Goal: Task Accomplishment & Management: Manage account settings

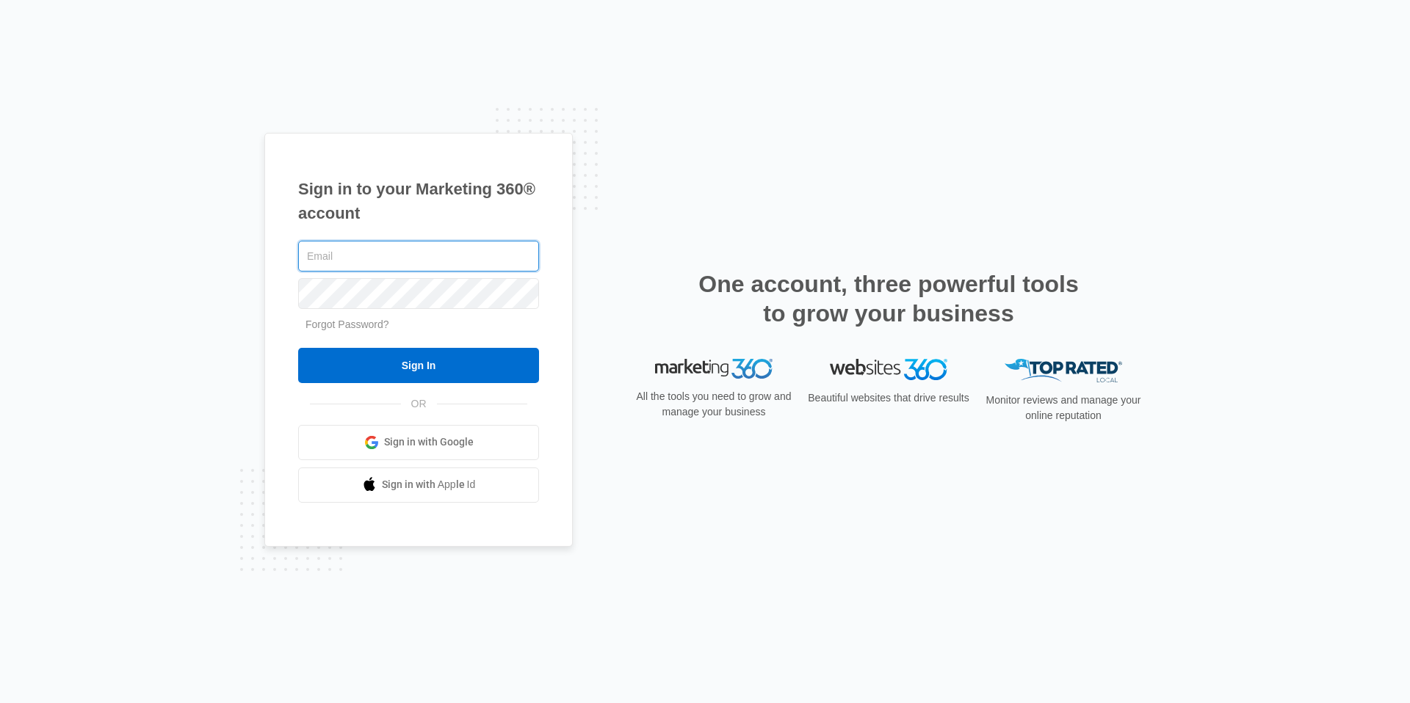
type input "[EMAIL_ADDRESS][DOMAIN_NAME]"
click at [424, 343] on form "[EMAIL_ADDRESS][DOMAIN_NAME] Forgot Password? Sign In" at bounding box center [418, 310] width 241 height 145
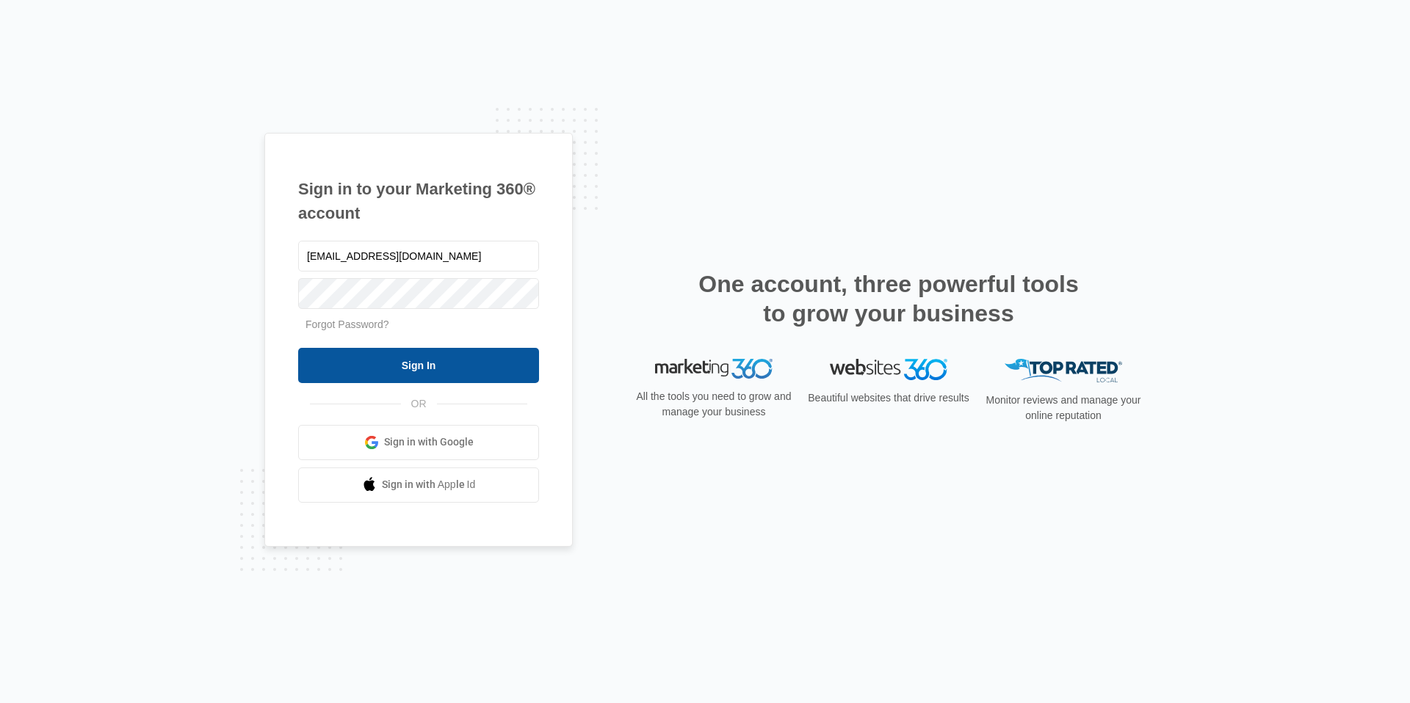
click at [428, 351] on input "Sign In" at bounding box center [418, 365] width 241 height 35
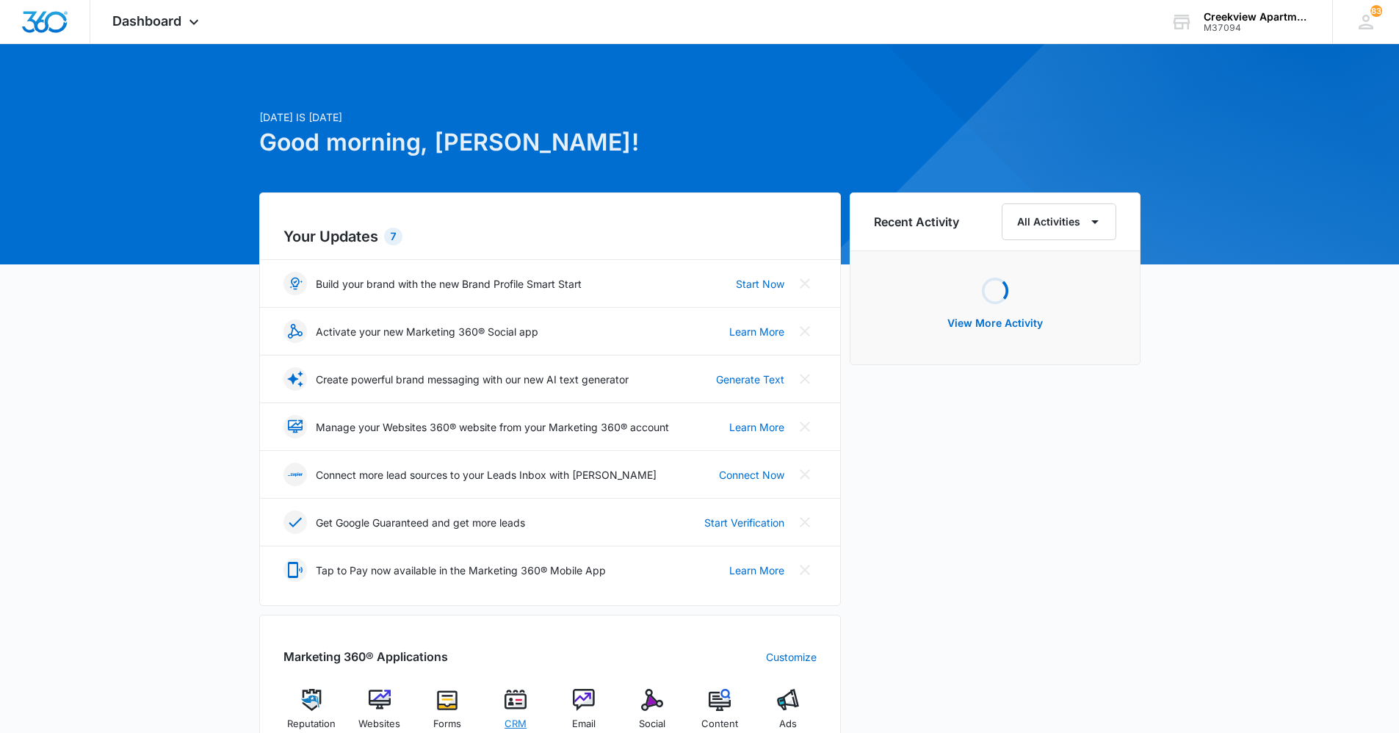
click at [528, 712] on div "CRM" at bounding box center [516, 715] width 57 height 52
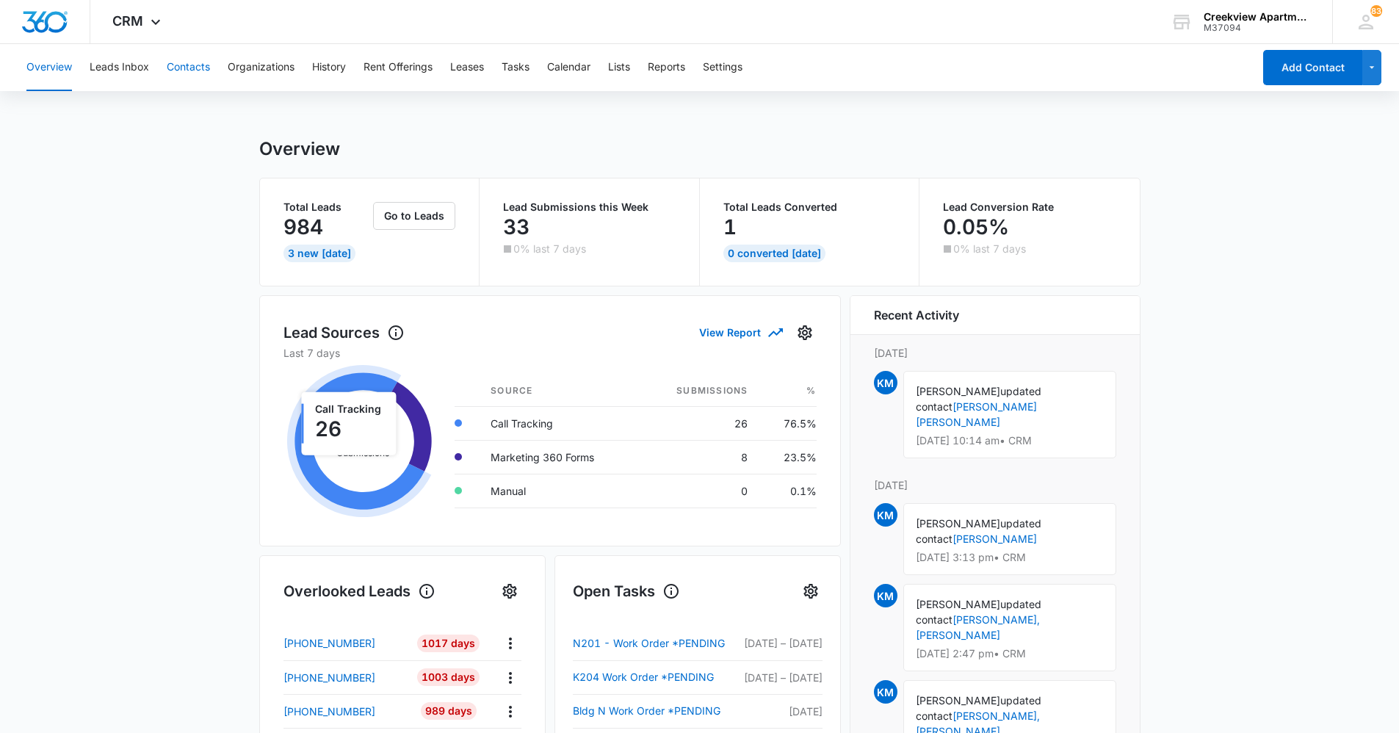
click at [195, 59] on button "Contacts" at bounding box center [188, 67] width 43 height 47
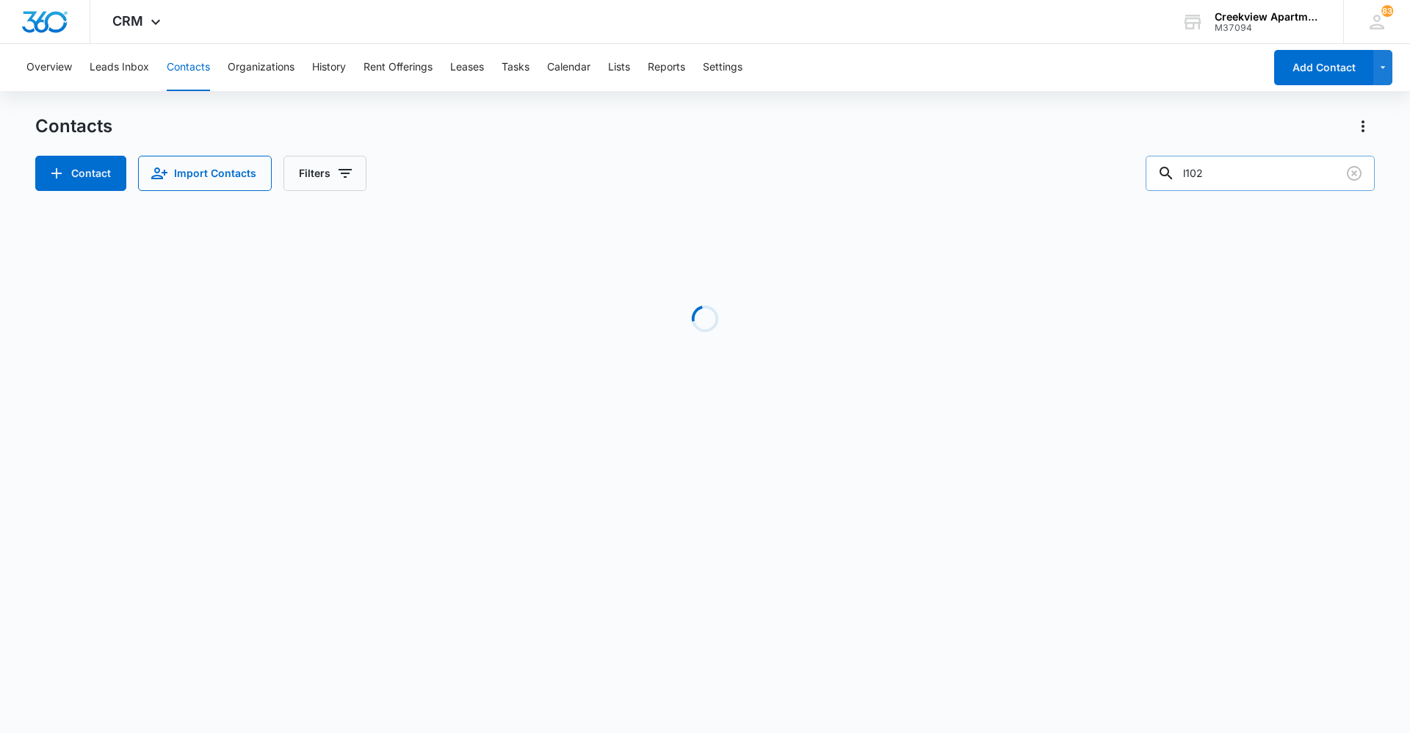
drag, startPoint x: 1235, startPoint y: 170, endPoint x: 1177, endPoint y: 177, distance: 58.5
click at [1177, 177] on div "l102" at bounding box center [1259, 173] width 229 height 35
click at [518, 74] on button "Tasks" at bounding box center [515, 67] width 28 height 47
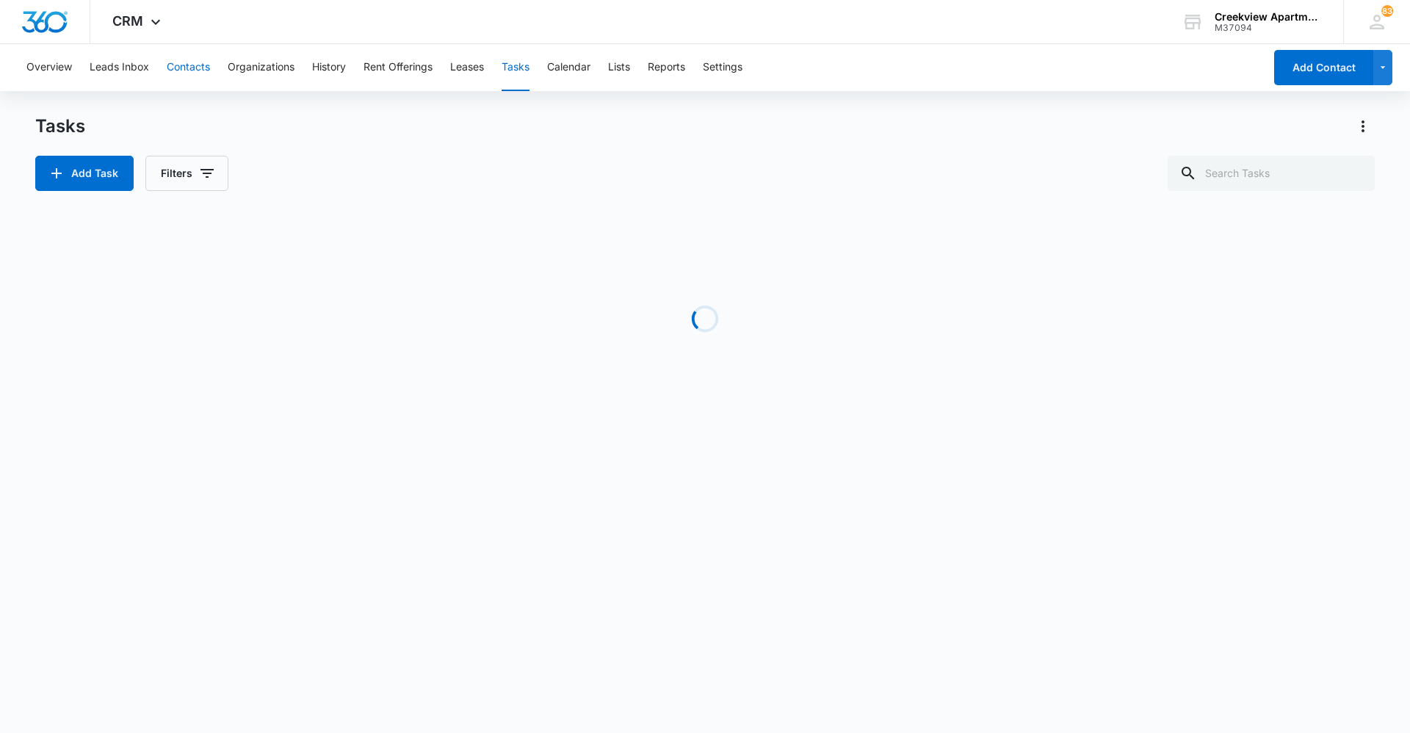
click at [178, 58] on button "Contacts" at bounding box center [188, 67] width 43 height 47
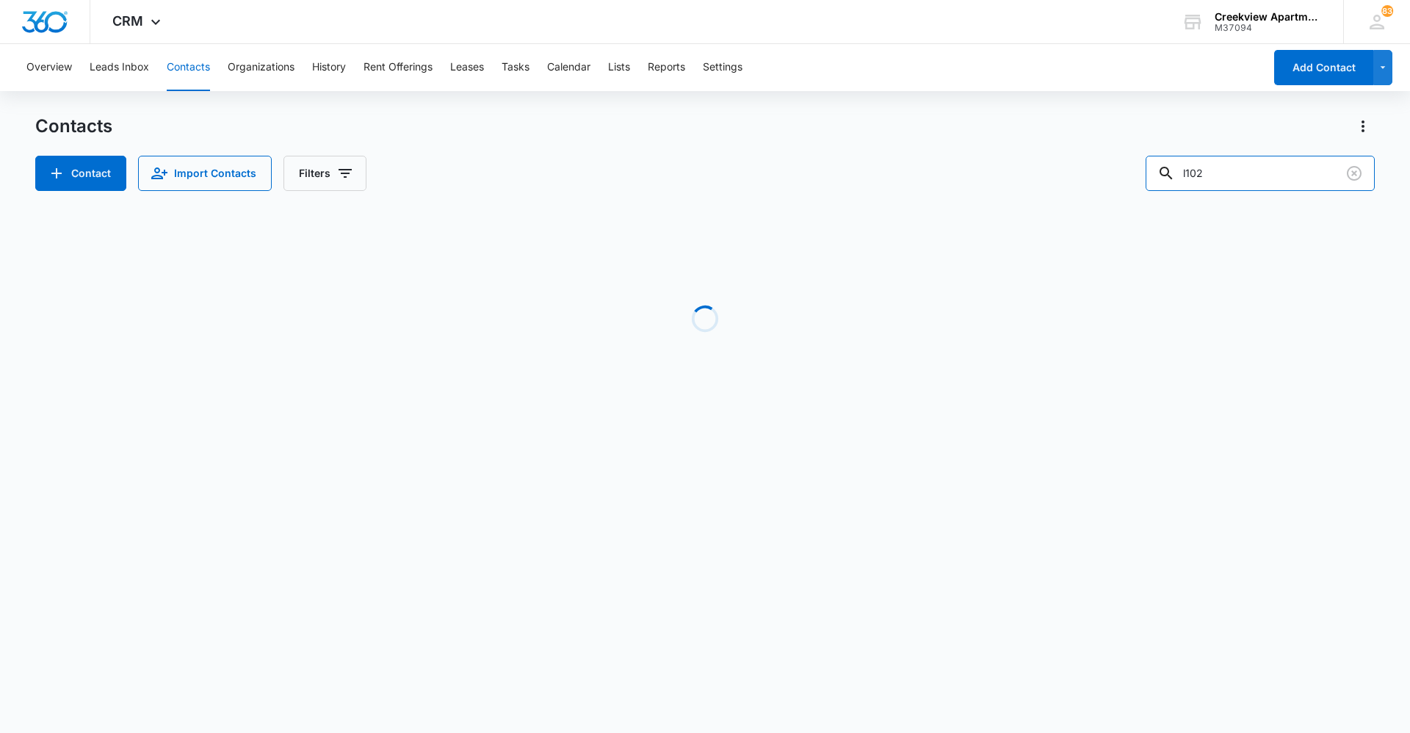
drag, startPoint x: 1234, startPoint y: 174, endPoint x: 1144, endPoint y: 175, distance: 90.3
click at [1144, 175] on div "Contact Import Contacts Filters l102" at bounding box center [704, 173] width 1339 height 35
type input "e201"
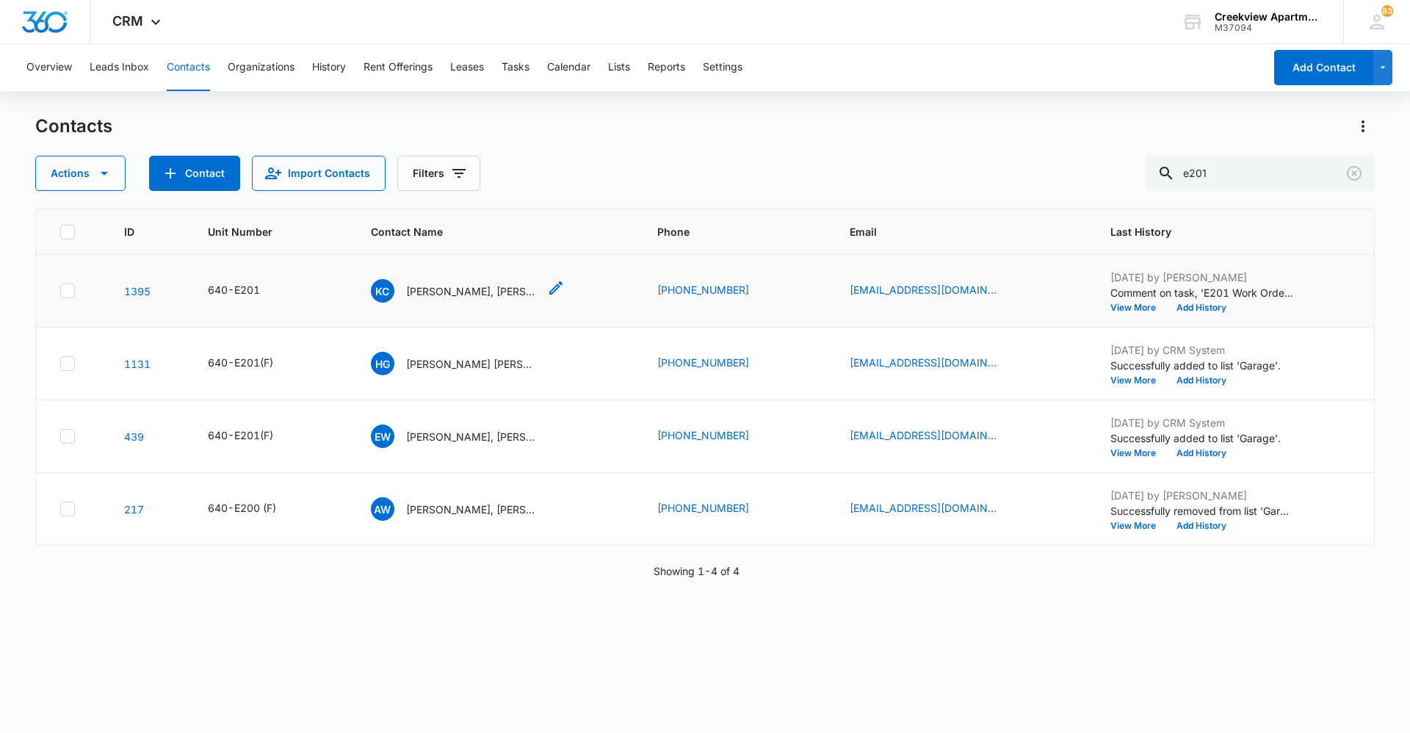
click at [501, 293] on p "[PERSON_NAME], [PERSON_NAME]" at bounding box center [472, 290] width 132 height 15
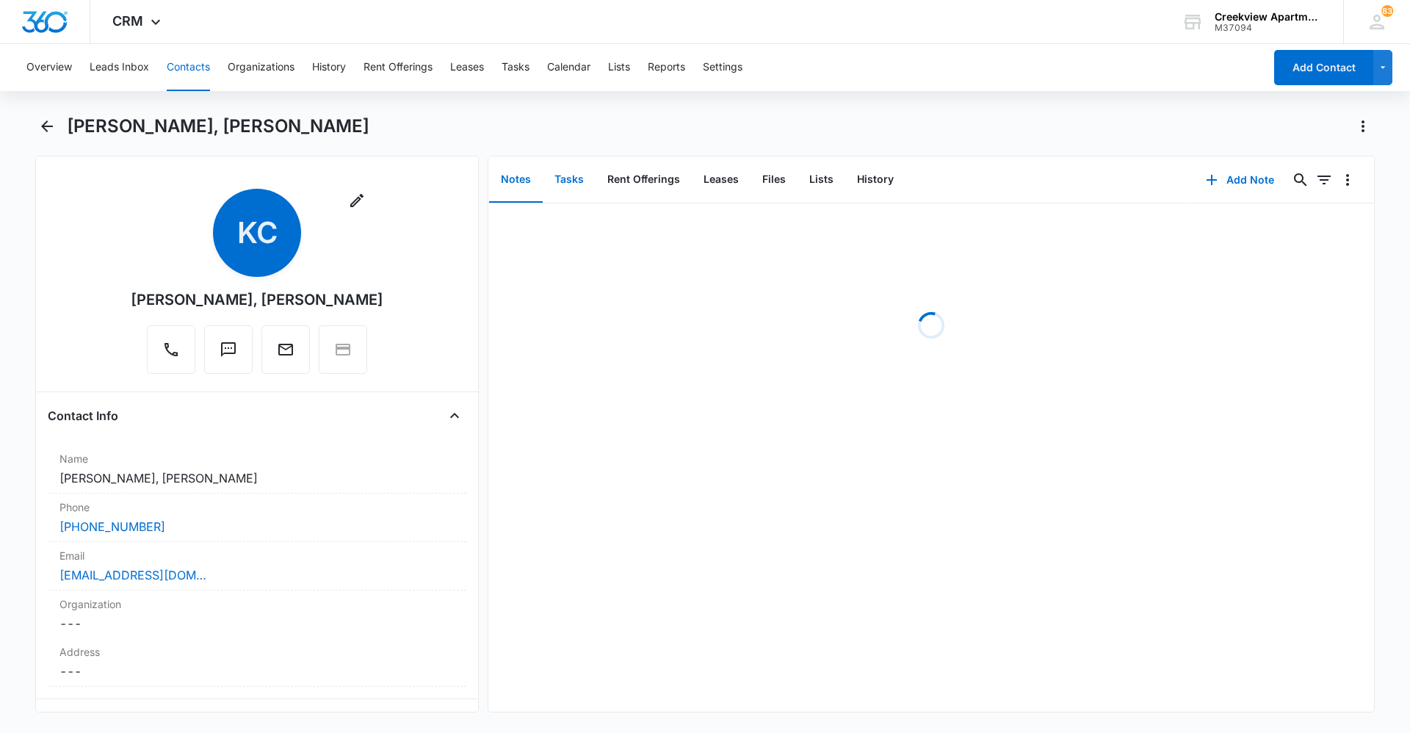
click at [554, 169] on button "Tasks" at bounding box center [569, 180] width 53 height 46
click at [1217, 158] on div "Add Task 0 0" at bounding box center [1283, 179] width 182 height 47
click at [1223, 178] on button "Add Task" at bounding box center [1240, 179] width 97 height 35
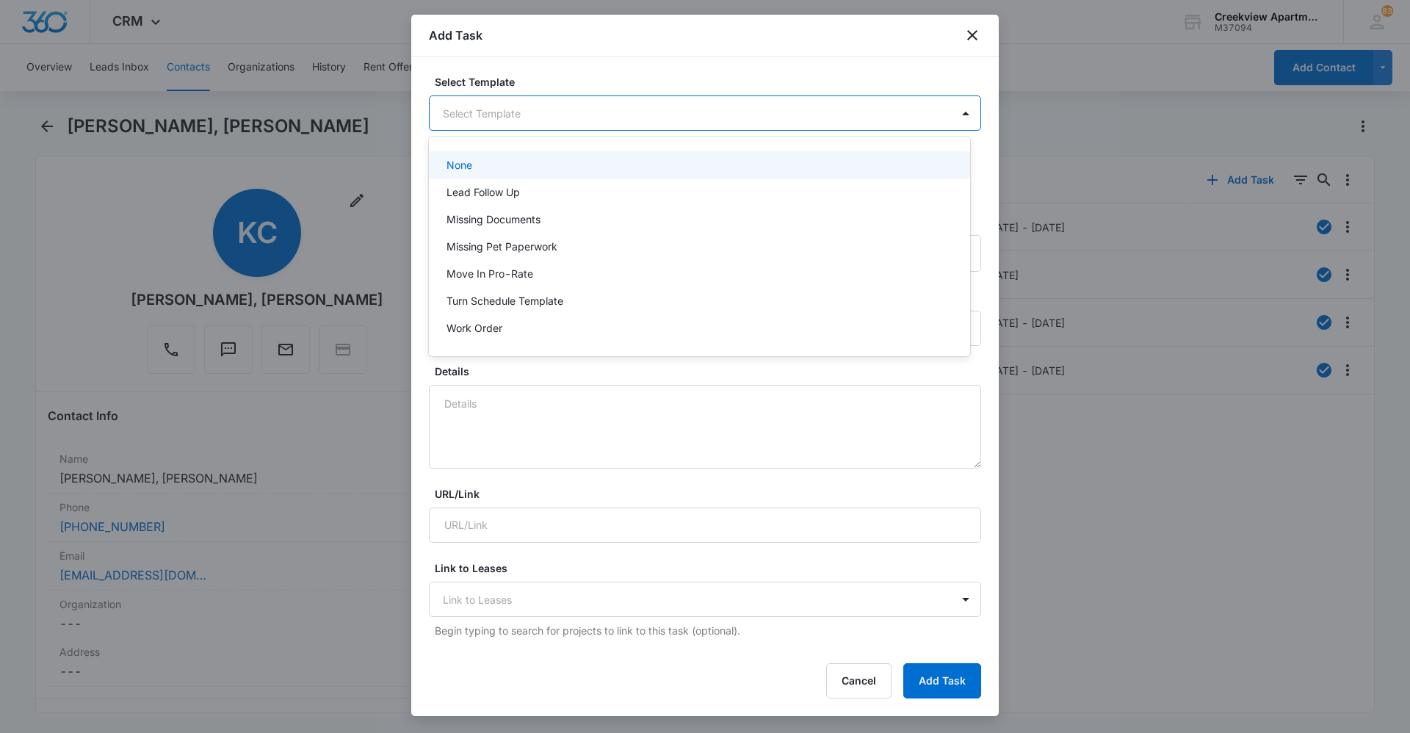
click at [661, 99] on body "CRM Apps Reputation Websites Forms CRM Email Social Content Ads Intelligence Fi…" at bounding box center [705, 366] width 1410 height 733
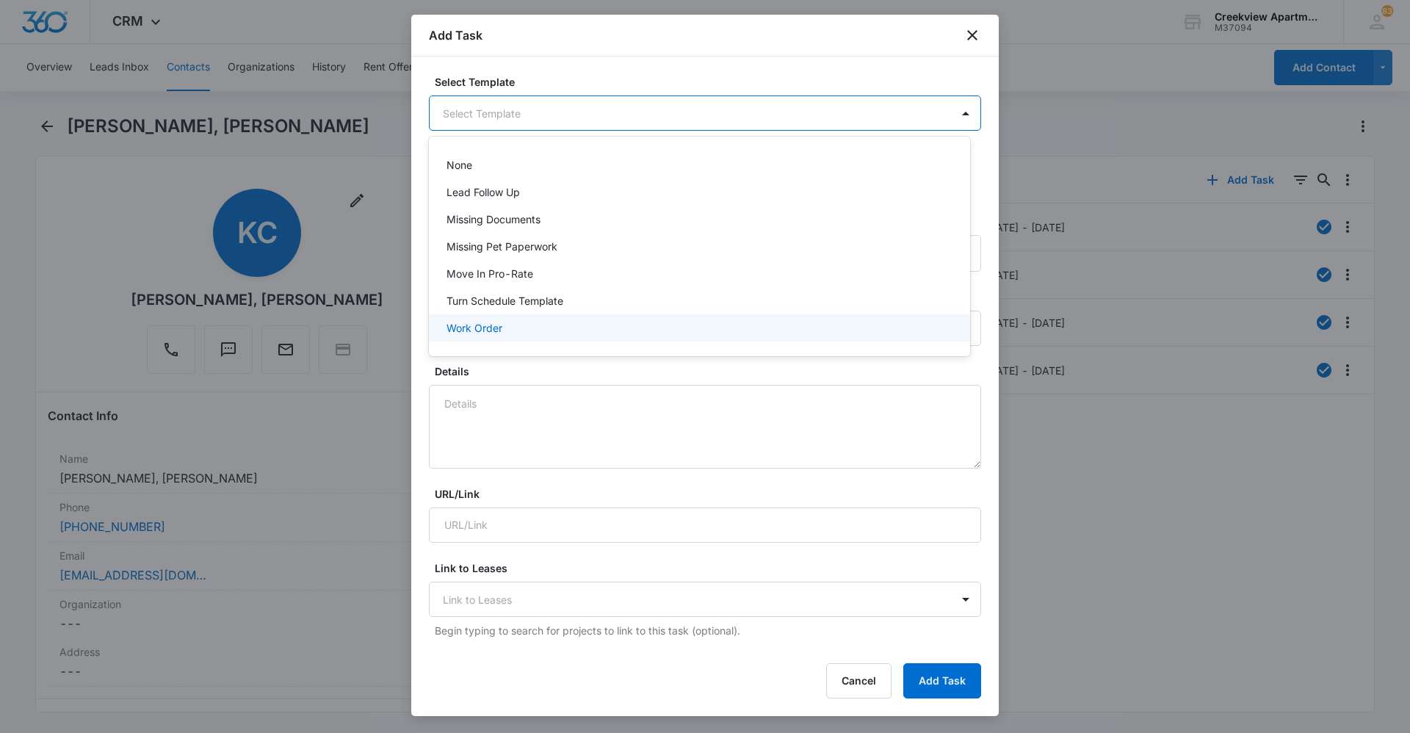
click at [597, 318] on div "Work Order" at bounding box center [699, 327] width 541 height 27
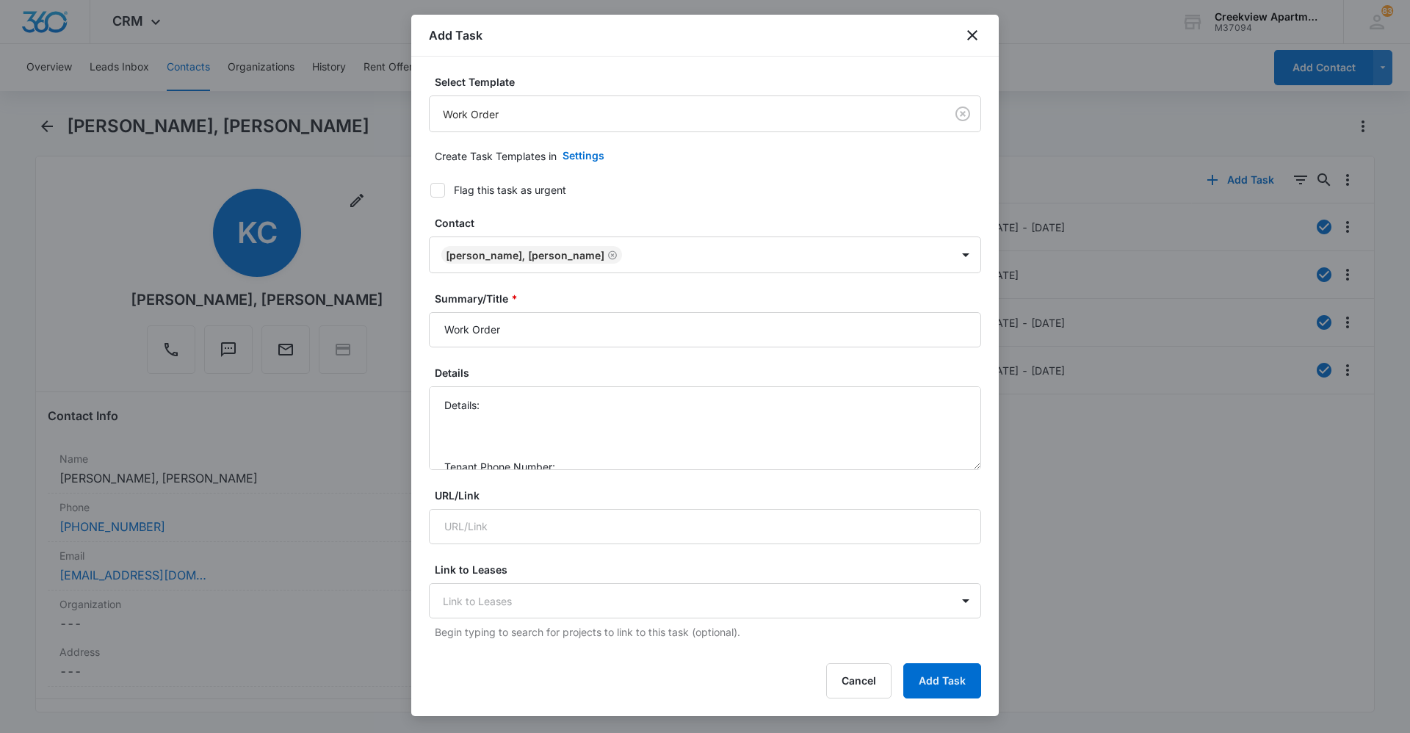
click at [438, 190] on icon at bounding box center [437, 189] width 9 height 7
click at [430, 190] on input "Flag this task as urgent" at bounding box center [425, 190] width 10 height 10
checkbox input "true"
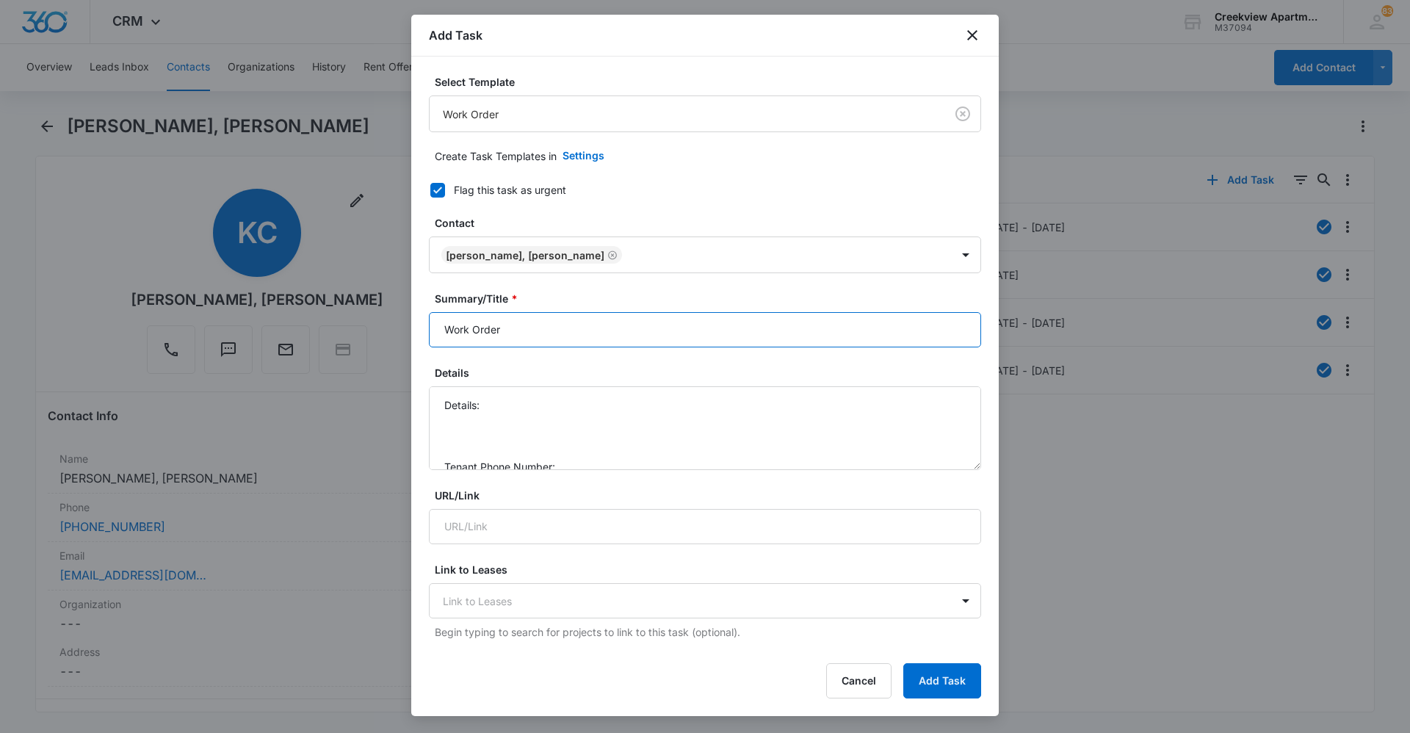
click at [452, 321] on input "Work Order" at bounding box center [705, 329] width 552 height 35
type input "E201 Work Order"
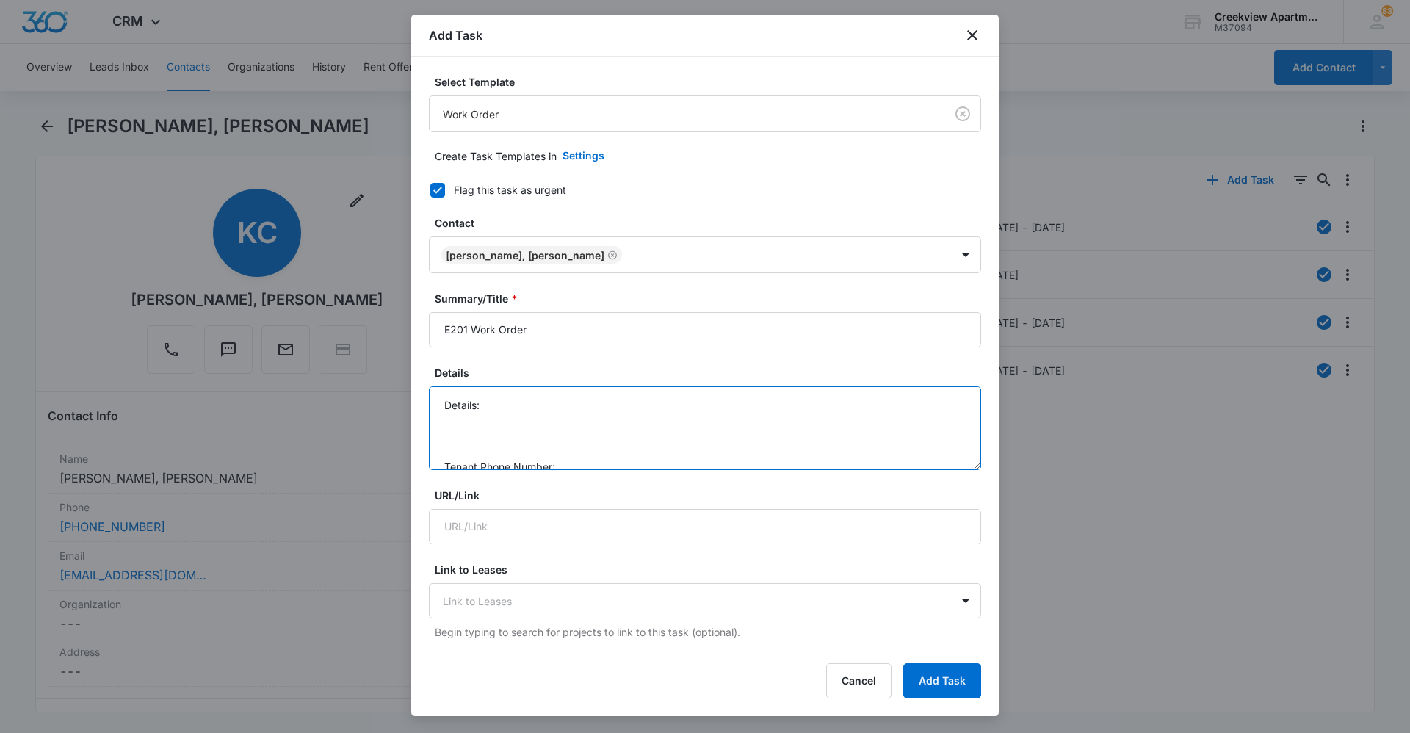
drag, startPoint x: 543, startPoint y: 421, endPoint x: 545, endPoint y: 413, distance: 7.5
click at [543, 416] on textarea "Details: Tenant Phone Number: Call Before:" at bounding box center [705, 428] width 552 height 84
click at [549, 394] on textarea "Details: Tenant Phone Number: Call Before:" at bounding box center [705, 428] width 552 height 84
click at [641, 429] on textarea "Details: there is a leak somewhere in kitchen/hall - mold forming on ceiling Te…" at bounding box center [705, 428] width 552 height 84
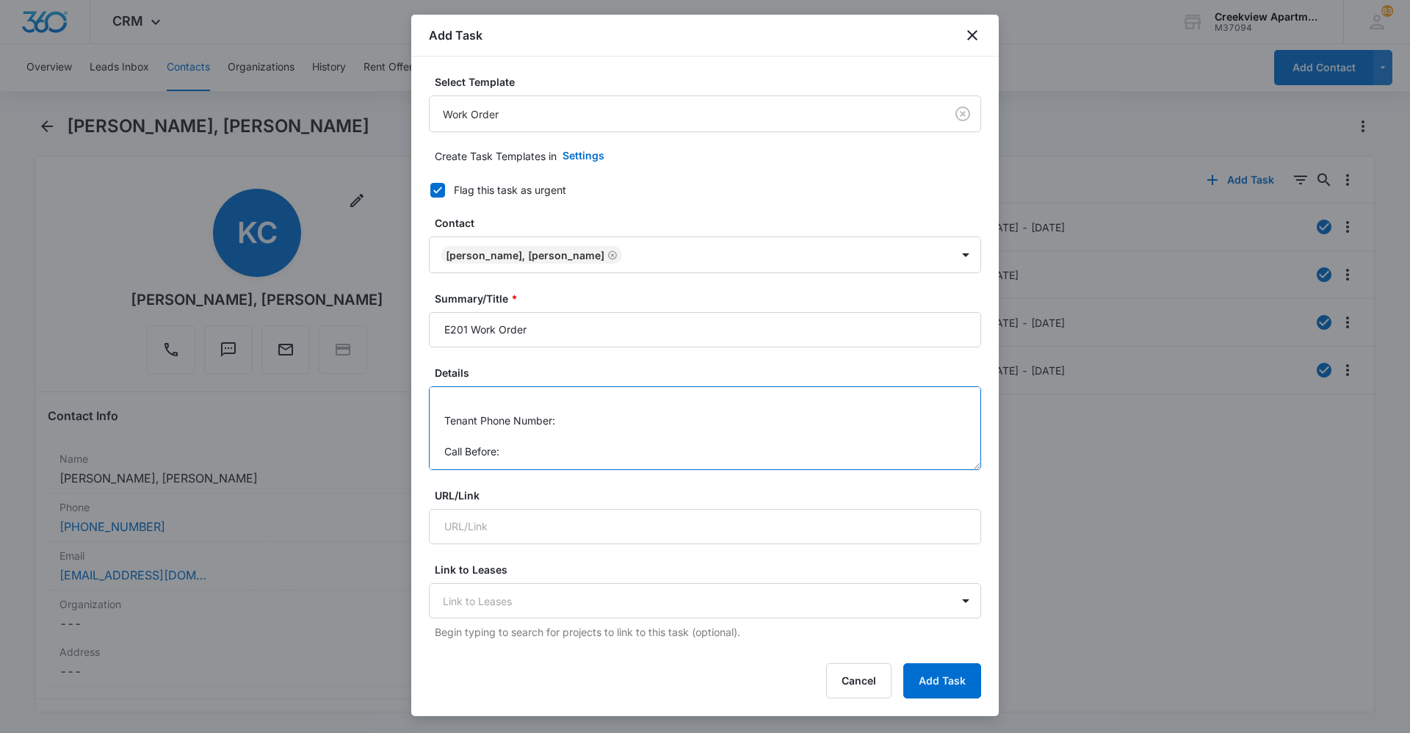
click at [642, 418] on textarea "Details: there is a leak somewhere in kitchen/hall - mold forming on ceiling Te…" at bounding box center [705, 428] width 552 height 84
click at [653, 430] on textarea "Details: there is a leak somewhere in kitchen/hall - mold forming on ceiling Te…" at bounding box center [705, 428] width 552 height 84
click at [650, 414] on textarea "Details: there is a leak somewhere in kitchen/hall - mold forming on ceiling Te…" at bounding box center [705, 428] width 552 height 84
click at [629, 460] on textarea "Details: there is a leak somewhere in kitchen/hall - mold forming on ceiling Te…" at bounding box center [705, 428] width 552 height 84
type textarea "Details: there is a leak somewhere in kitchen/hall - mold forming on ceiling Te…"
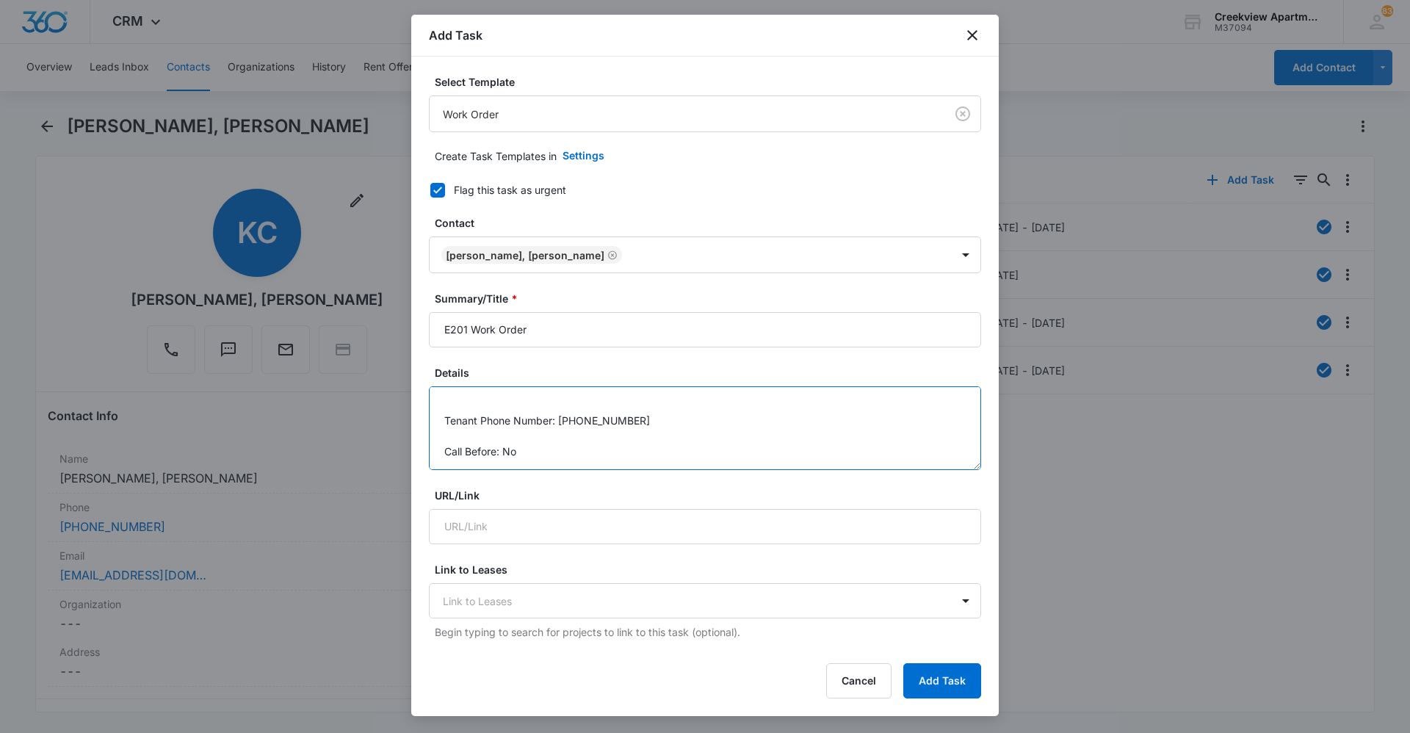
click at [664, 443] on textarea "Details: there is a leak somewhere in kitchen/hall - mold forming on ceiling Te…" at bounding box center [705, 428] width 552 height 84
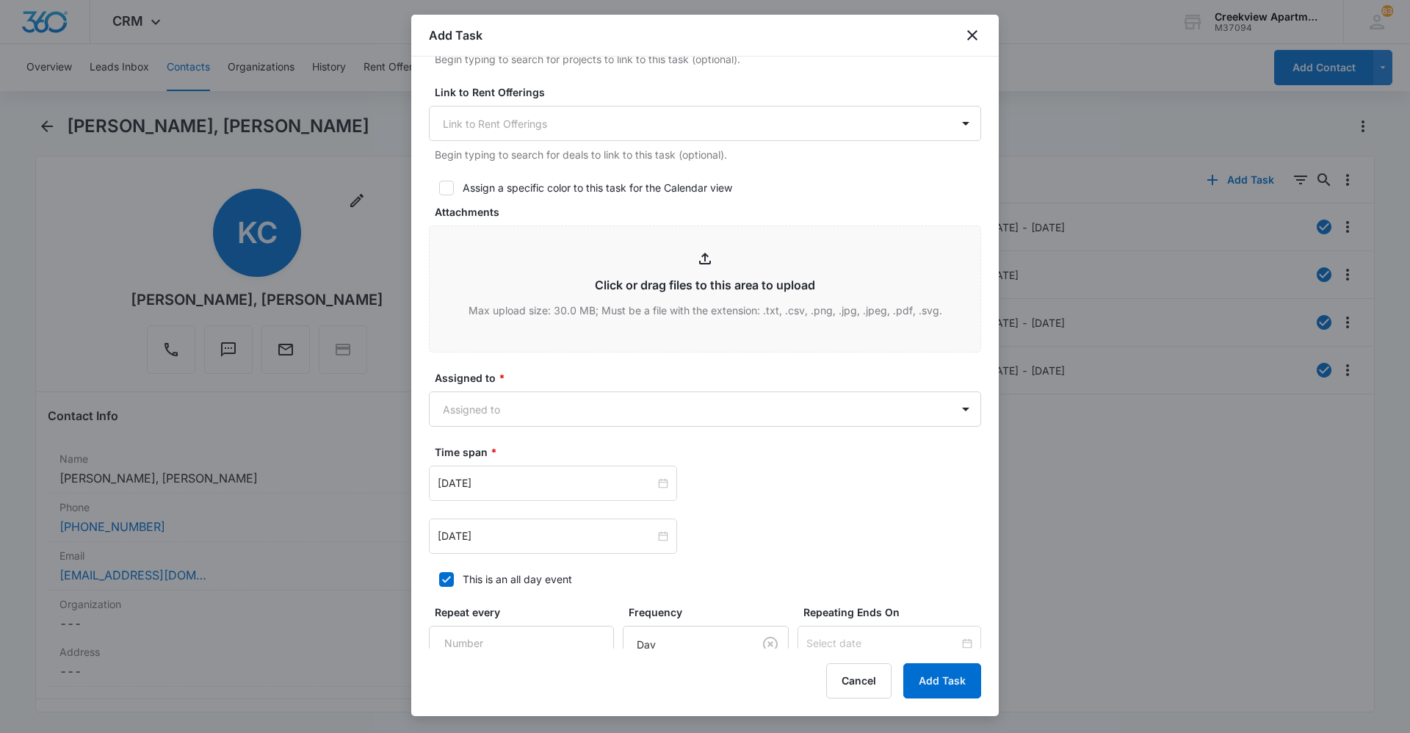
scroll to position [587, 0]
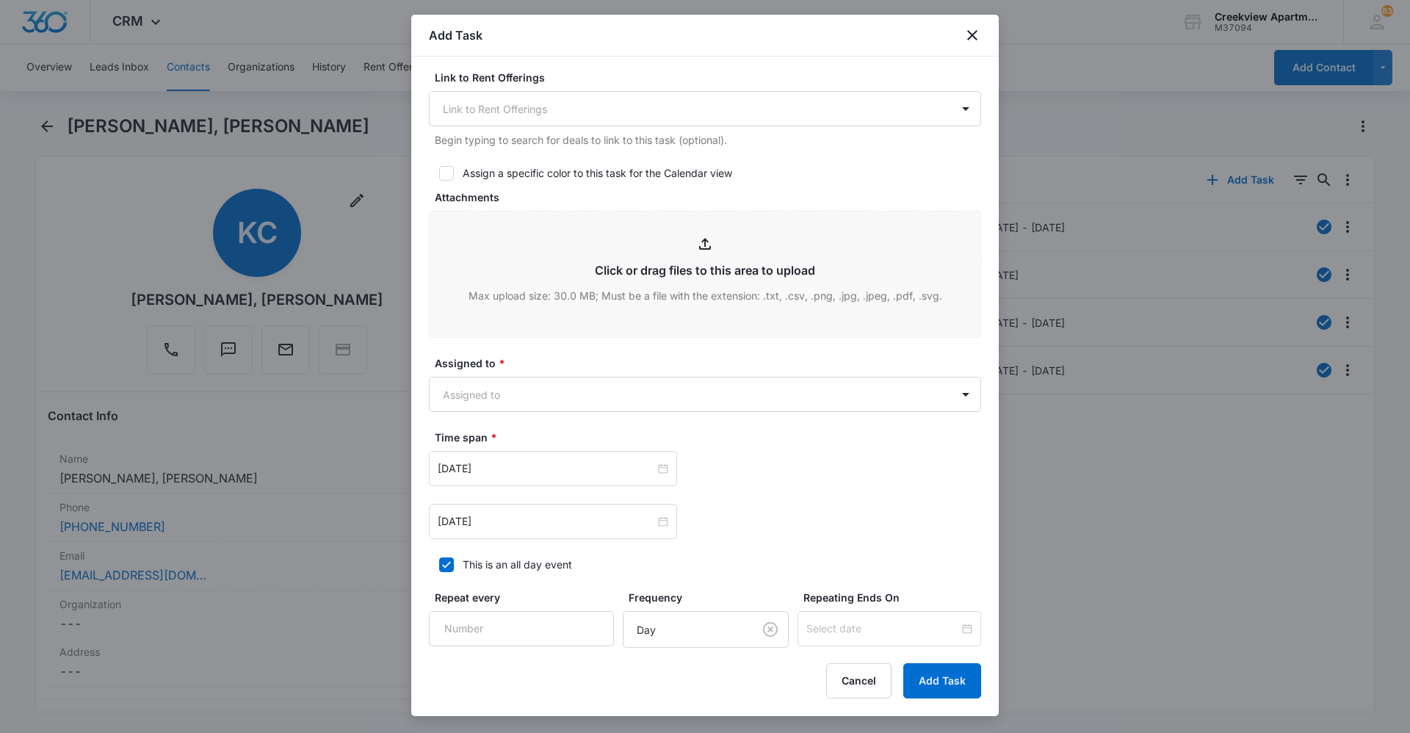
type input "C:\fakepath\zr3I7zEc7c5RXXqFLhUu.jpg"
click at [866, 398] on body "CRM Apps Reputation Websites Forms CRM Email Social Content Ads Intelligence Fi…" at bounding box center [705, 366] width 1410 height 733
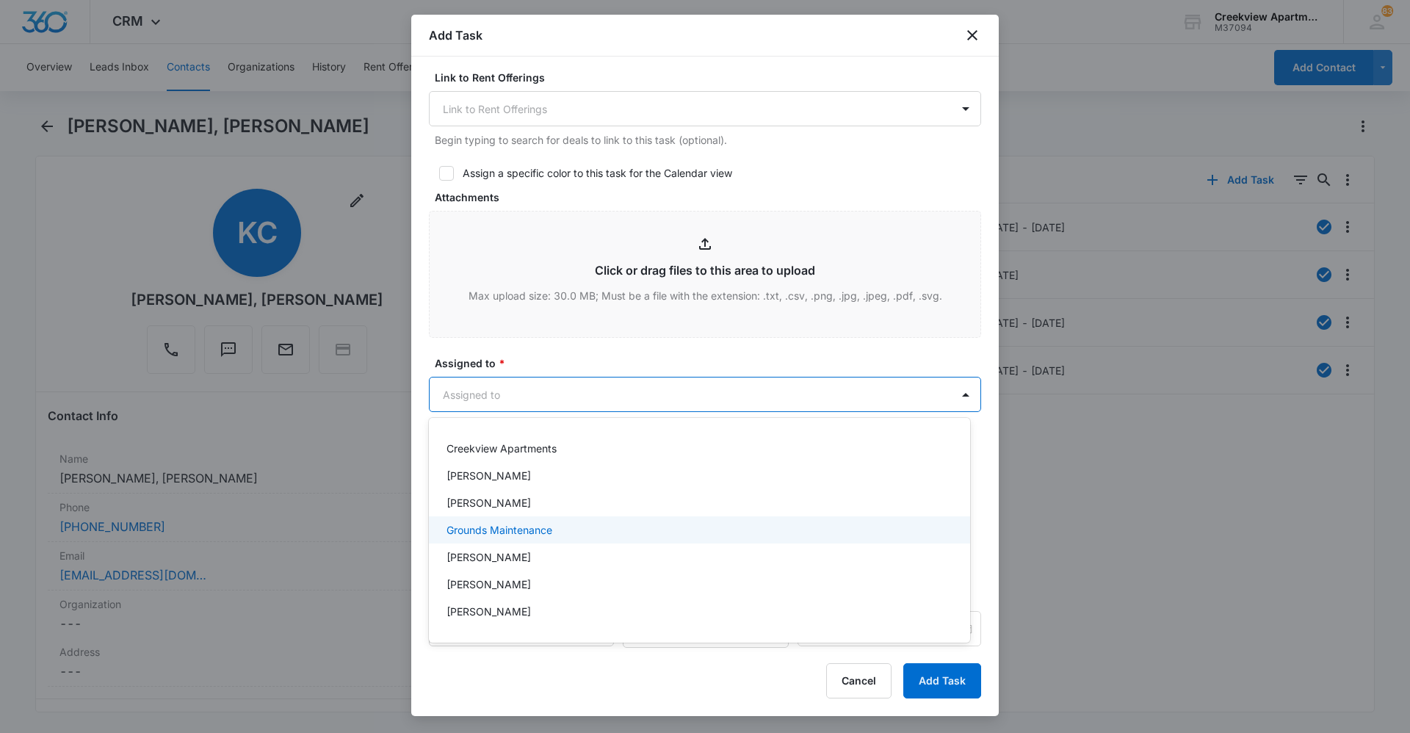
scroll to position [73, 0]
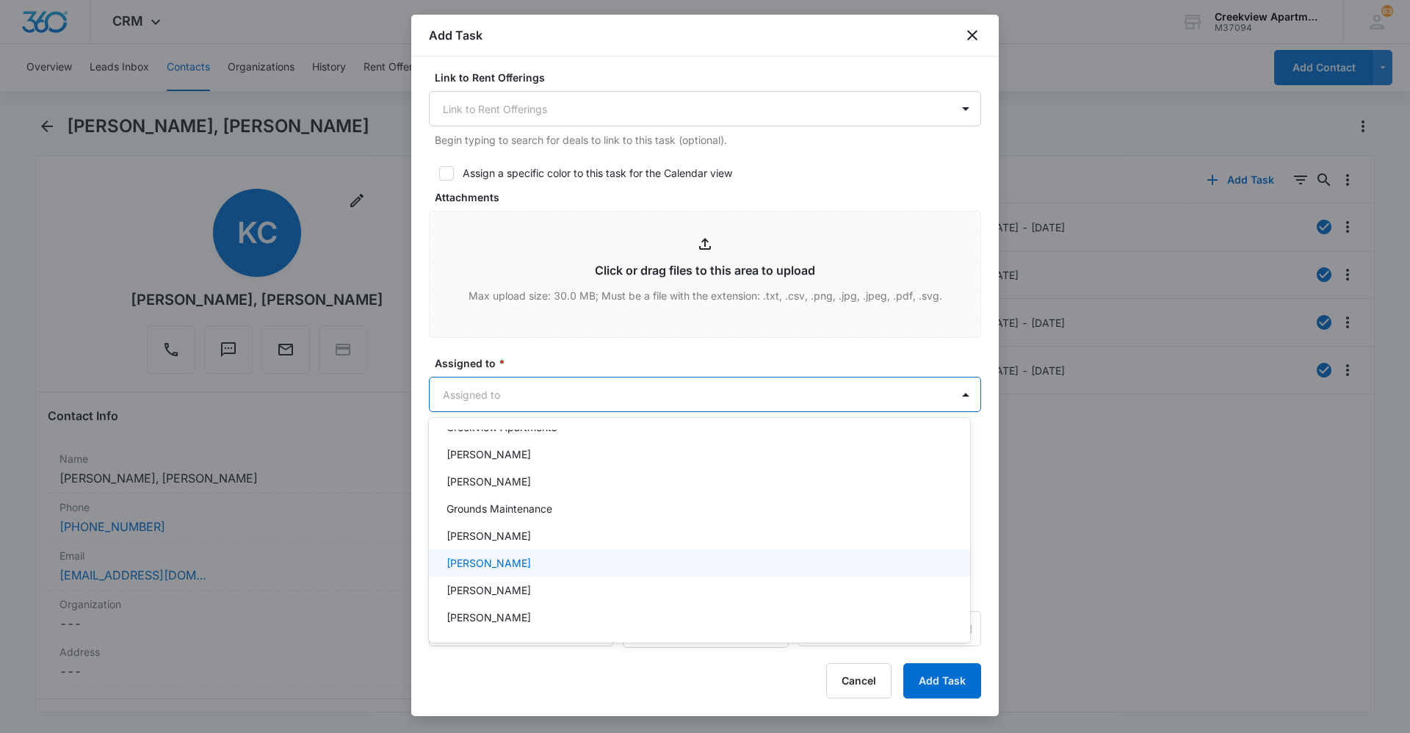
click at [648, 560] on div "[PERSON_NAME]" at bounding box center [697, 562] width 503 height 15
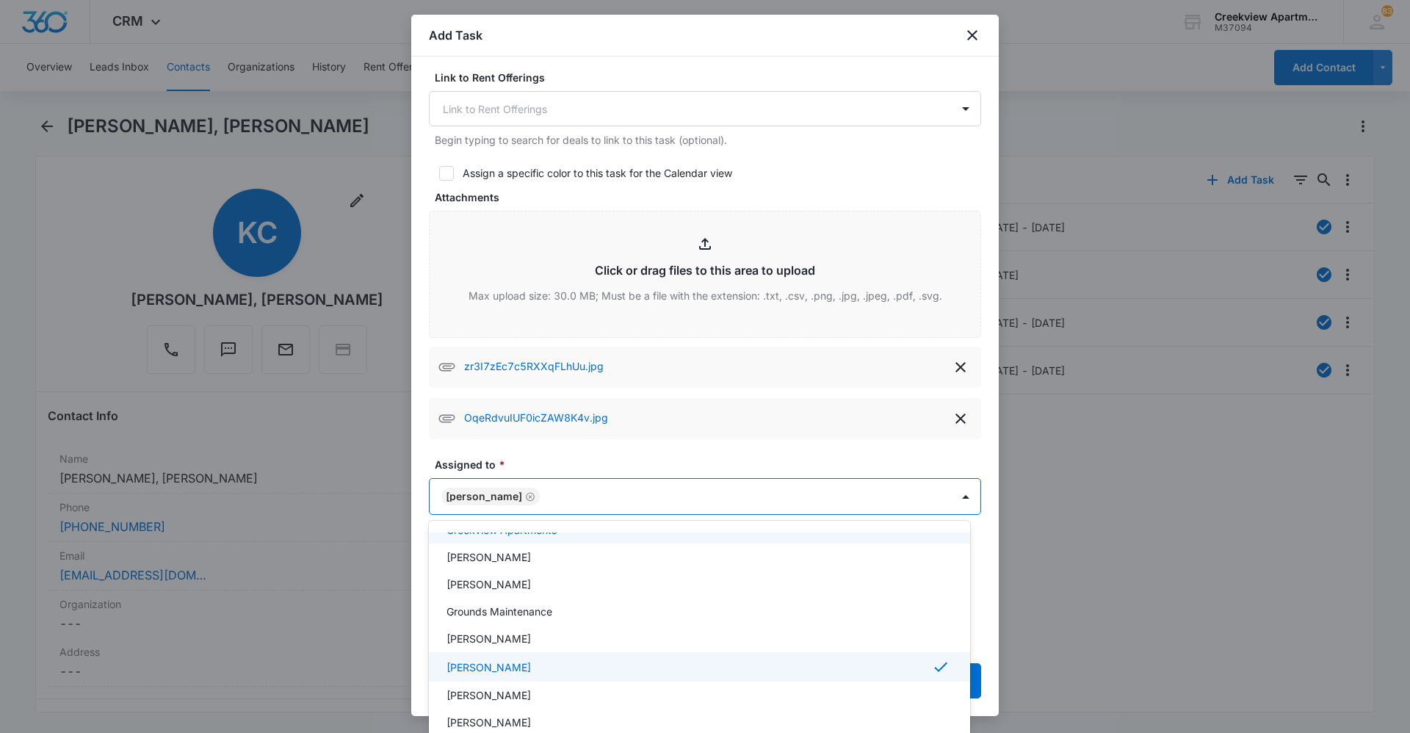
click at [987, 474] on div at bounding box center [705, 366] width 1410 height 733
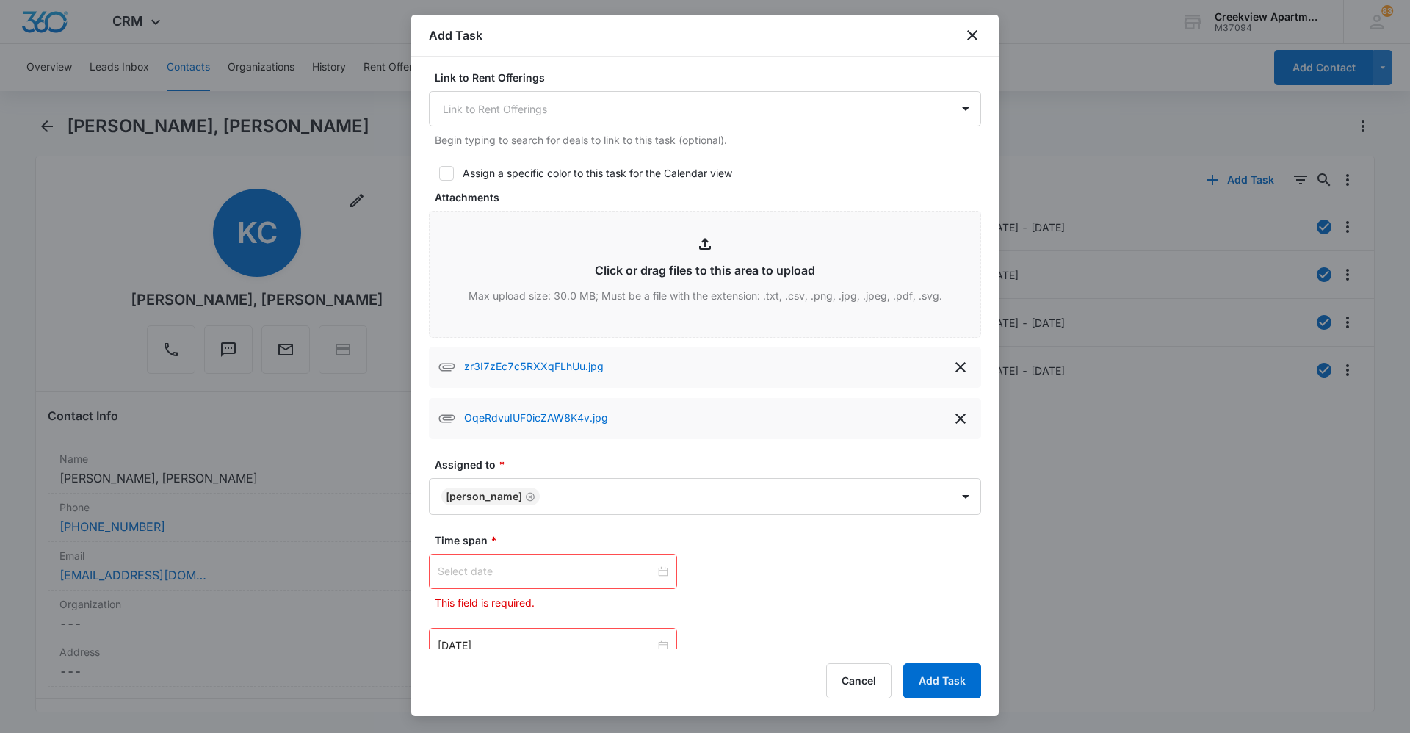
click at [597, 570] on input at bounding box center [546, 571] width 217 height 16
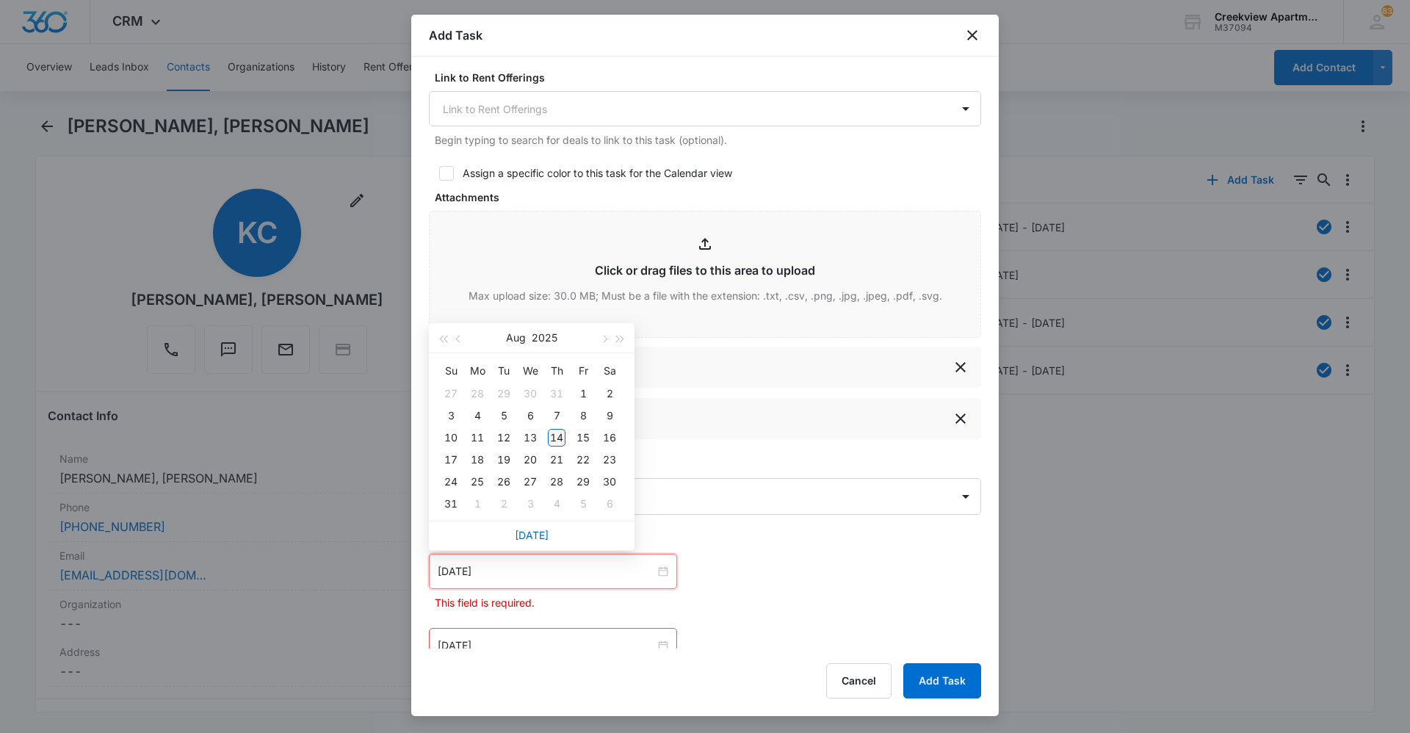
type input "[DATE]"
click at [556, 443] on div "14" at bounding box center [557, 438] width 18 height 18
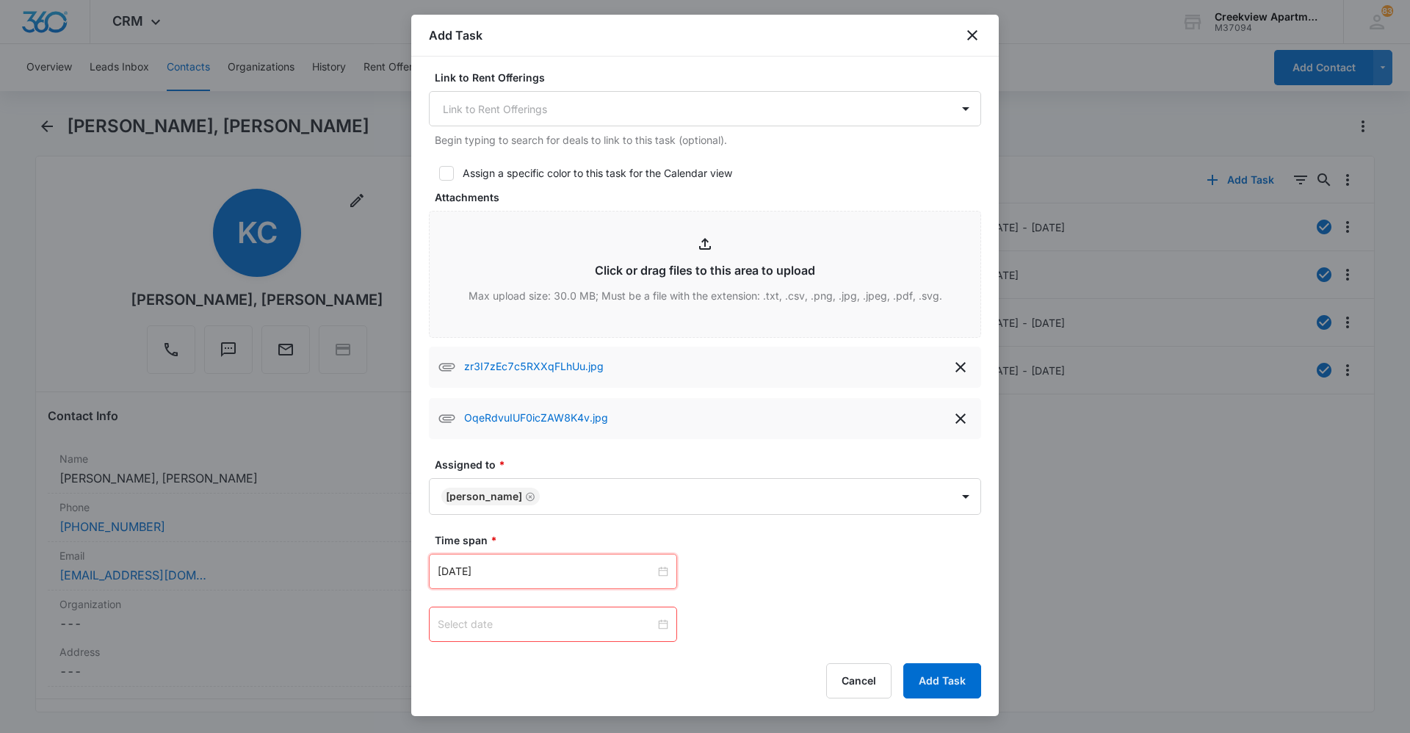
click at [602, 623] on input at bounding box center [546, 624] width 217 height 16
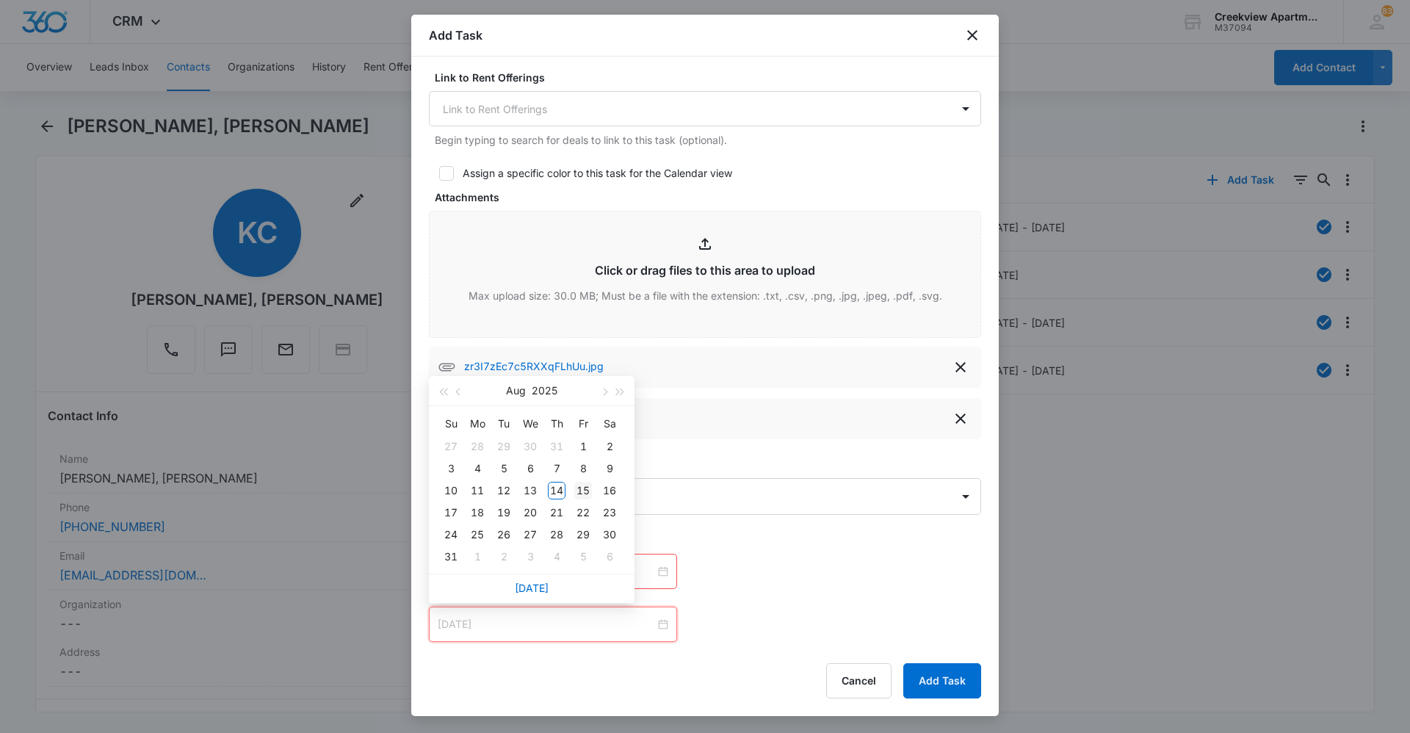
type input "[DATE]"
click at [581, 492] on div "15" at bounding box center [583, 491] width 18 height 18
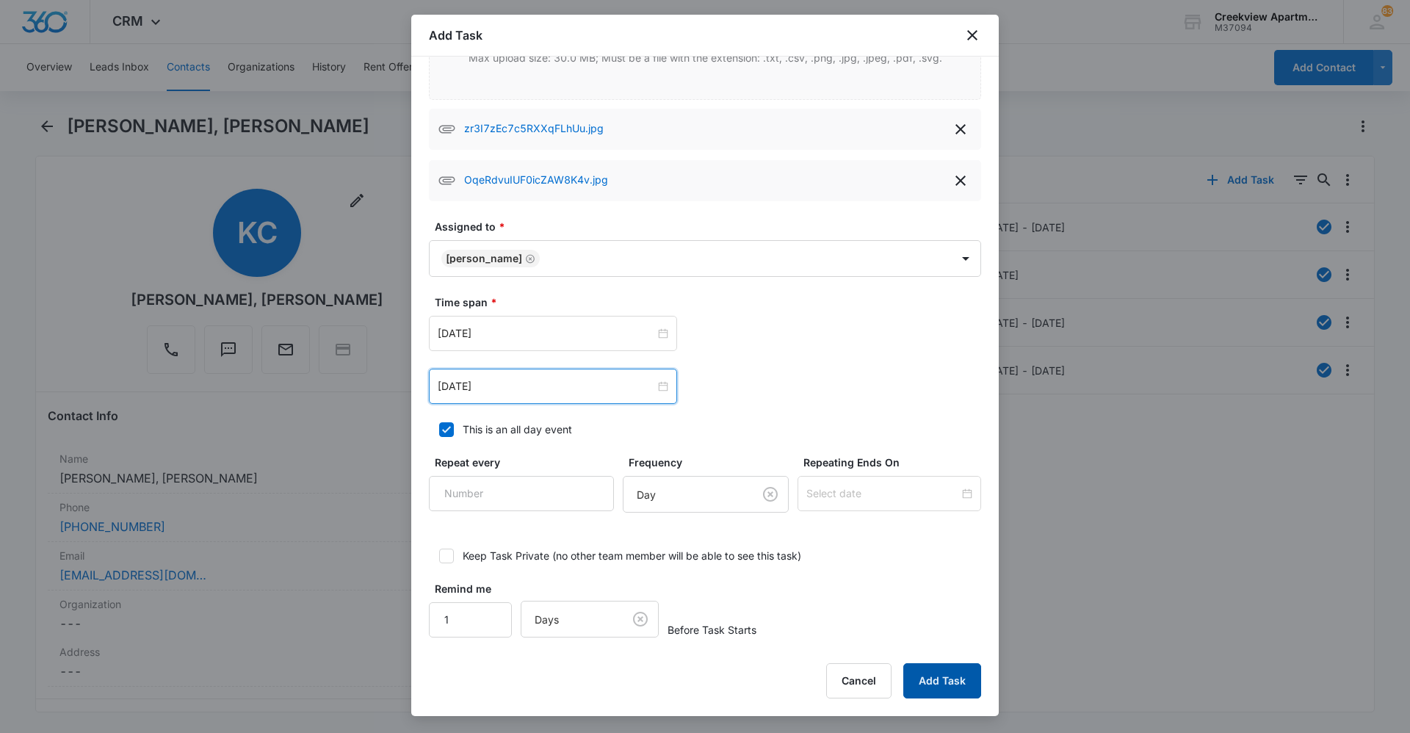
scroll to position [832, 0]
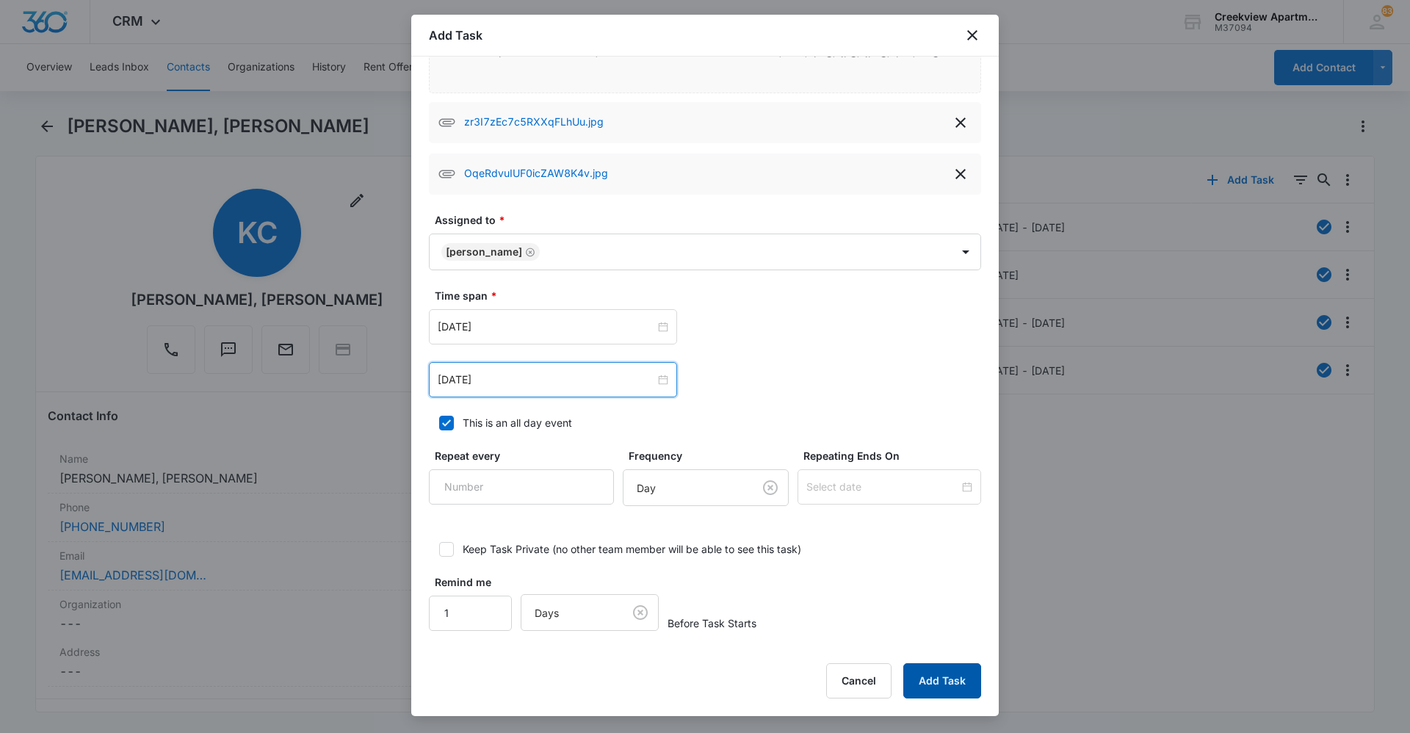
click at [942, 681] on button "Add Task" at bounding box center [942, 680] width 78 height 35
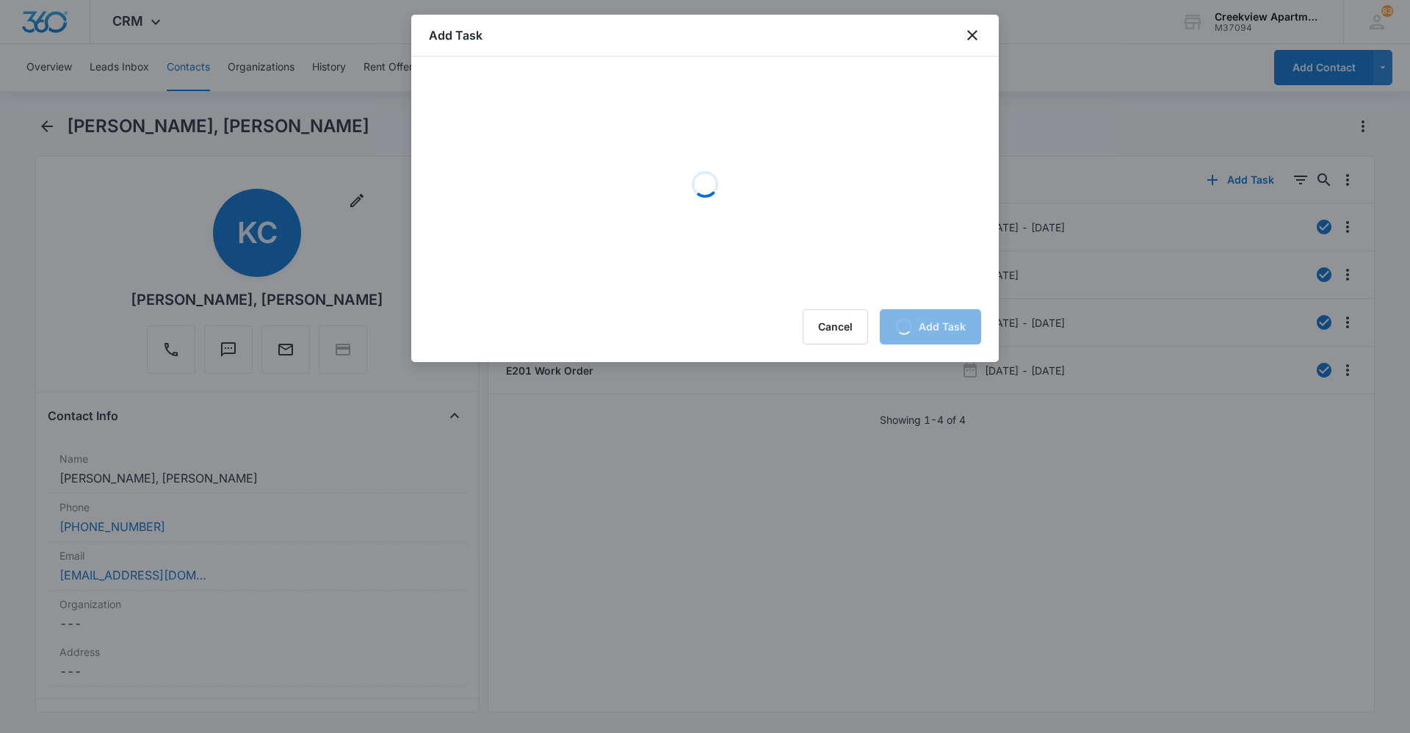
scroll to position [0, 0]
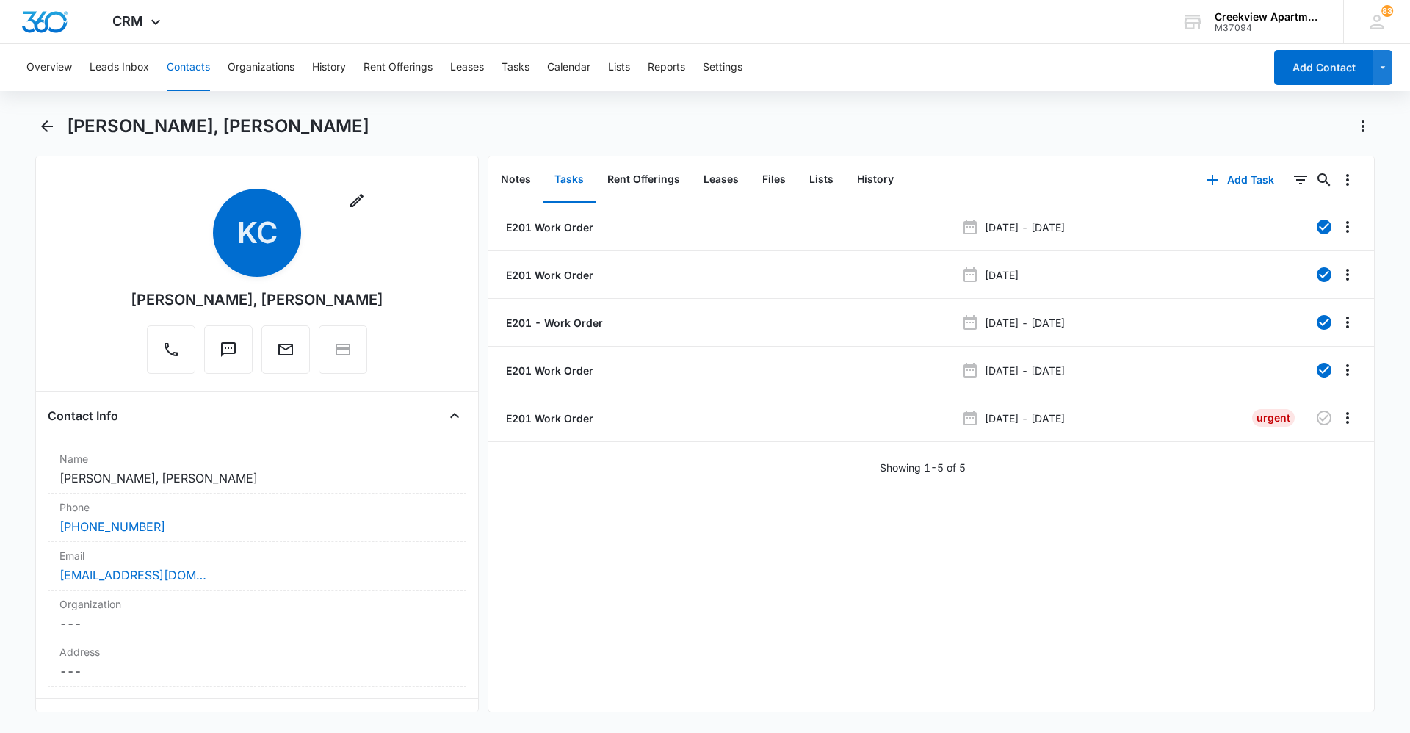
click at [621, 548] on div "E201 Work Order [DATE] - [DATE] E201 Work Order [DATE] E201 - Work Order [DATE]…" at bounding box center [930, 457] width 885 height 508
click at [578, 623] on div "E201 Work Order [DATE] - [DATE] E201 Work Order [DATE] E201 - Work Order [DATE]…" at bounding box center [930, 457] width 885 height 508
click at [167, 73] on button "Contacts" at bounding box center [188, 67] width 43 height 47
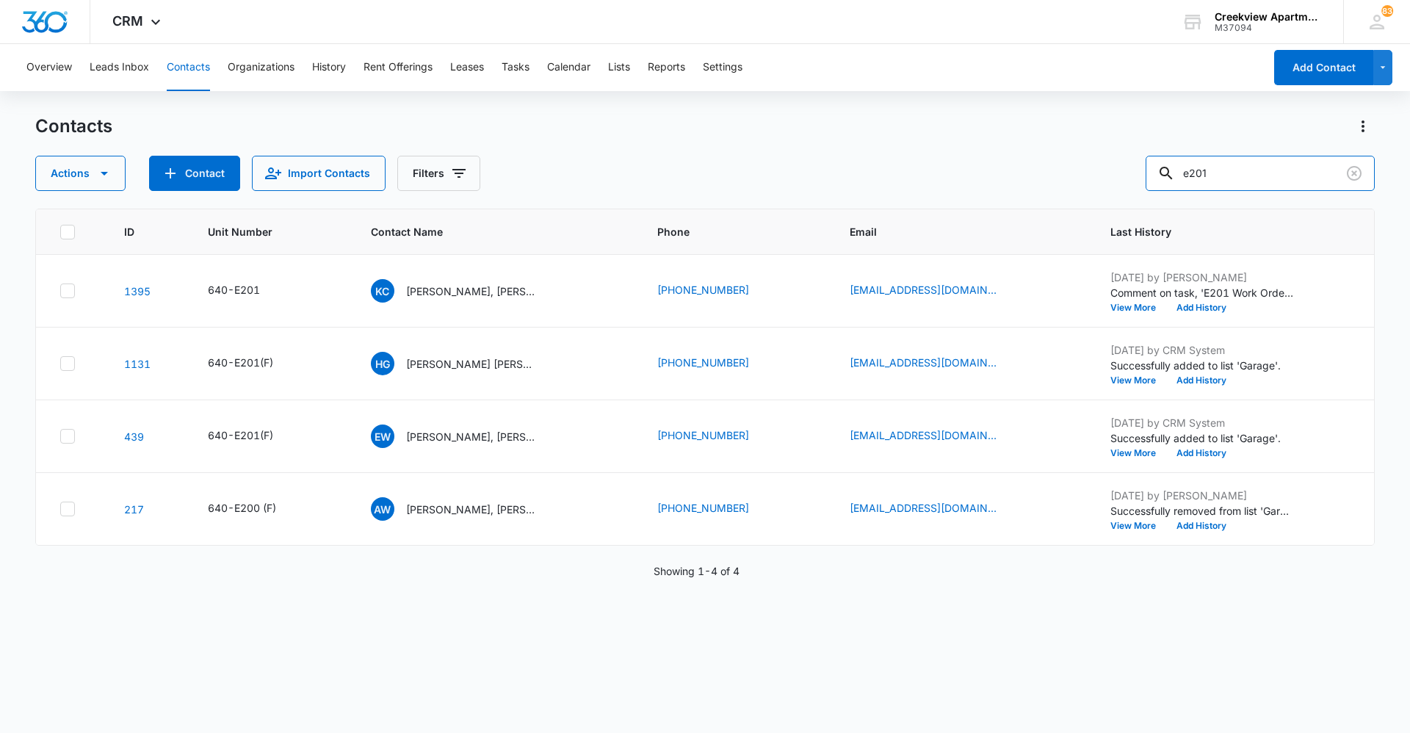
drag, startPoint x: 1258, startPoint y: 173, endPoint x: 1123, endPoint y: 186, distance: 136.4
click at [1123, 186] on div "Actions Contact Import Contacts Filters e201" at bounding box center [704, 173] width 1339 height 35
type input "d101"
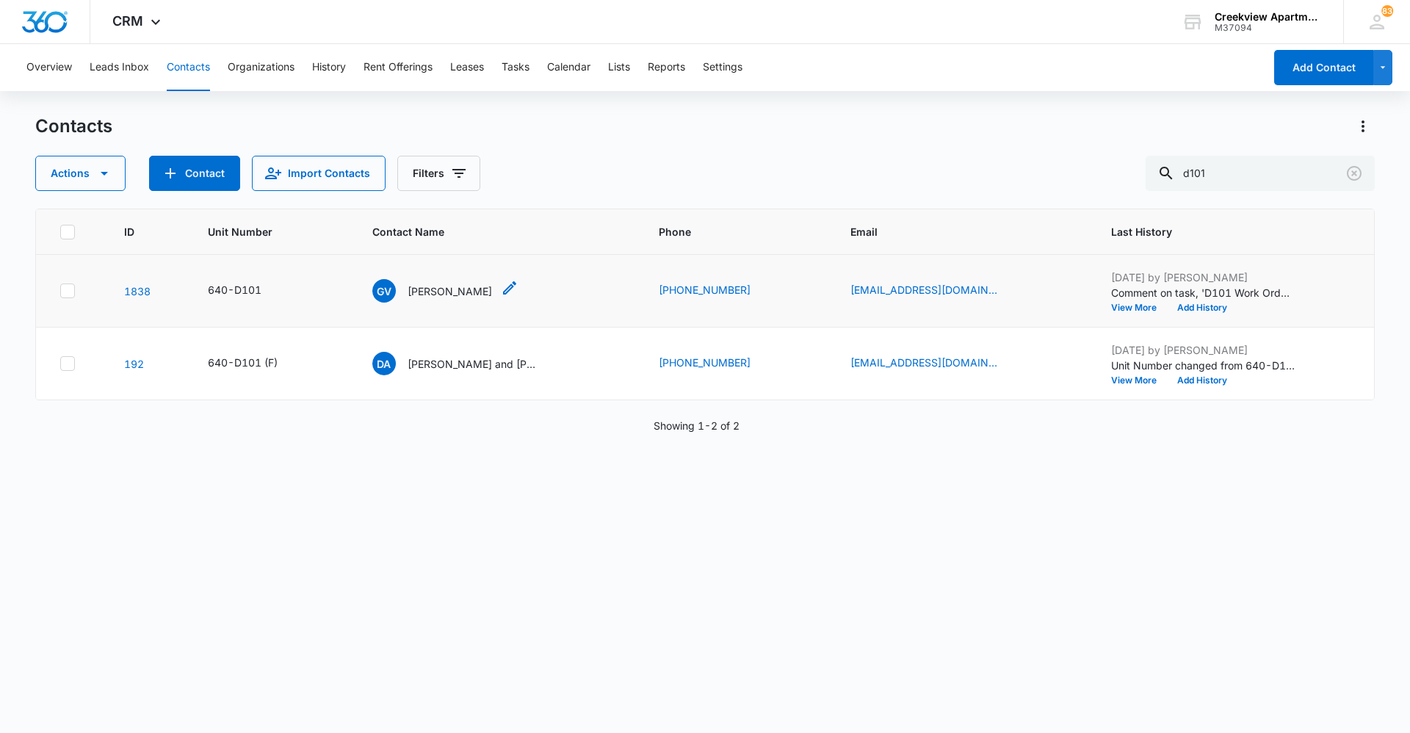
click at [468, 296] on p "[PERSON_NAME]" at bounding box center [449, 290] width 84 height 15
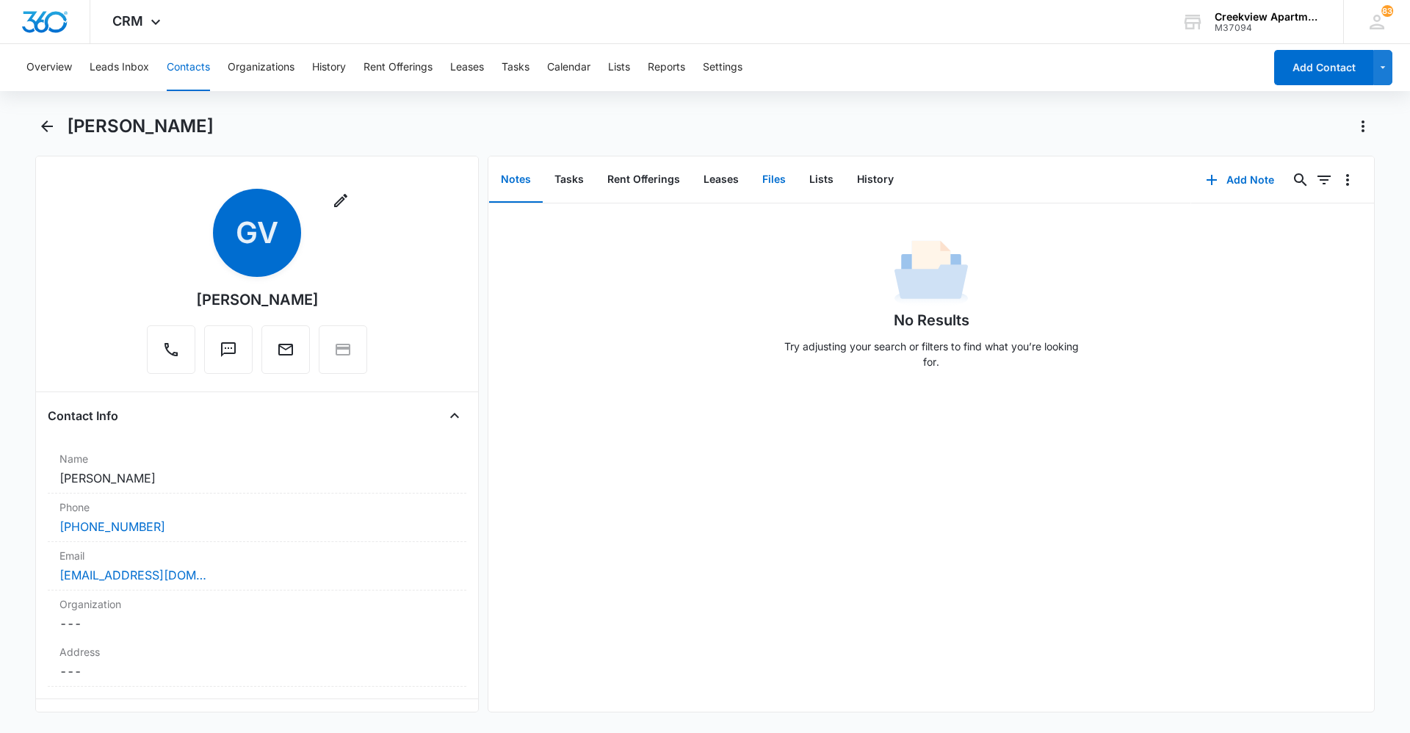
click at [775, 189] on button "Files" at bounding box center [773, 180] width 47 height 46
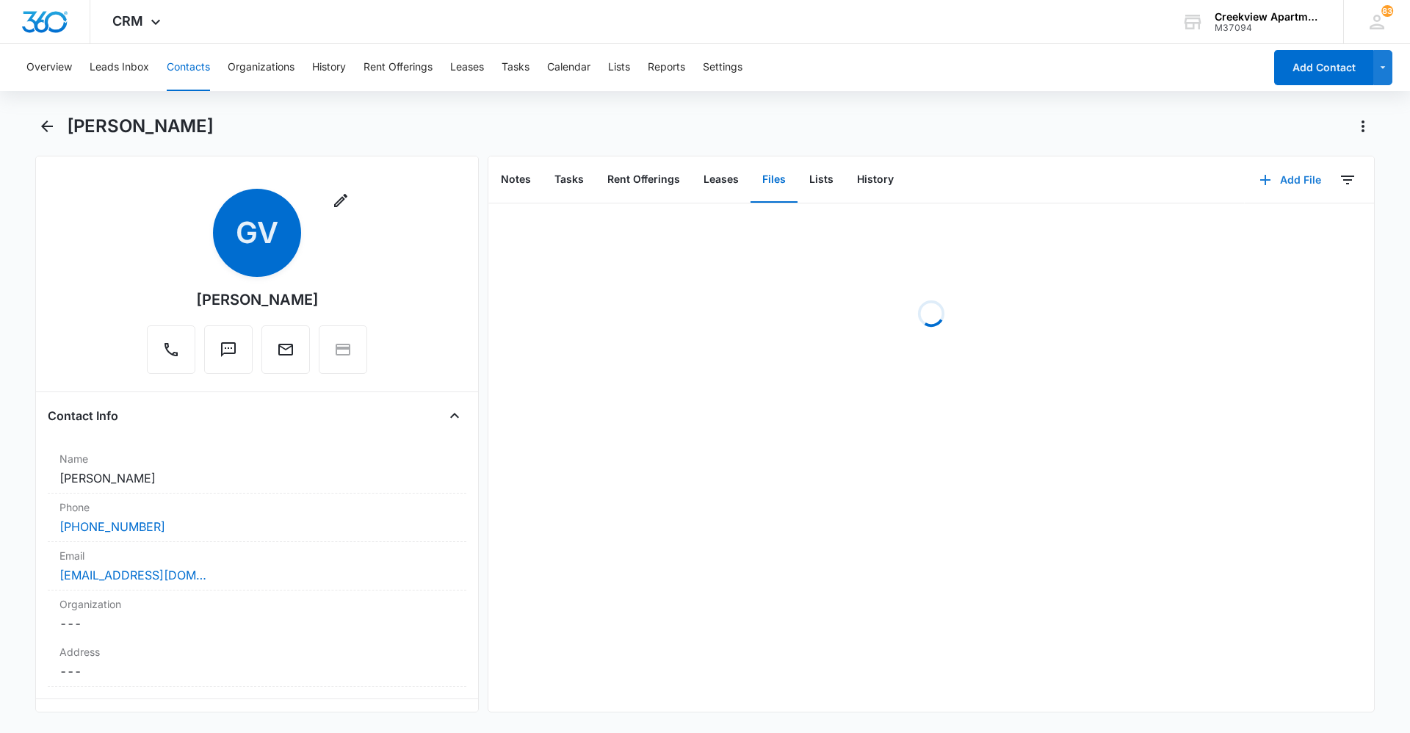
click at [1261, 186] on icon "button" at bounding box center [1265, 180] width 18 height 18
click at [1260, 219] on button "Upload Files" at bounding box center [1279, 227] width 112 height 22
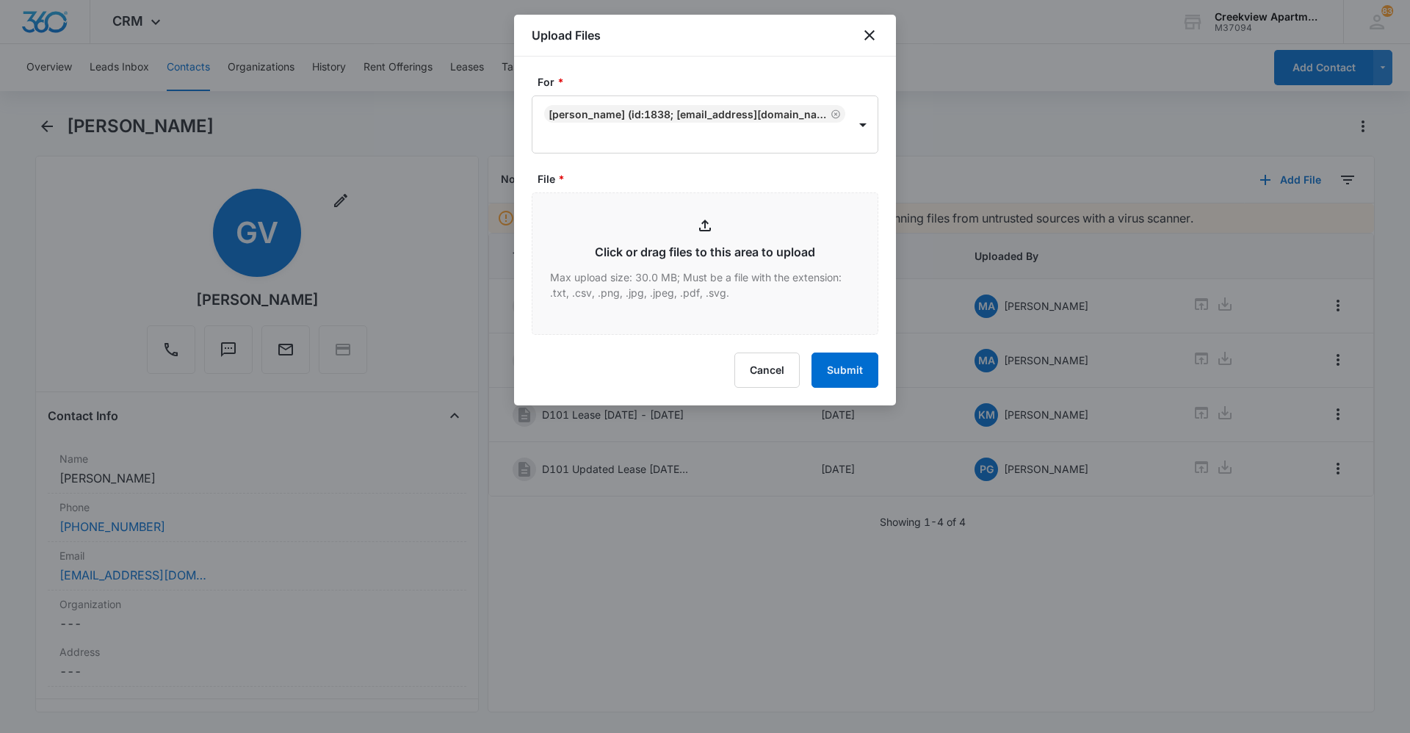
type input "C:\fakepath\D101 Lease.pdf"
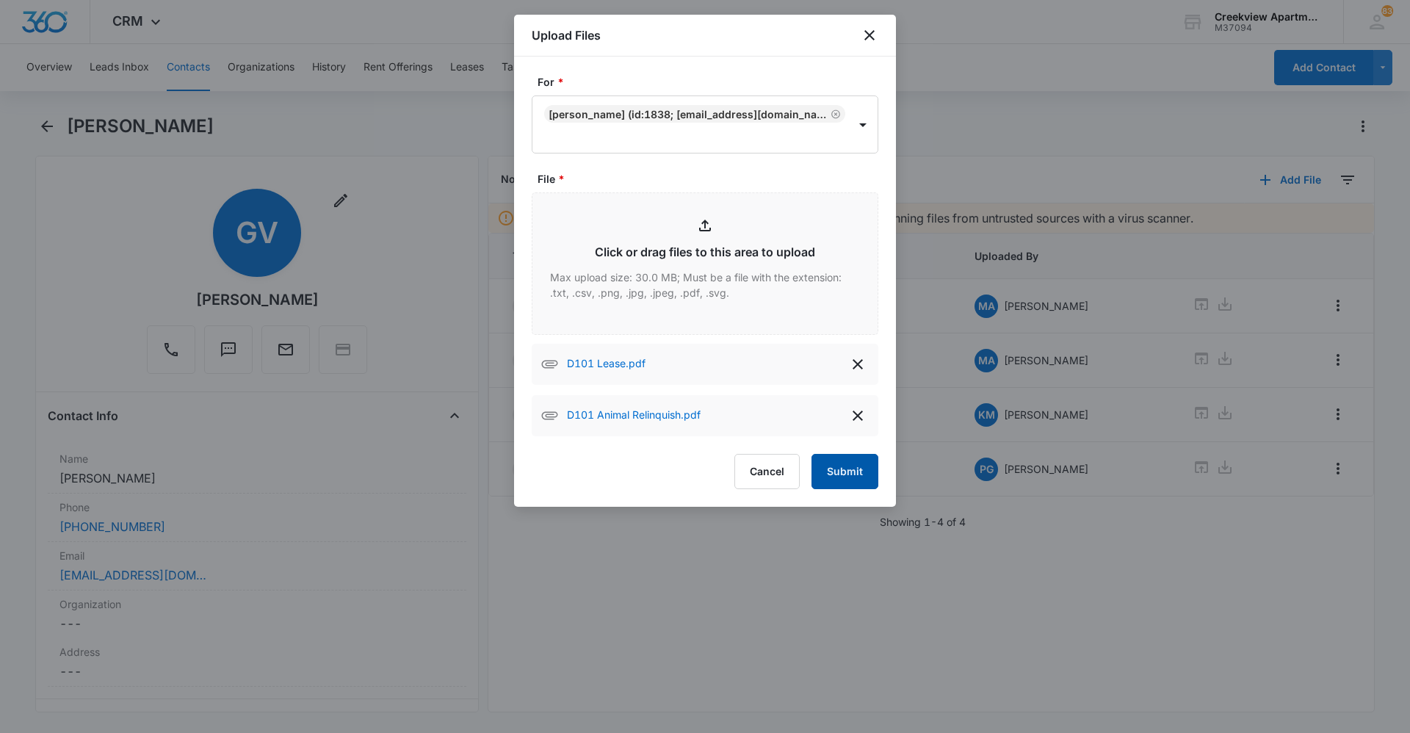
click at [836, 468] on button "Submit" at bounding box center [844, 471] width 67 height 35
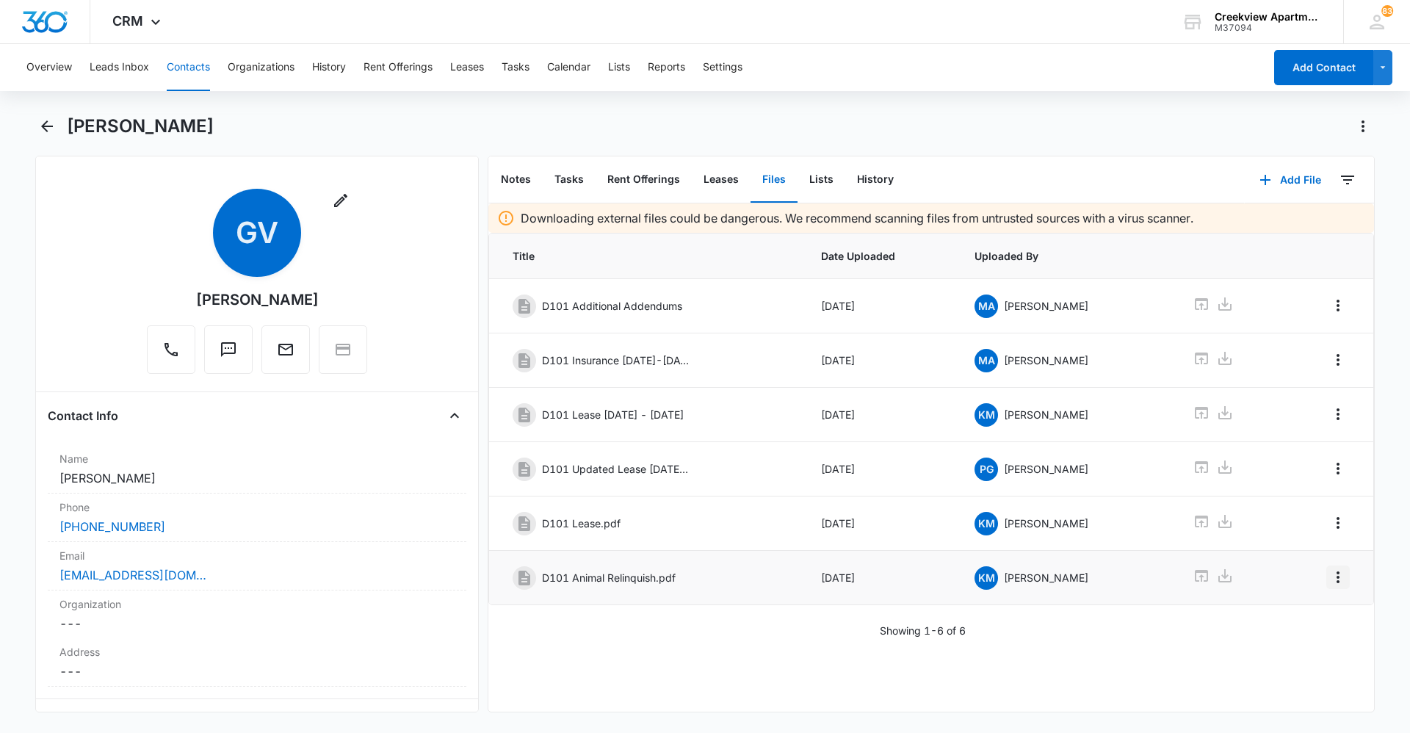
click at [1329, 570] on icon "Overflow Menu" at bounding box center [1338, 577] width 18 height 18
click at [1311, 612] on button "Edit" at bounding box center [1296, 618] width 84 height 22
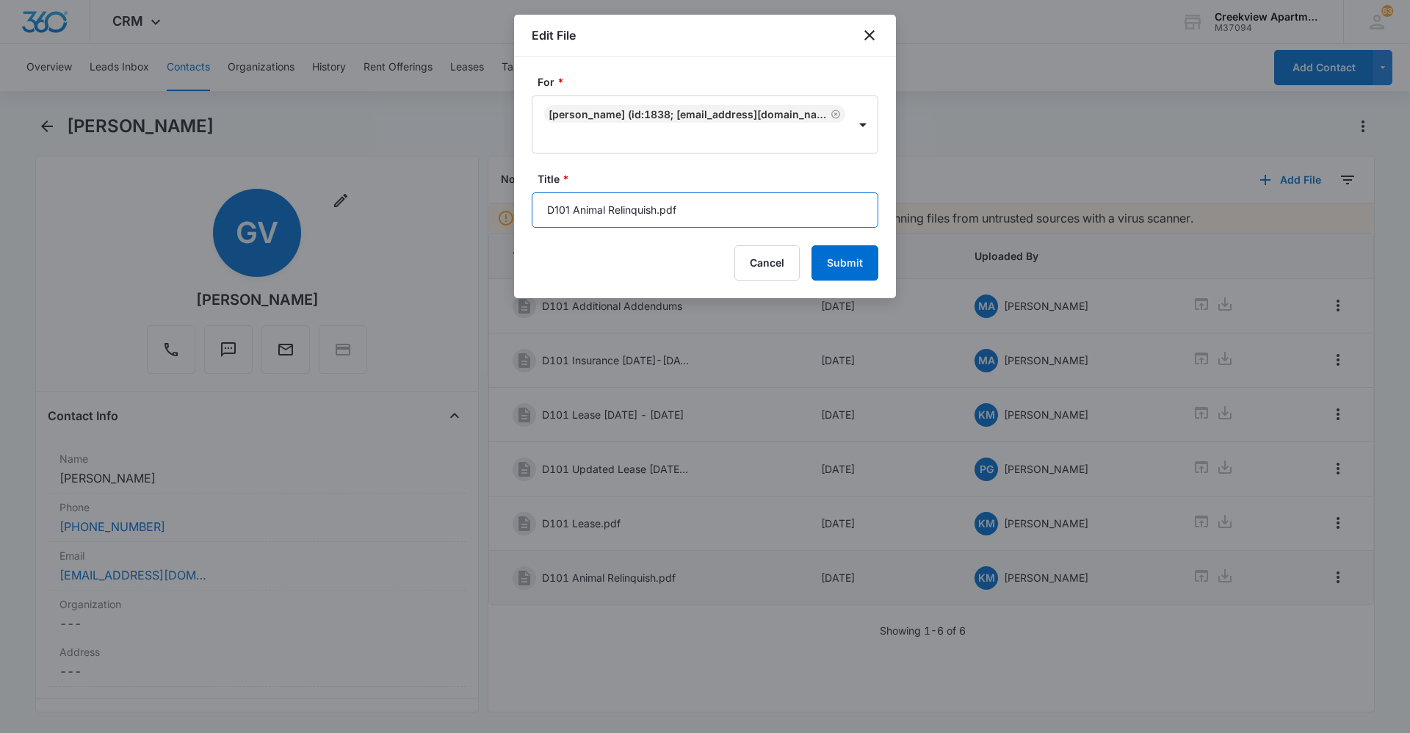
drag, startPoint x: 742, startPoint y: 222, endPoint x: 760, endPoint y: 222, distance: 17.6
click at [756, 220] on input "D101 Animal Relinquish.pdf" at bounding box center [705, 209] width 347 height 35
type input "D101 Animal Relinquish"
click at [830, 260] on button "Submit" at bounding box center [844, 262] width 67 height 35
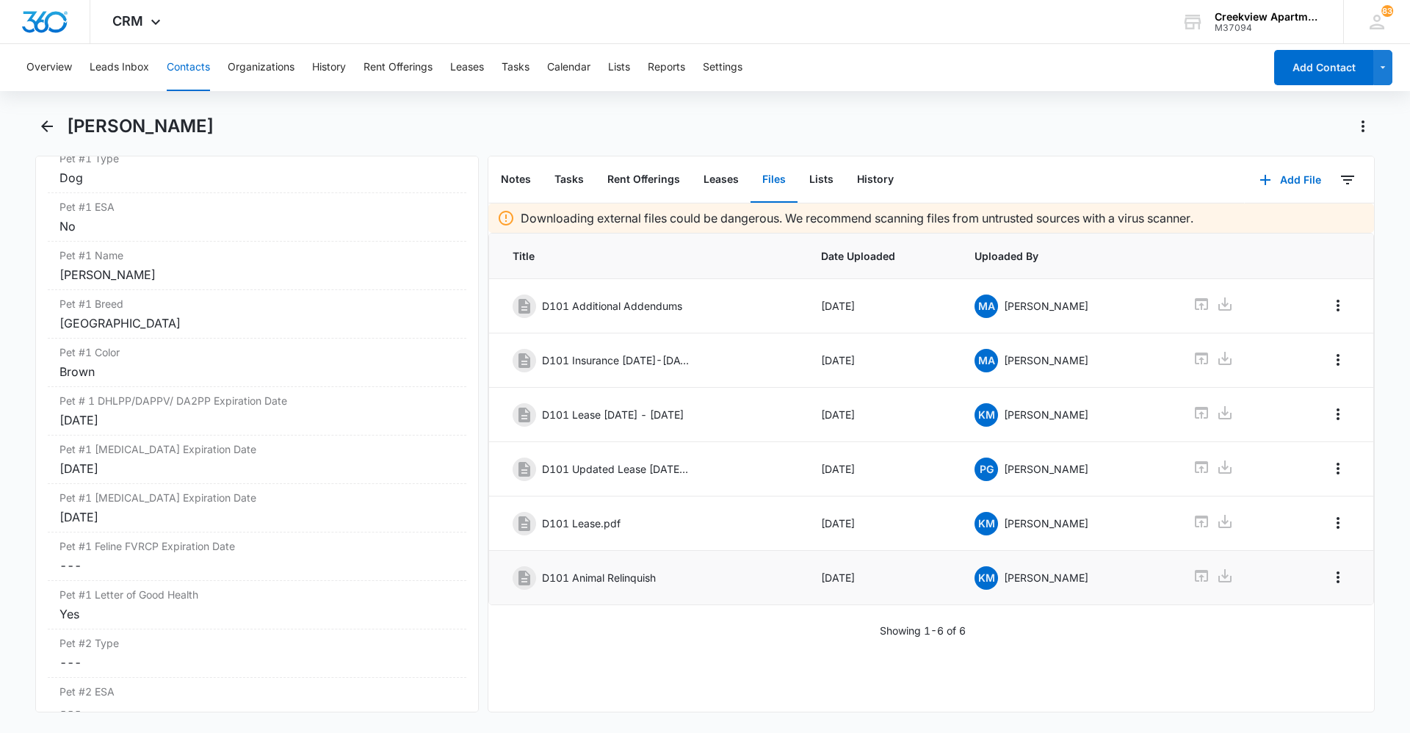
scroll to position [2447, 0]
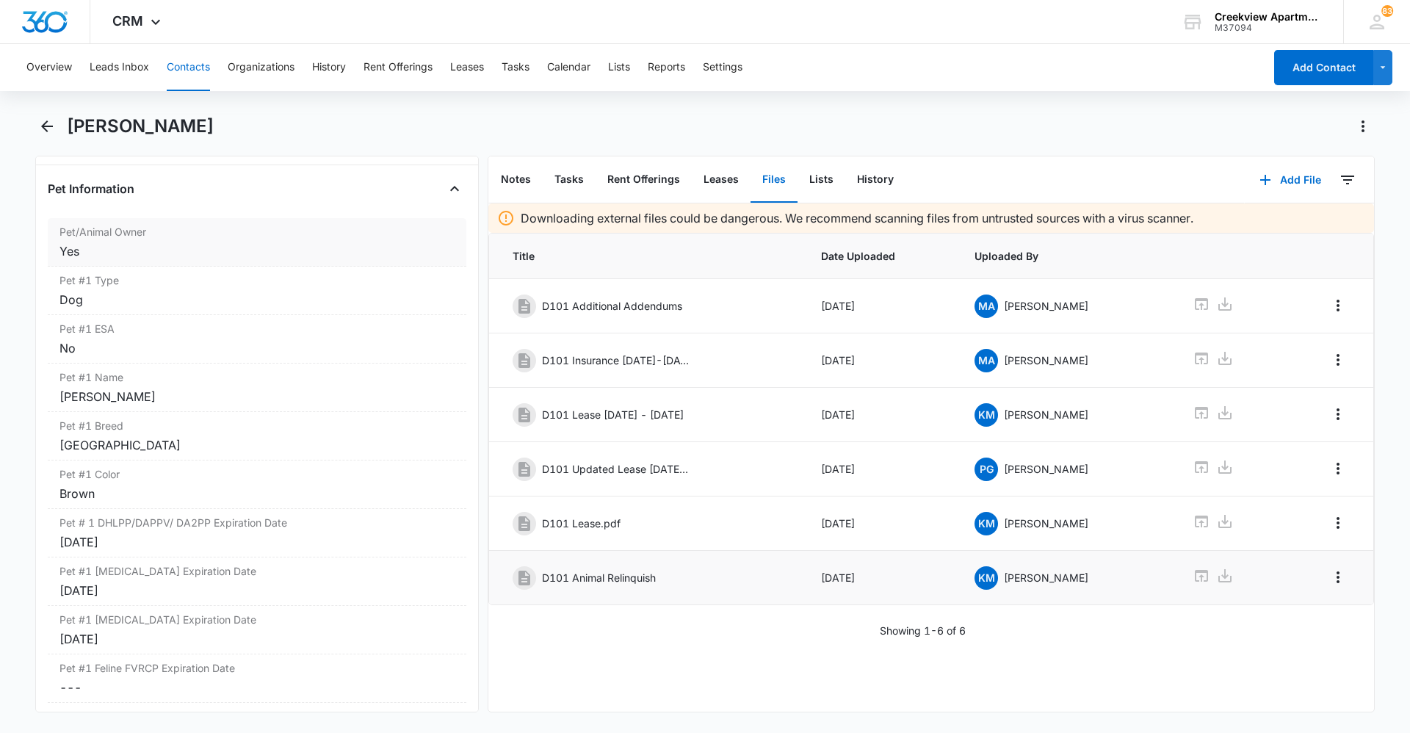
click at [206, 248] on div "Yes" at bounding box center [256, 251] width 395 height 18
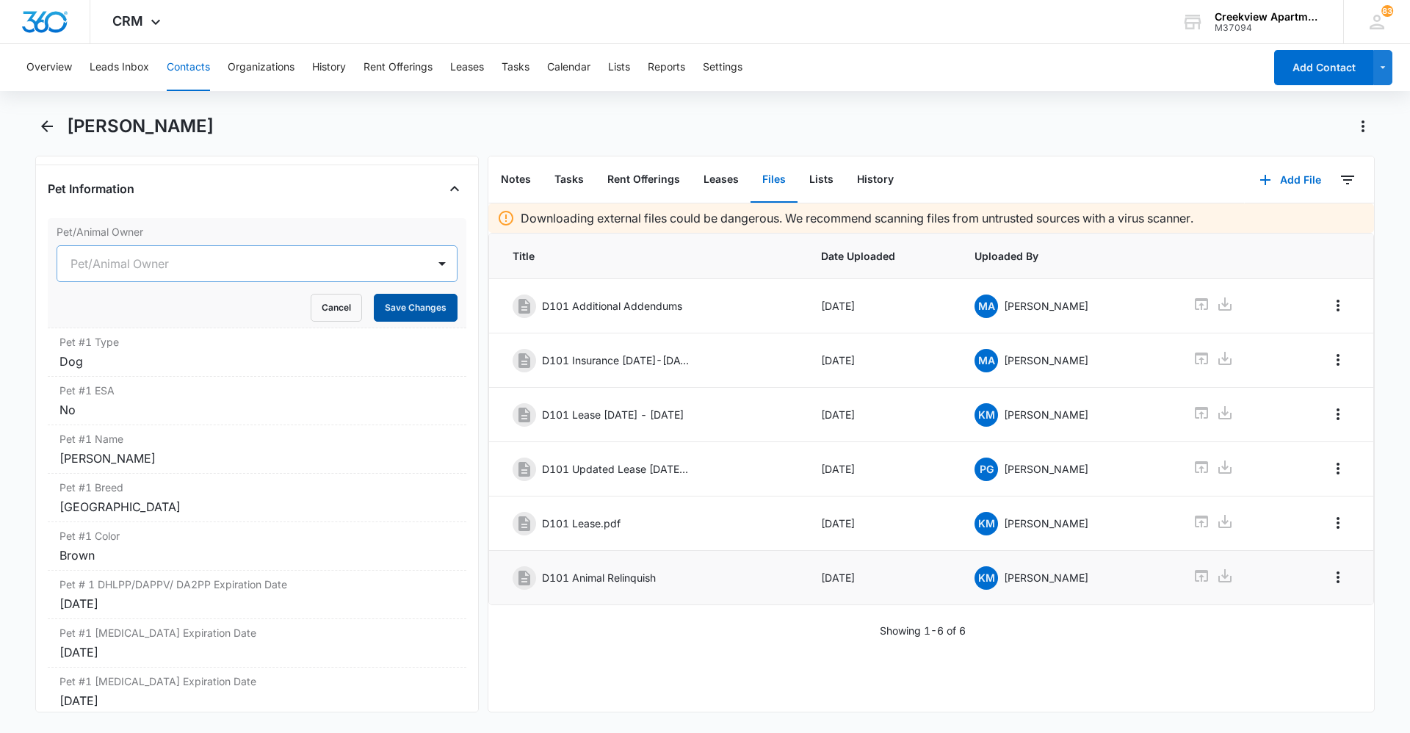
click at [413, 314] on button "Save Changes" at bounding box center [416, 308] width 84 height 28
click at [369, 259] on div at bounding box center [239, 263] width 338 height 21
click at [280, 344] on div "No" at bounding box center [255, 343] width 363 height 15
click at [396, 305] on button "Save Changes" at bounding box center [416, 308] width 84 height 28
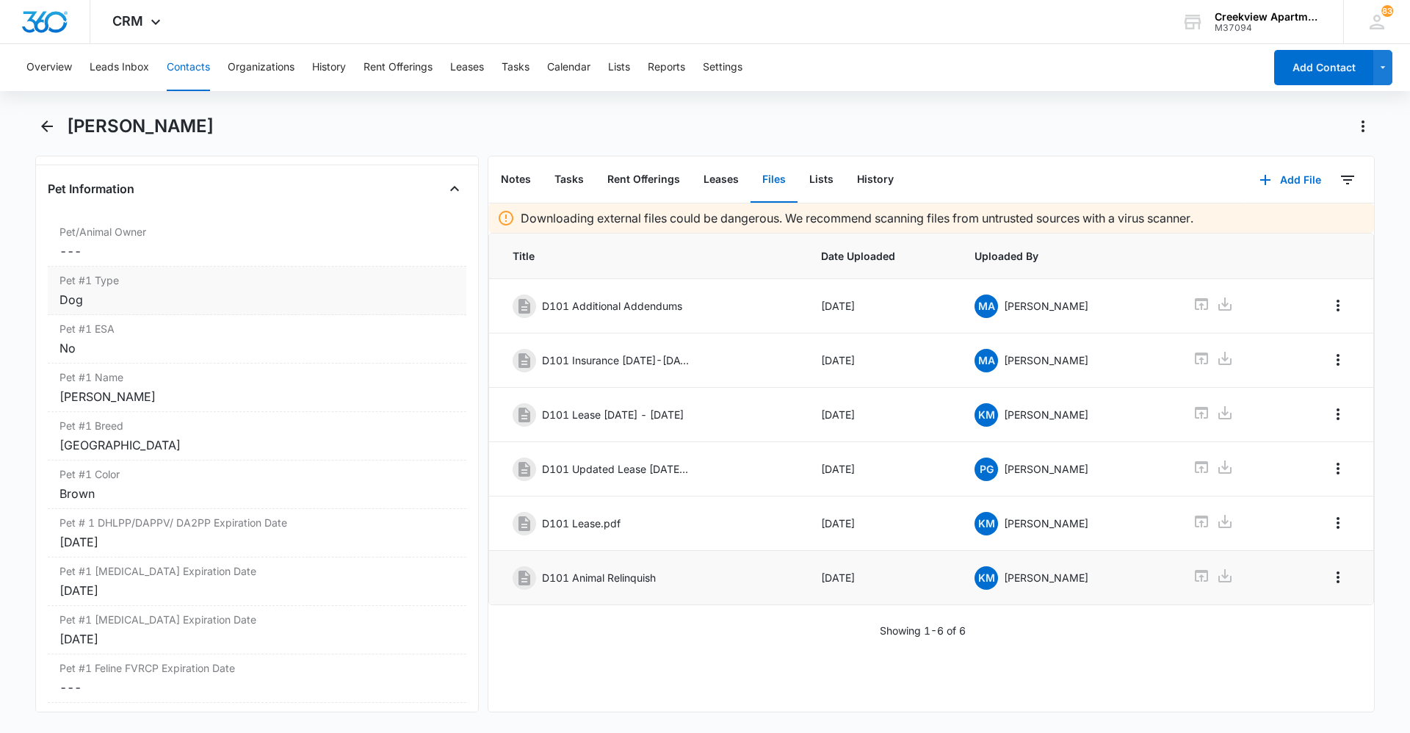
click at [300, 286] on label "Pet #1 Type" at bounding box center [256, 279] width 395 height 15
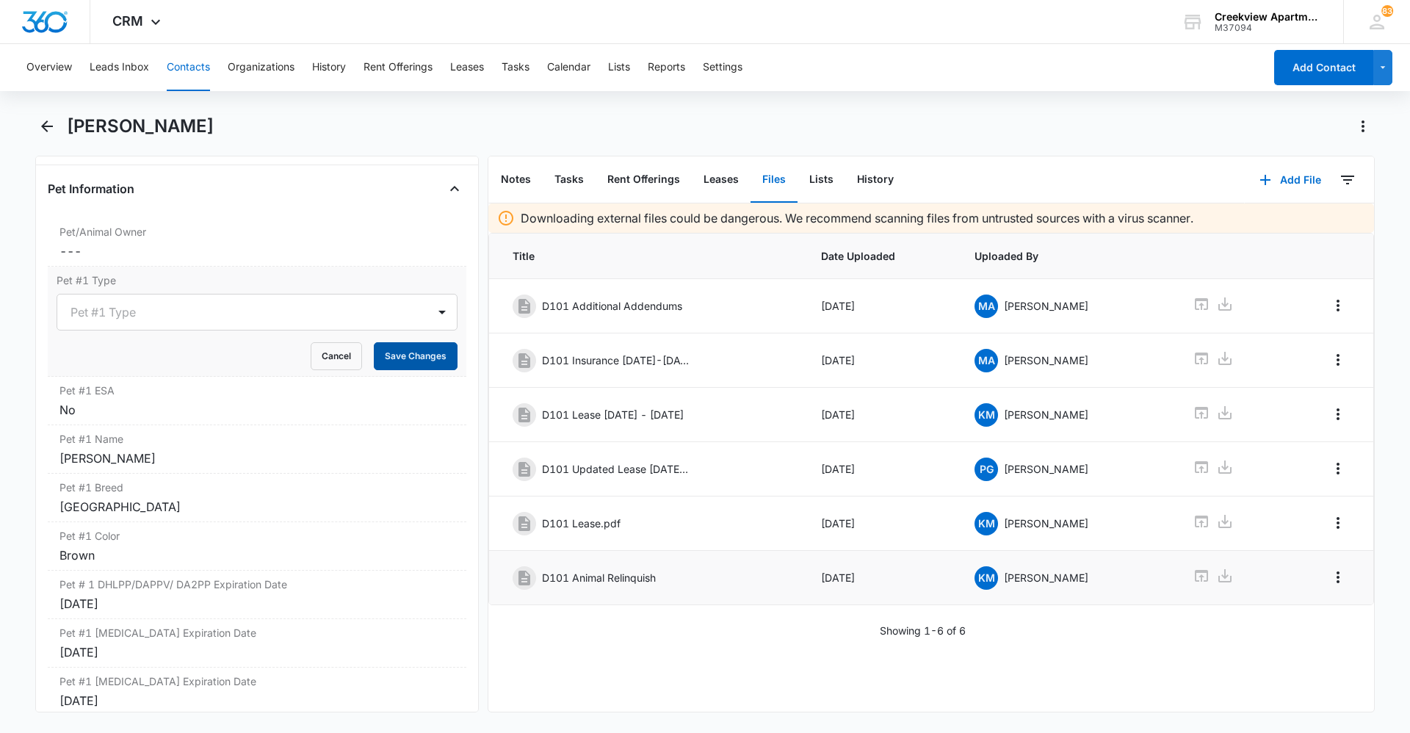
click at [414, 351] on button "Save Changes" at bounding box center [416, 356] width 84 height 28
click at [297, 405] on div "No" at bounding box center [256, 410] width 395 height 18
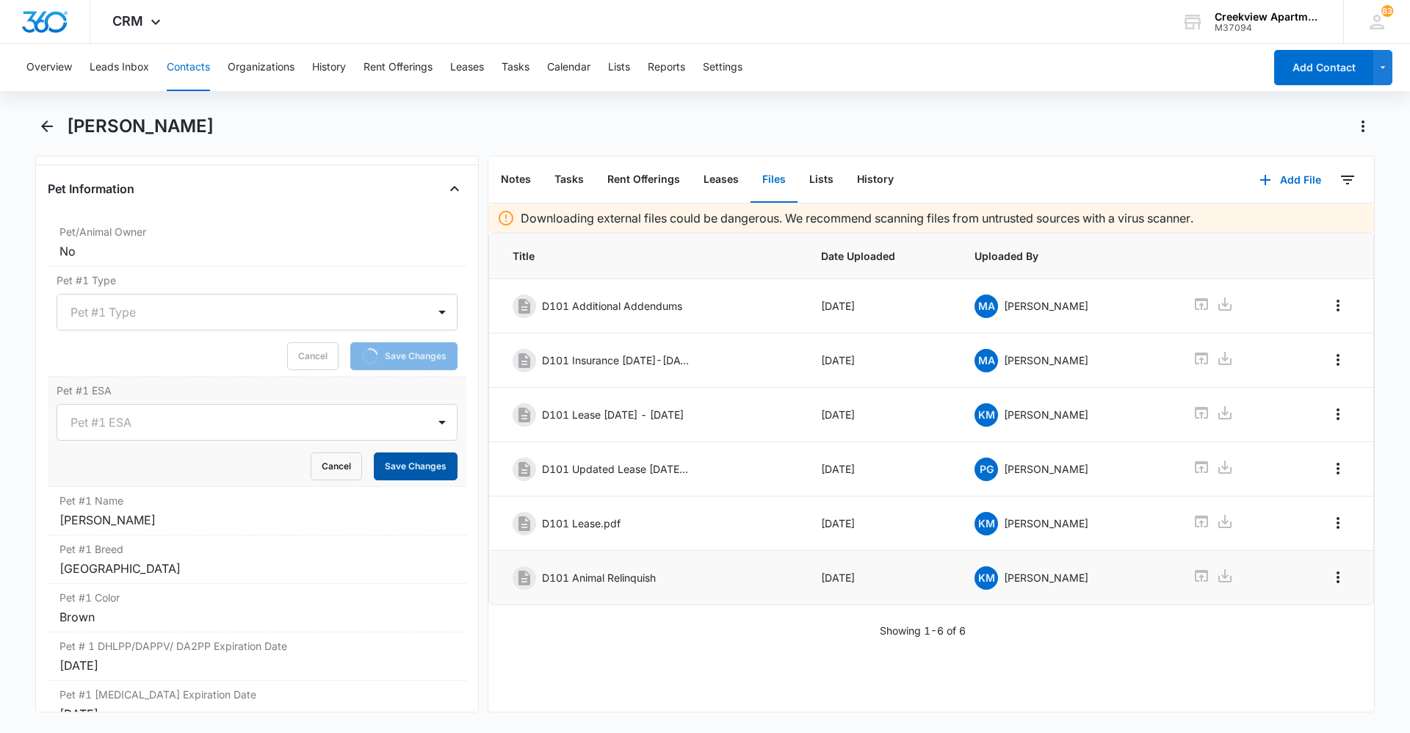
click at [423, 460] on button "Save Changes" at bounding box center [416, 466] width 84 height 28
click at [372, 494] on label "Pet #1 Name" at bounding box center [256, 500] width 395 height 15
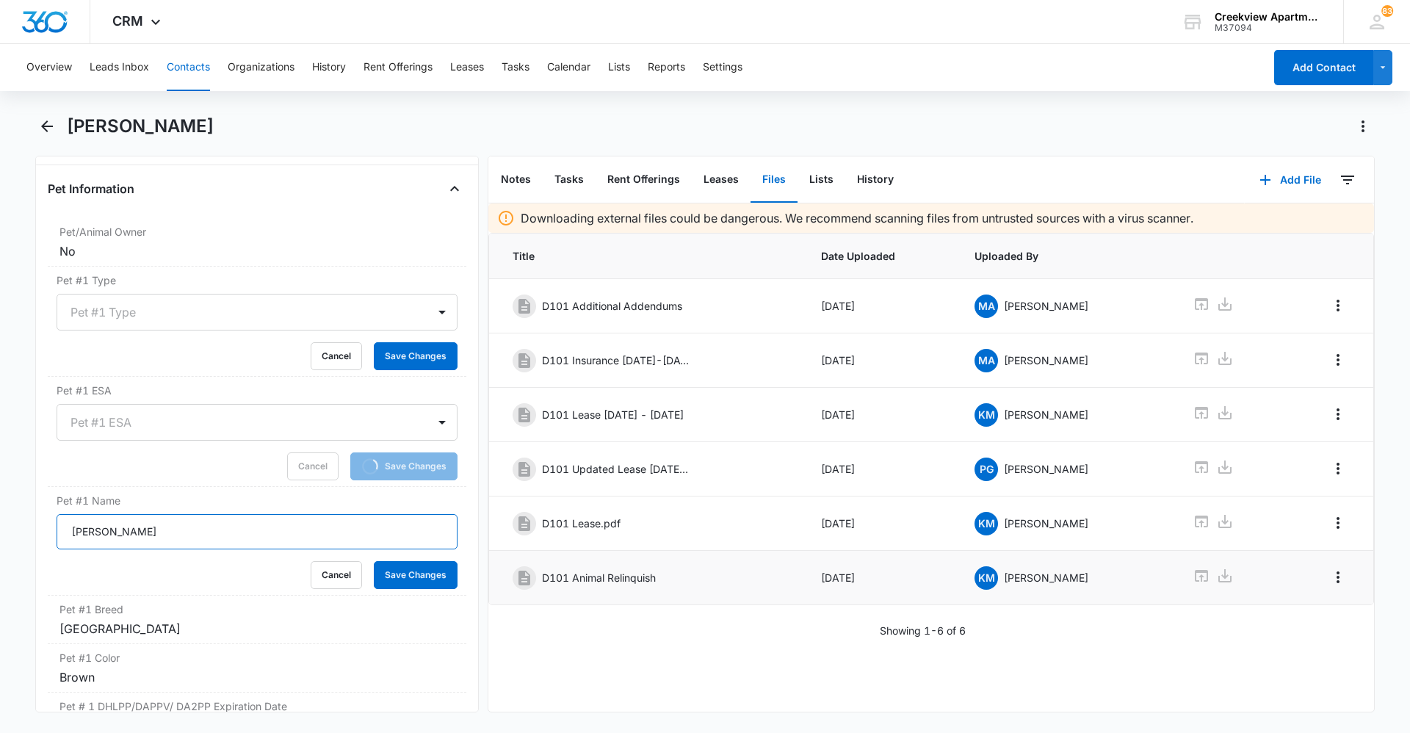
drag, startPoint x: 137, startPoint y: 524, endPoint x: 10, endPoint y: 539, distance: 127.1
click at [10, 539] on main "[PERSON_NAME] Remove GV [PERSON_NAME] Contact Info Name Cancel Save Changes [PE…" at bounding box center [705, 422] width 1410 height 615
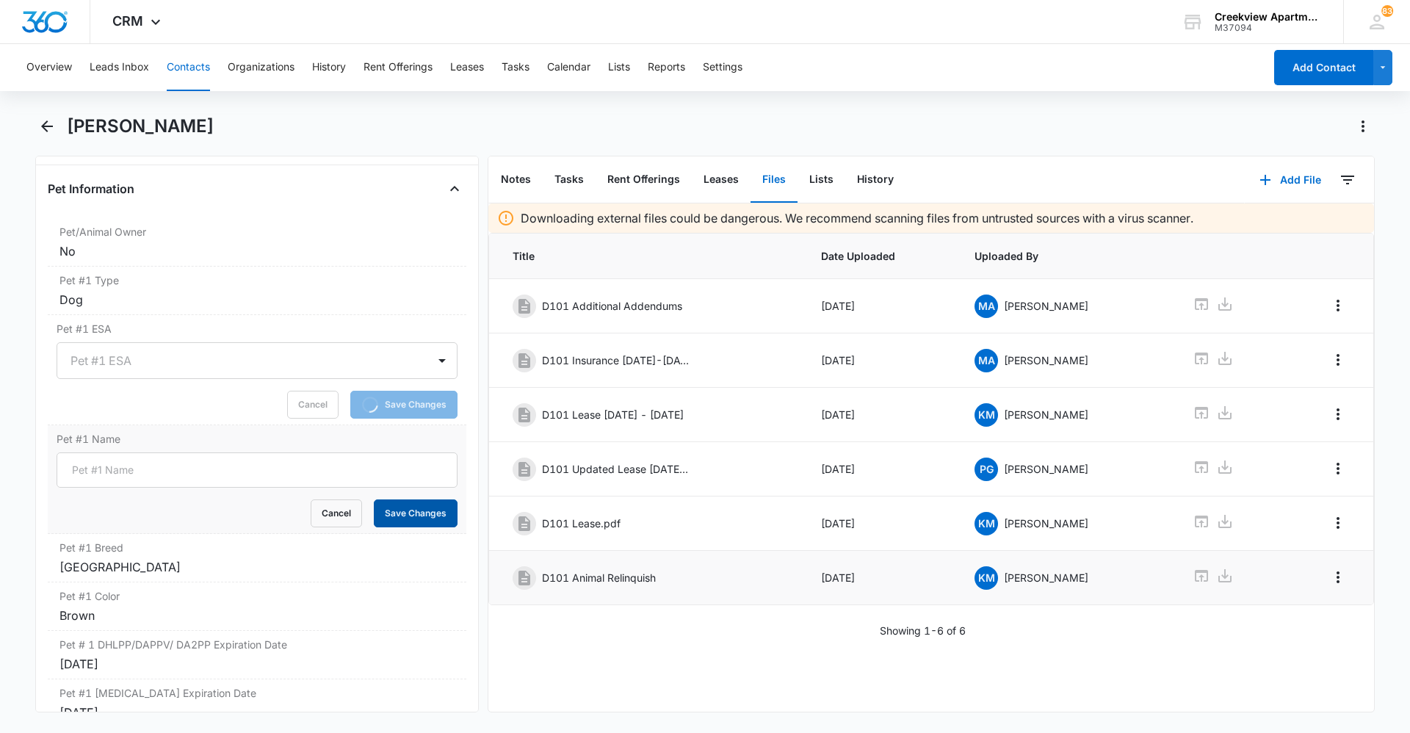
click at [427, 512] on button "Save Changes" at bounding box center [416, 513] width 84 height 28
click at [366, 555] on div "Pet #1 Breed Cancel Save Changes Chihuahua" at bounding box center [257, 558] width 418 height 48
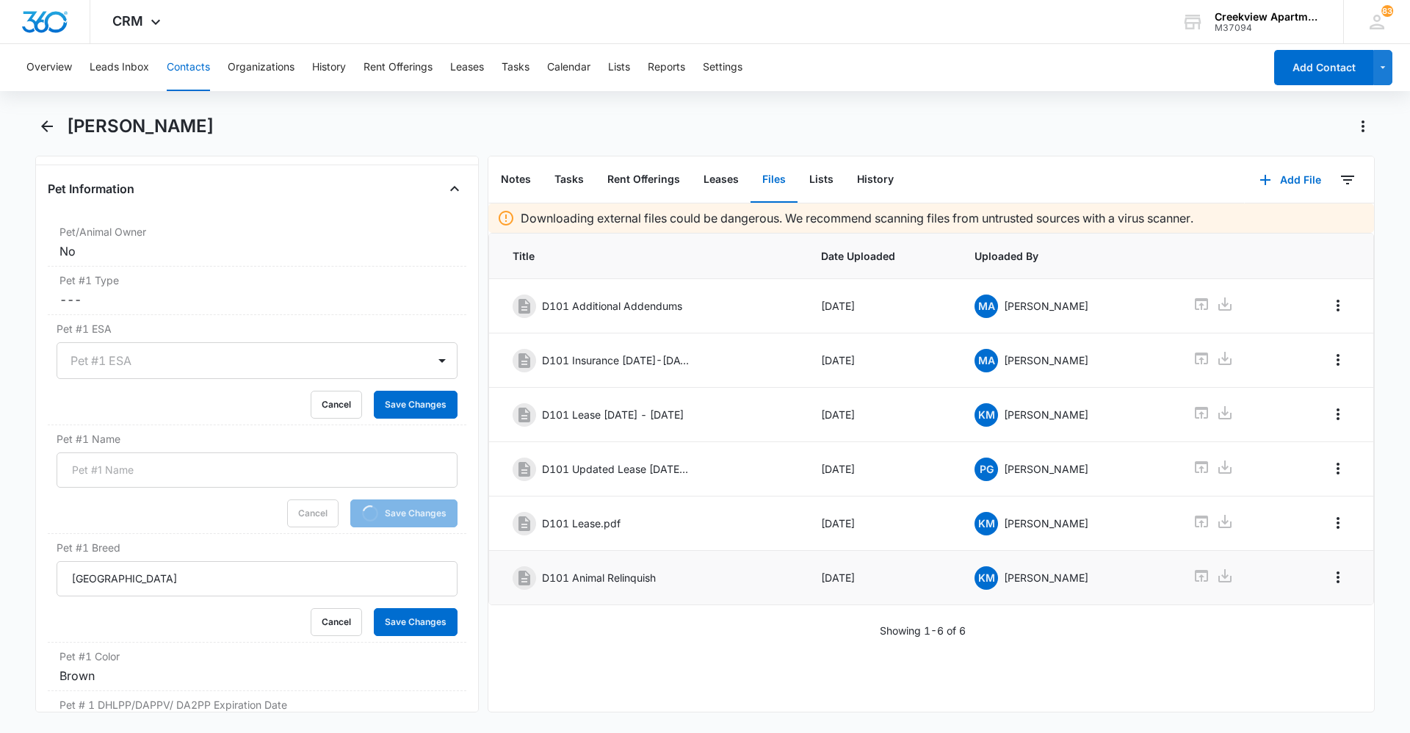
drag, startPoint x: 134, startPoint y: 576, endPoint x: -14, endPoint y: 577, distance: 147.6
click at [0, 577] on html "CRM Apps Reputation Websites Forms CRM Email Social Content Ads Intelligence Fi…" at bounding box center [705, 366] width 1410 height 733
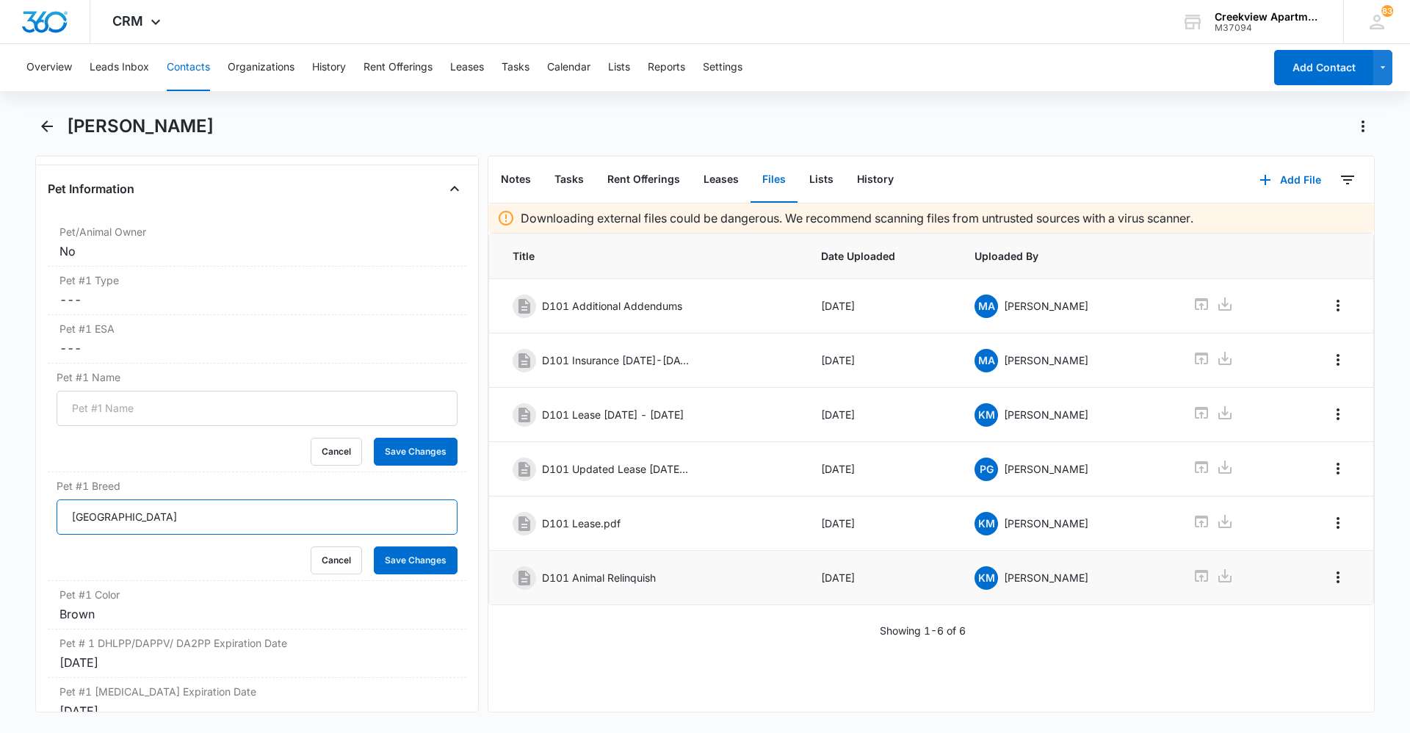
drag, startPoint x: 175, startPoint y: 517, endPoint x: 9, endPoint y: 520, distance: 166.0
click at [9, 520] on main "[PERSON_NAME] Remove GV [PERSON_NAME] Contact Info Name Cancel Save Changes [PE…" at bounding box center [705, 422] width 1410 height 615
click at [415, 560] on button "Save Changes" at bounding box center [416, 560] width 84 height 28
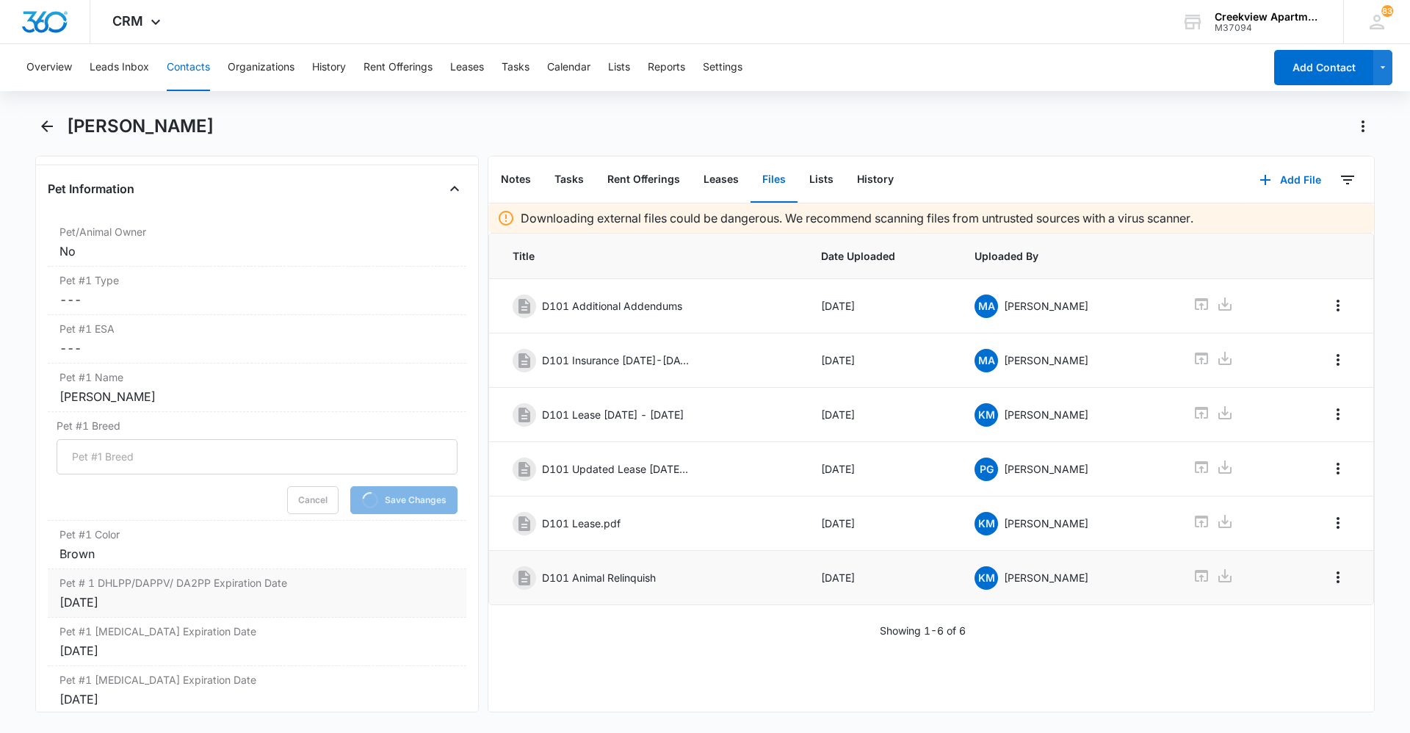
click at [347, 613] on div "Pet # 1 DHLPP/DAPPV/ DA2PP Expiration Date Cancel Save Changes [DATE]" at bounding box center [257, 593] width 418 height 48
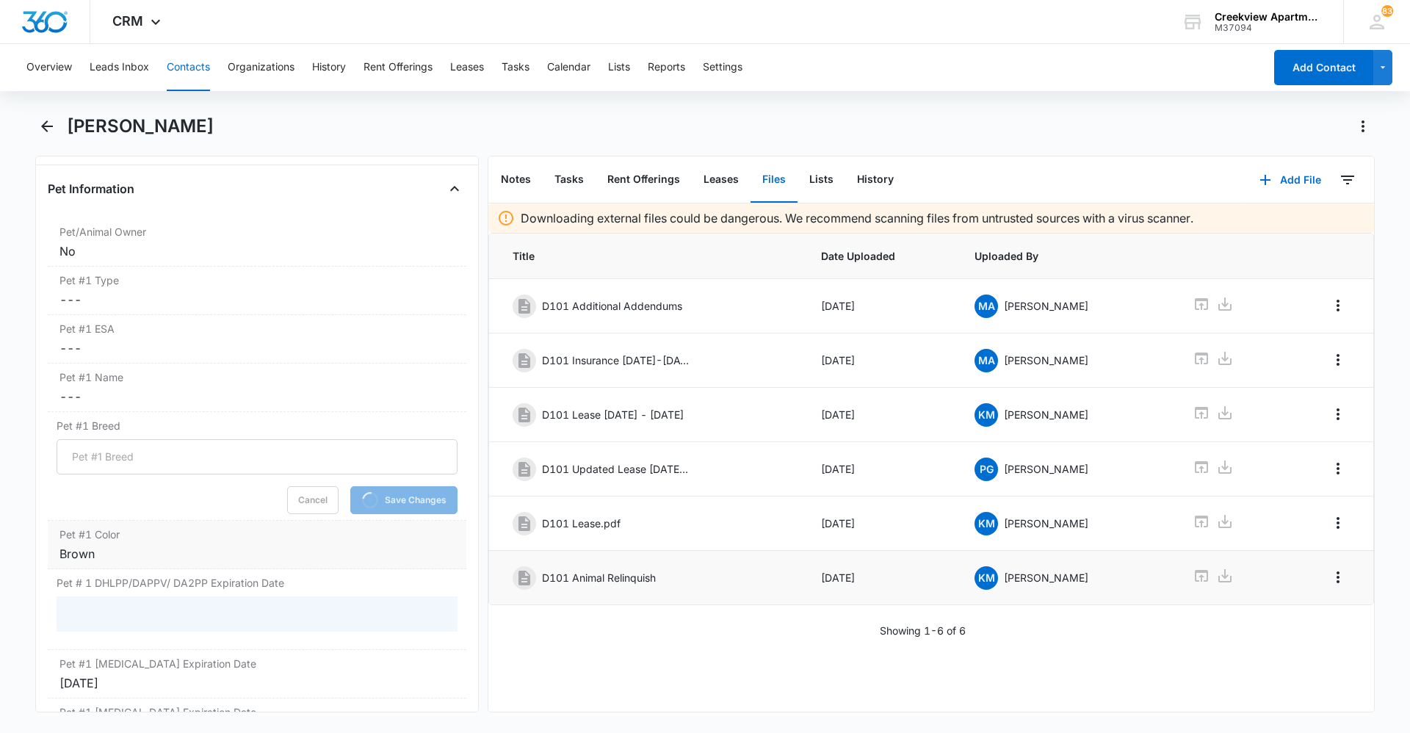
click at [204, 561] on div "Brown" at bounding box center [256, 554] width 395 height 18
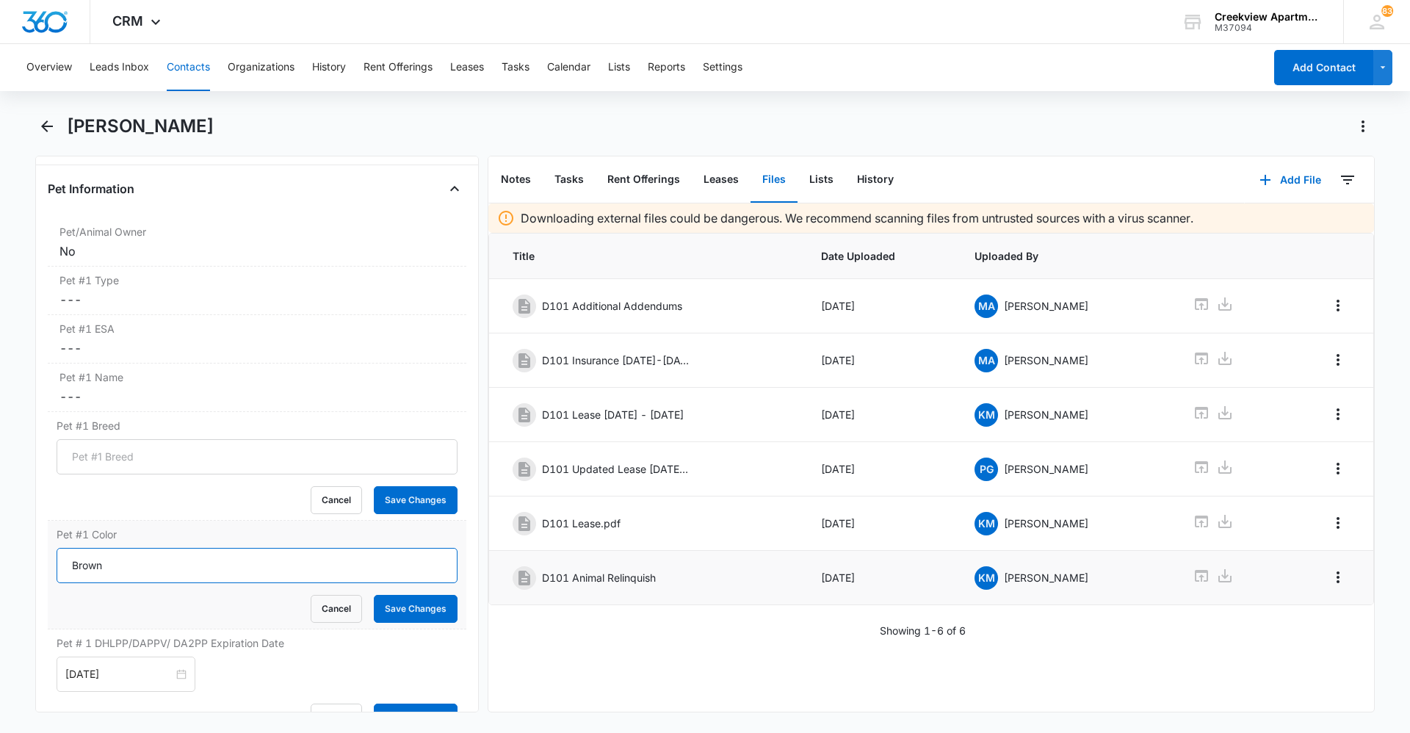
drag, startPoint x: 177, startPoint y: 567, endPoint x: 64, endPoint y: 565, distance: 113.1
click at [64, 565] on input "Brown" at bounding box center [257, 565] width 401 height 35
click at [399, 606] on button "Save Changes" at bounding box center [416, 609] width 84 height 28
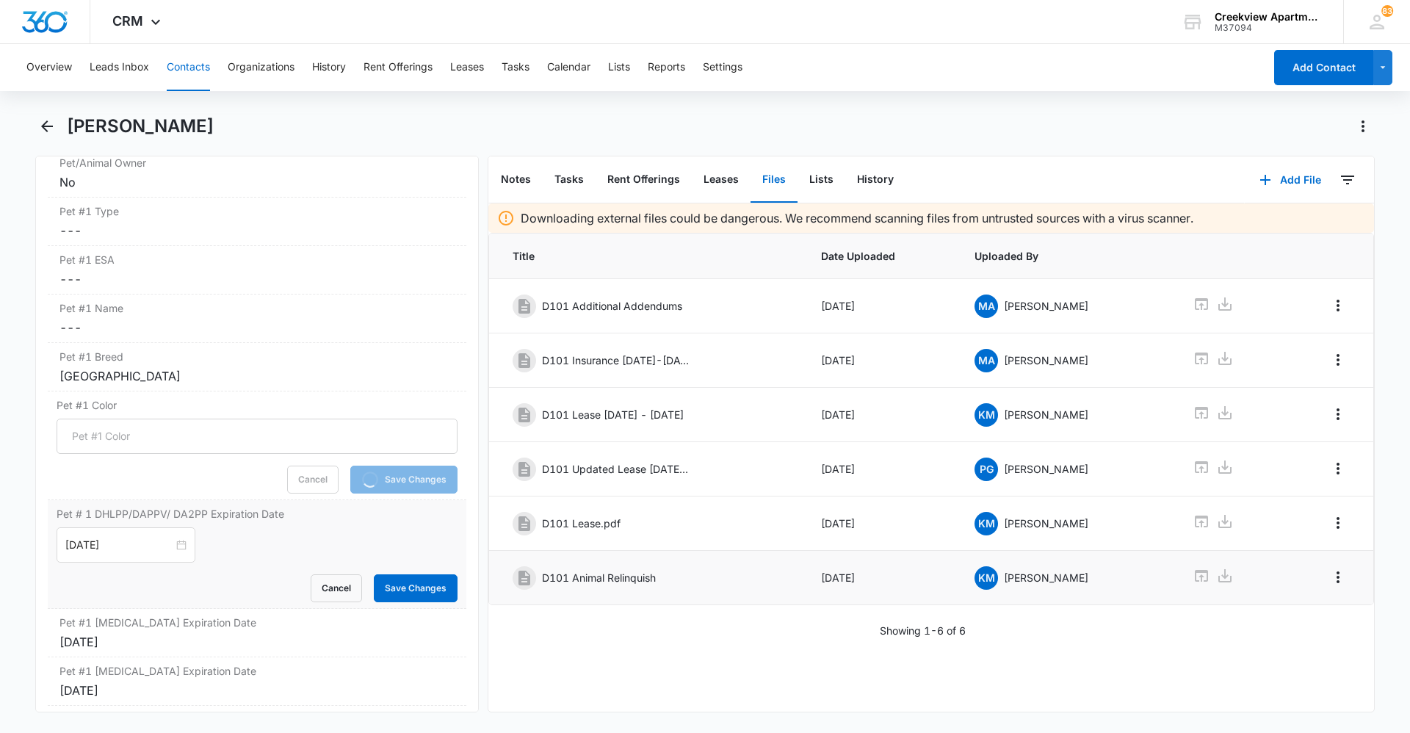
scroll to position [2594, 0]
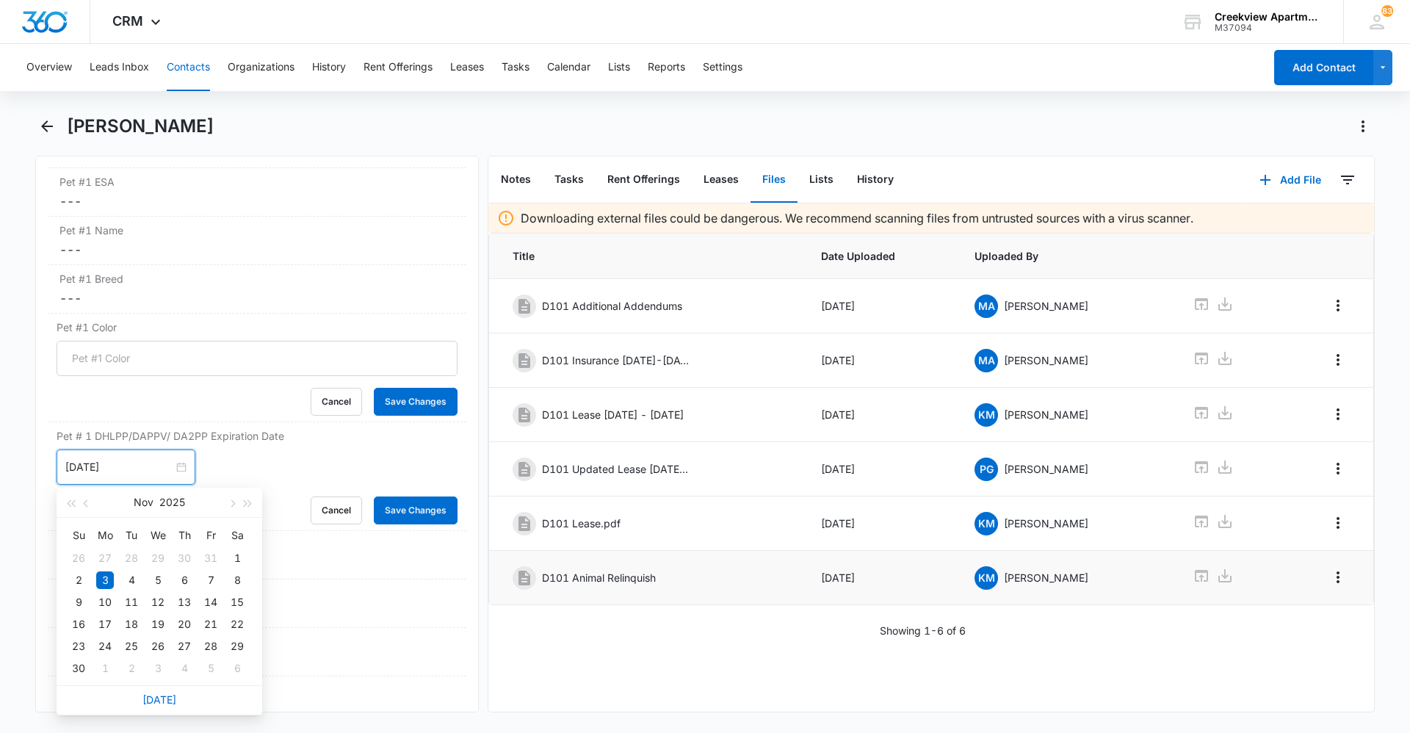
drag, startPoint x: 126, startPoint y: 468, endPoint x: 37, endPoint y: 474, distance: 89.8
click at [37, 474] on div "Remove GV [PERSON_NAME] Contact Info Name Cancel Save Changes [PERSON_NAME] Pho…" at bounding box center [256, 434] width 443 height 557
type input "[DATE]"
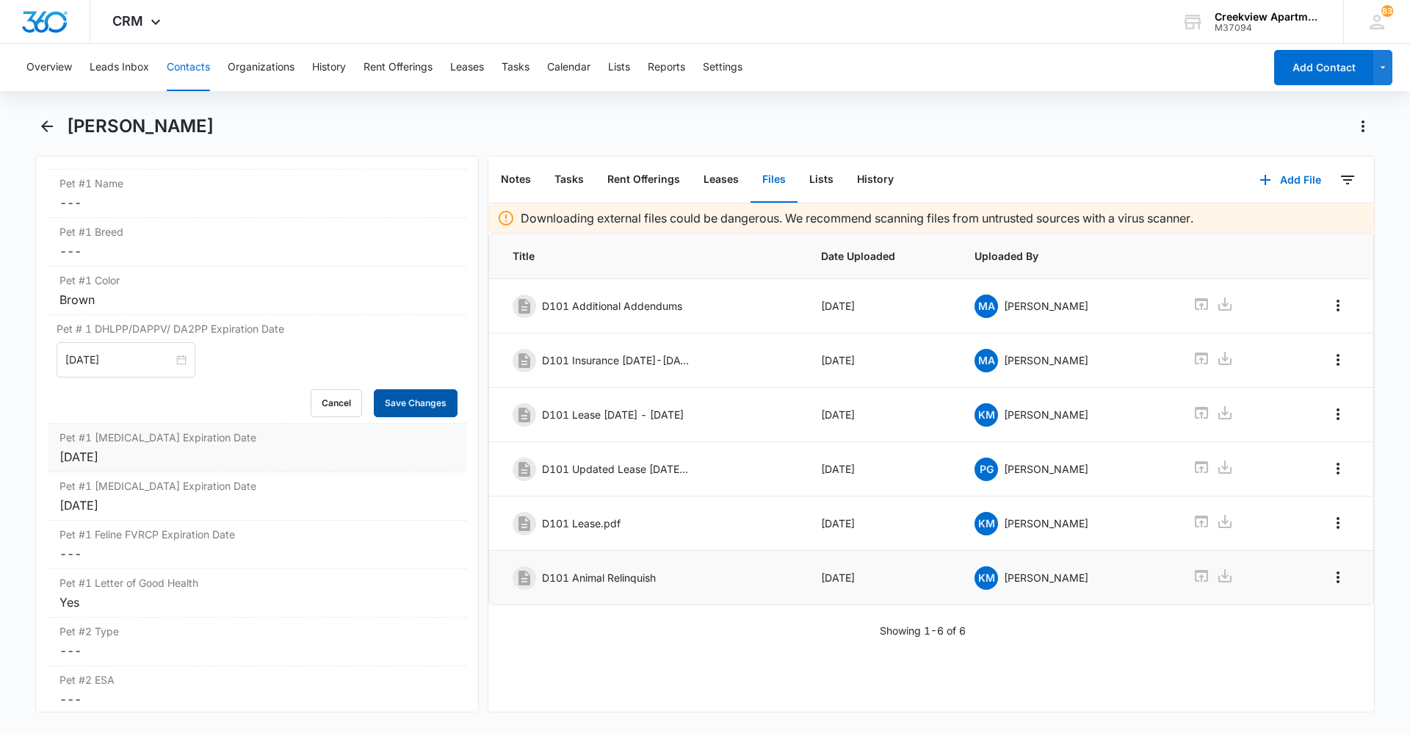
scroll to position [2667, 0]
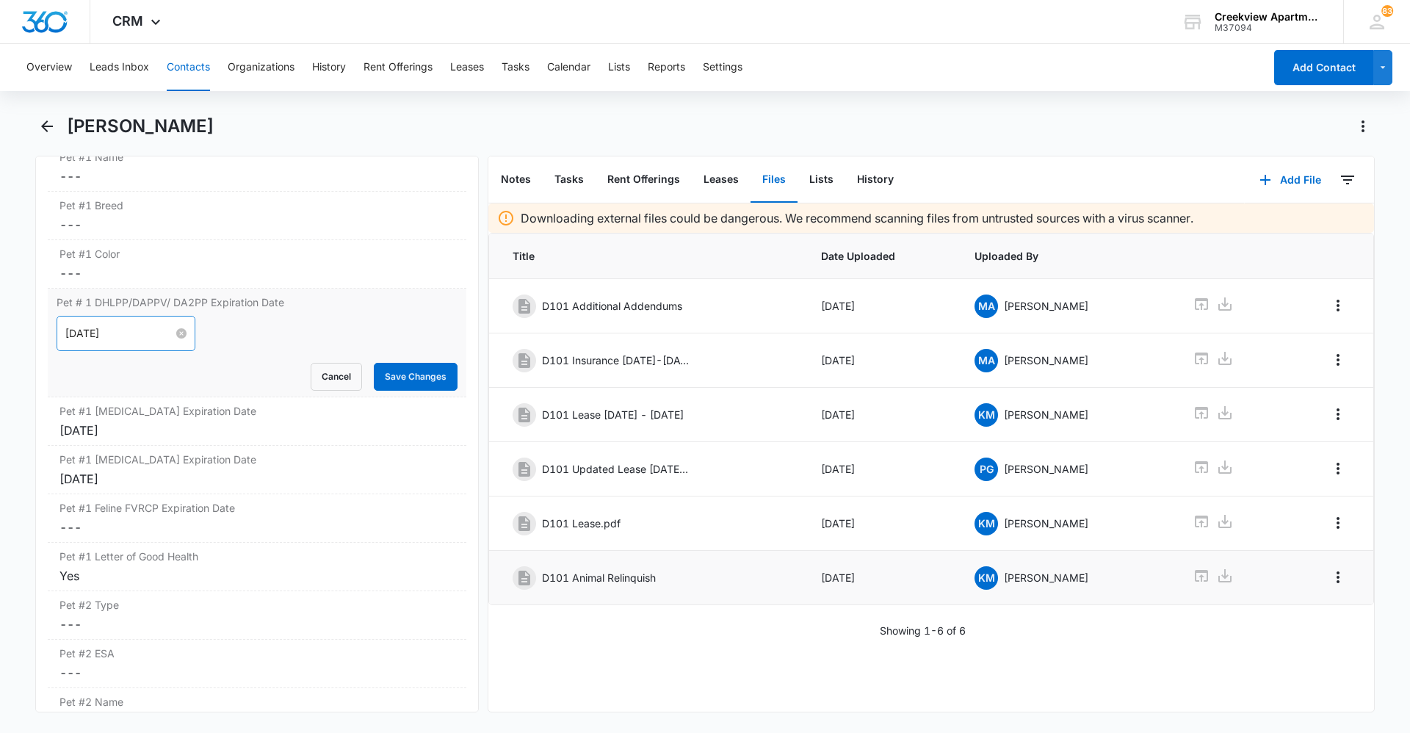
click at [146, 338] on input "[DATE]" at bounding box center [119, 333] width 108 height 16
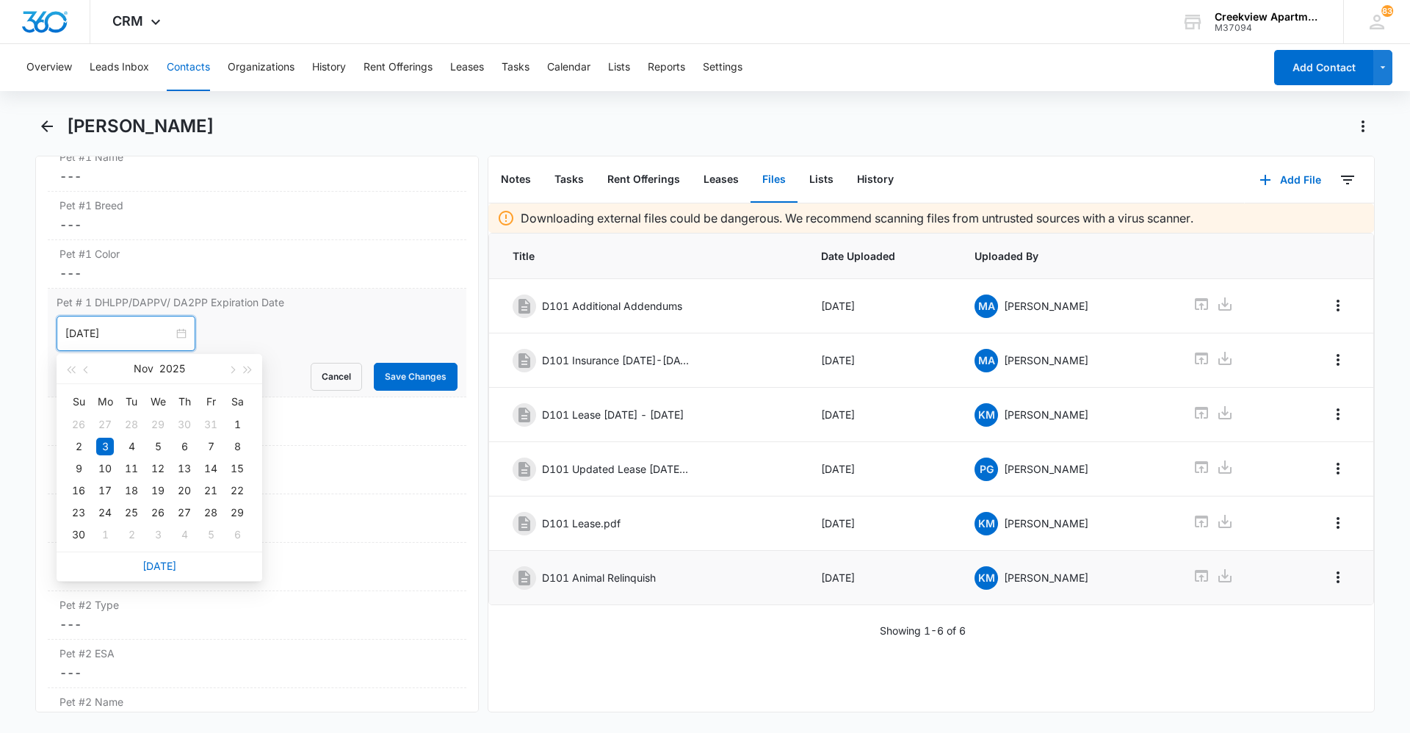
drag, startPoint x: 148, startPoint y: 329, endPoint x: 48, endPoint y: 340, distance: 100.5
click at [48, 340] on div "Pet # 1 DHLPP/DAPPV/ DA2PP Expiration Date [DATE] [DATE] Su Mo Tu We Th Fr Sa 2…" at bounding box center [257, 343] width 418 height 109
type input "[DATE]"
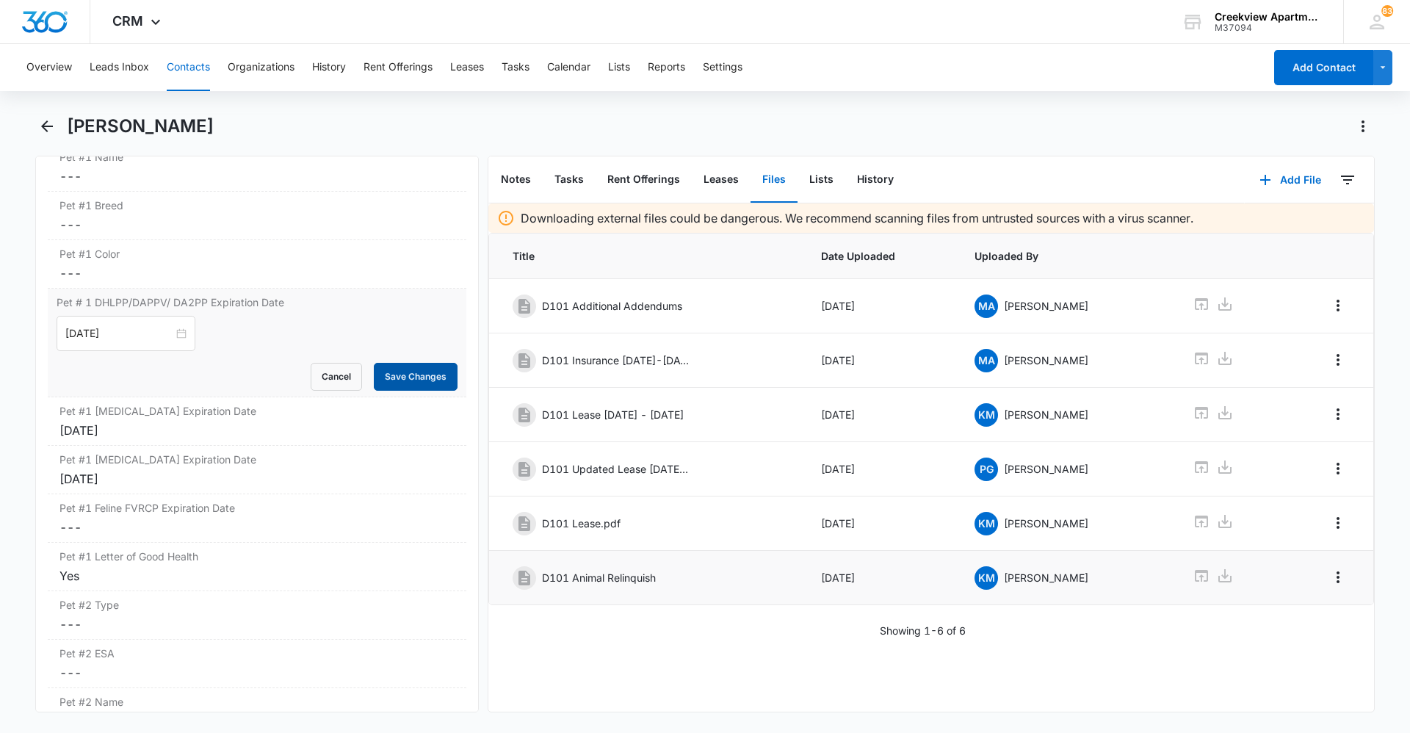
click at [422, 378] on button "Save Changes" at bounding box center [416, 377] width 84 height 28
click at [142, 324] on div "[DATE]" at bounding box center [126, 333] width 139 height 35
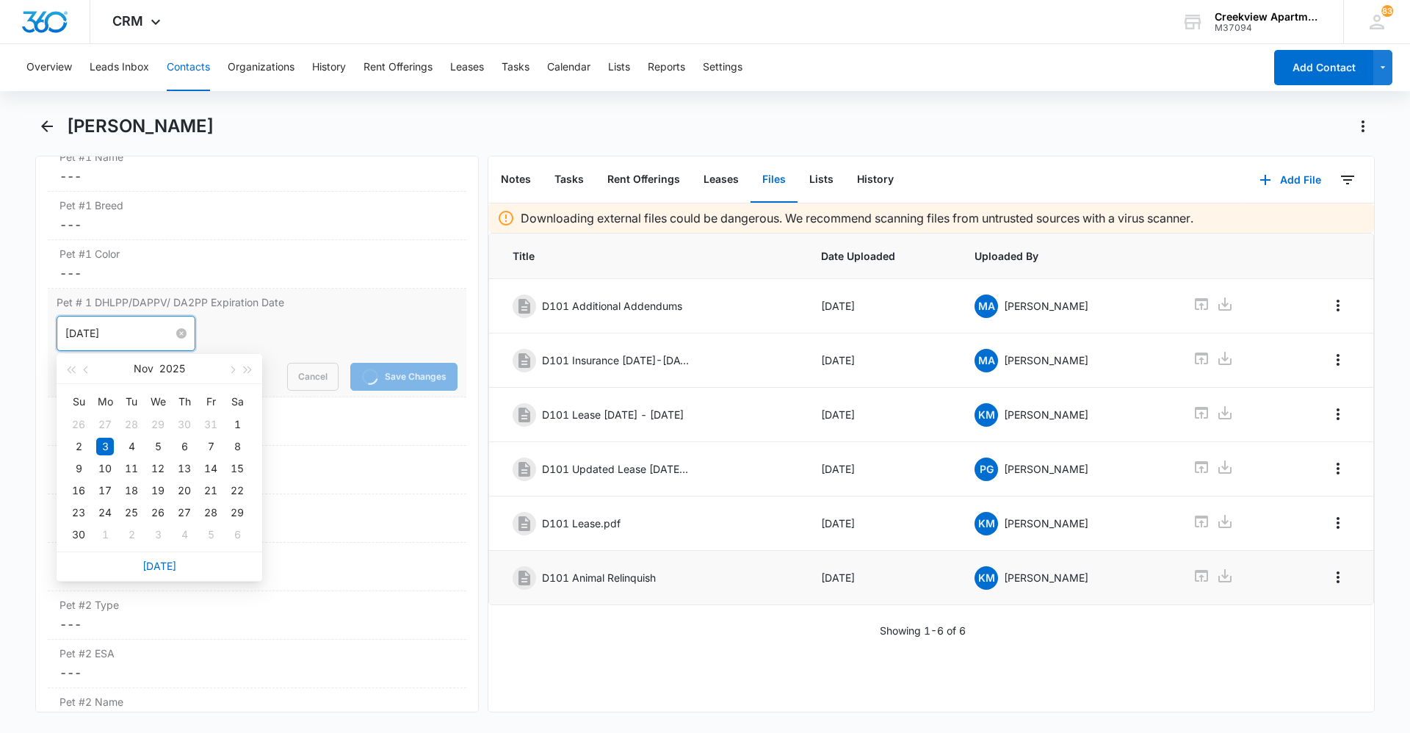
click at [150, 335] on input "[DATE]" at bounding box center [119, 333] width 108 height 16
click at [219, 336] on div "[DATE] [DATE] Su Mo Tu We Th Fr Sa 26 27 28 29 30 31 1 2 3 4 5 6 7 8 9 10 11 12…" at bounding box center [257, 333] width 401 height 35
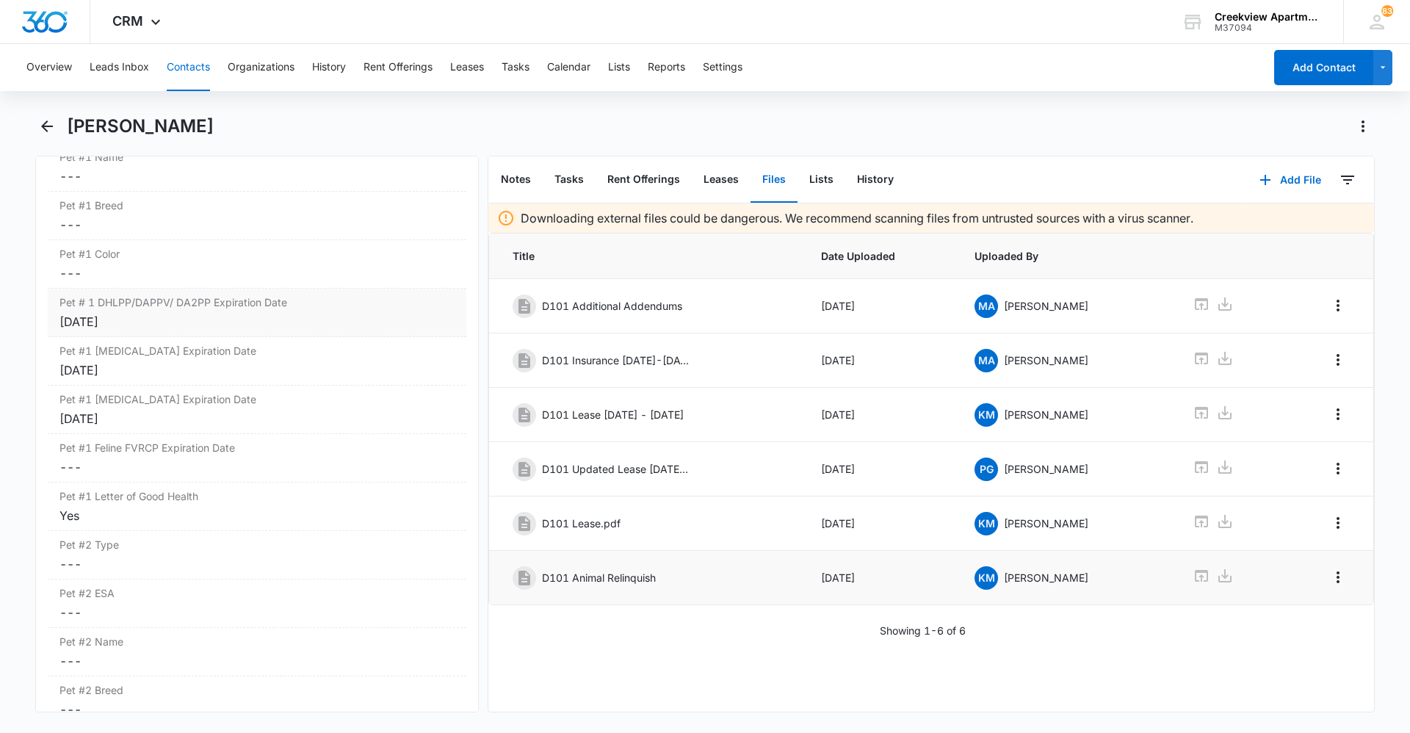
click at [141, 313] on div "[DATE]" at bounding box center [256, 322] width 395 height 18
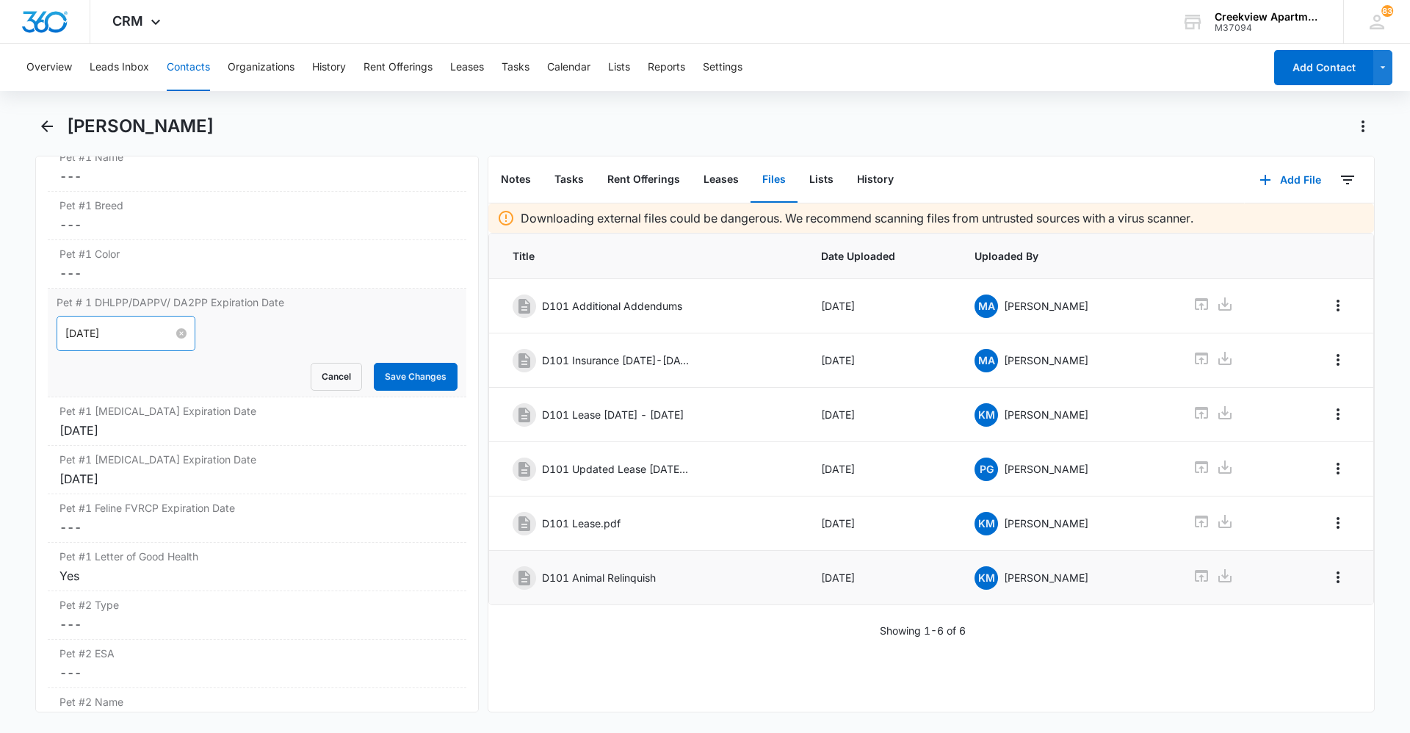
click at [167, 334] on div "[DATE]" at bounding box center [125, 333] width 121 height 16
click at [374, 380] on button "Save Changes" at bounding box center [416, 377] width 84 height 28
click at [323, 426] on div "[DATE]" at bounding box center [256, 430] width 395 height 18
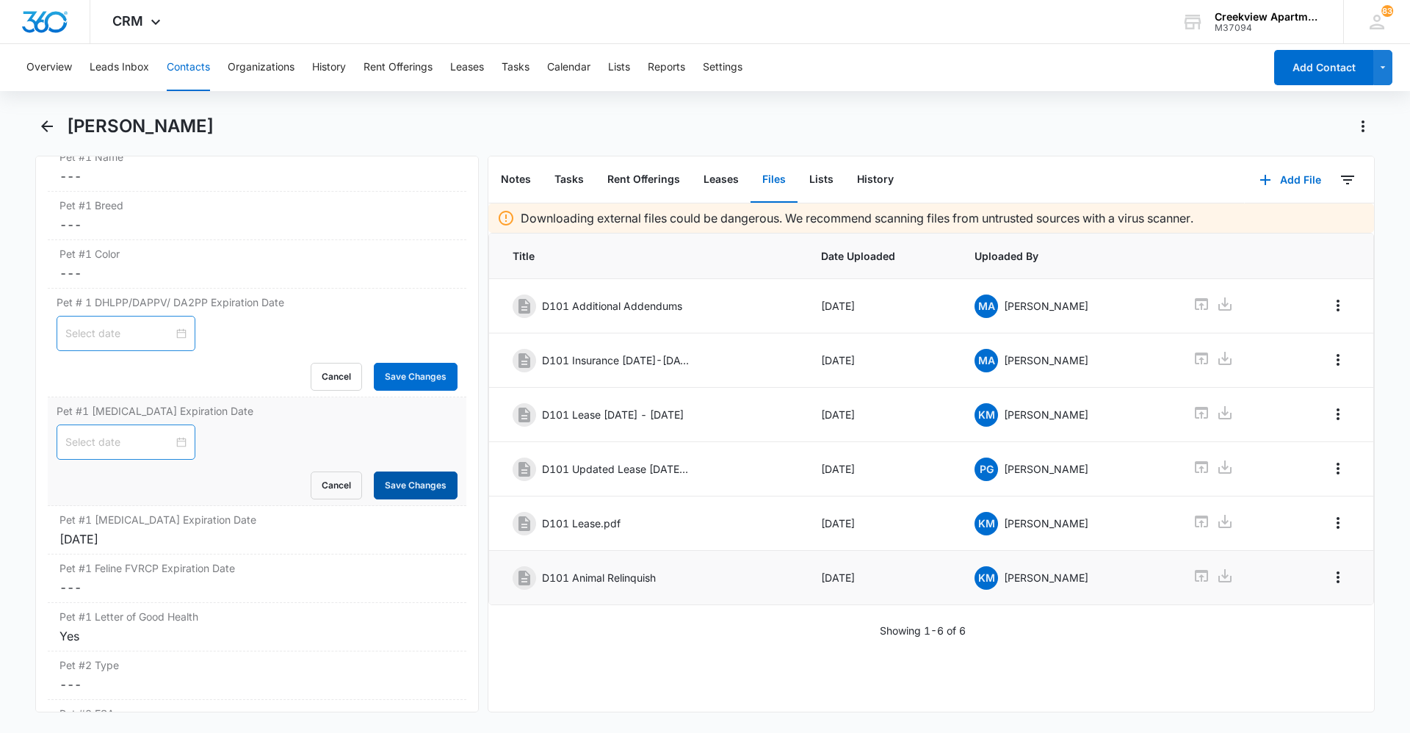
click at [391, 482] on button "Save Changes" at bounding box center [416, 485] width 84 height 28
click at [285, 525] on label "Pet #1 [MEDICAL_DATA] Expiration Date" at bounding box center [256, 519] width 395 height 15
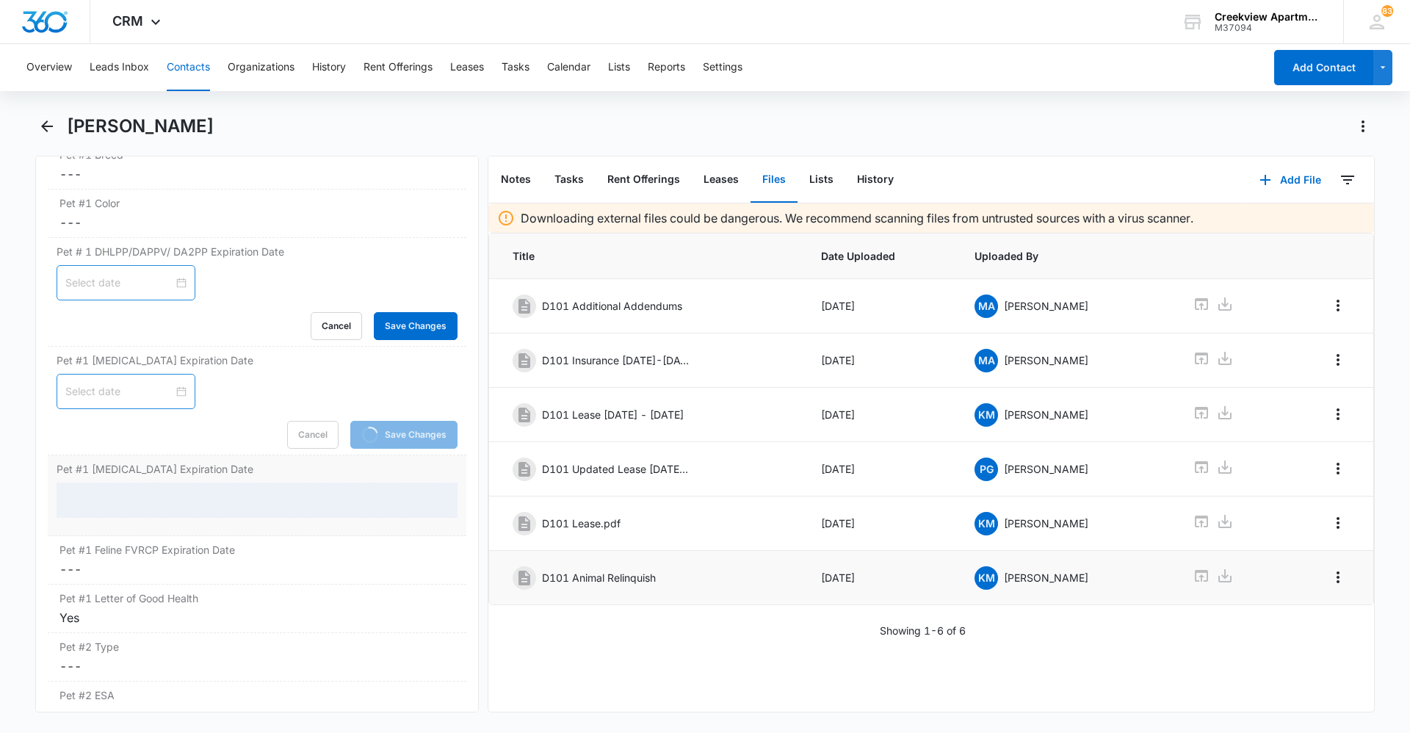
scroll to position [2741, 0]
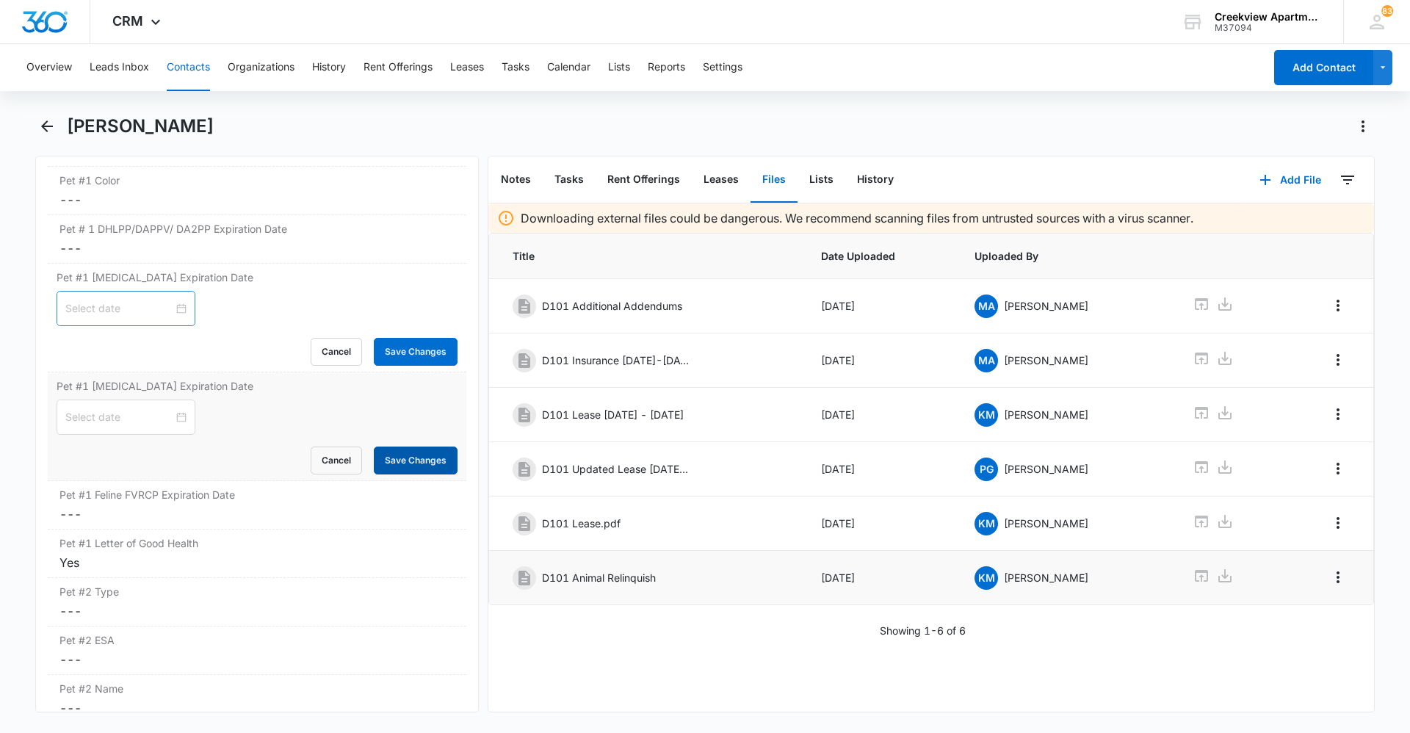
click at [384, 464] on button "Save Changes" at bounding box center [416, 460] width 84 height 28
click at [295, 578] on div "Pet #2 Type Cancel Save Changes ---" at bounding box center [257, 602] width 418 height 48
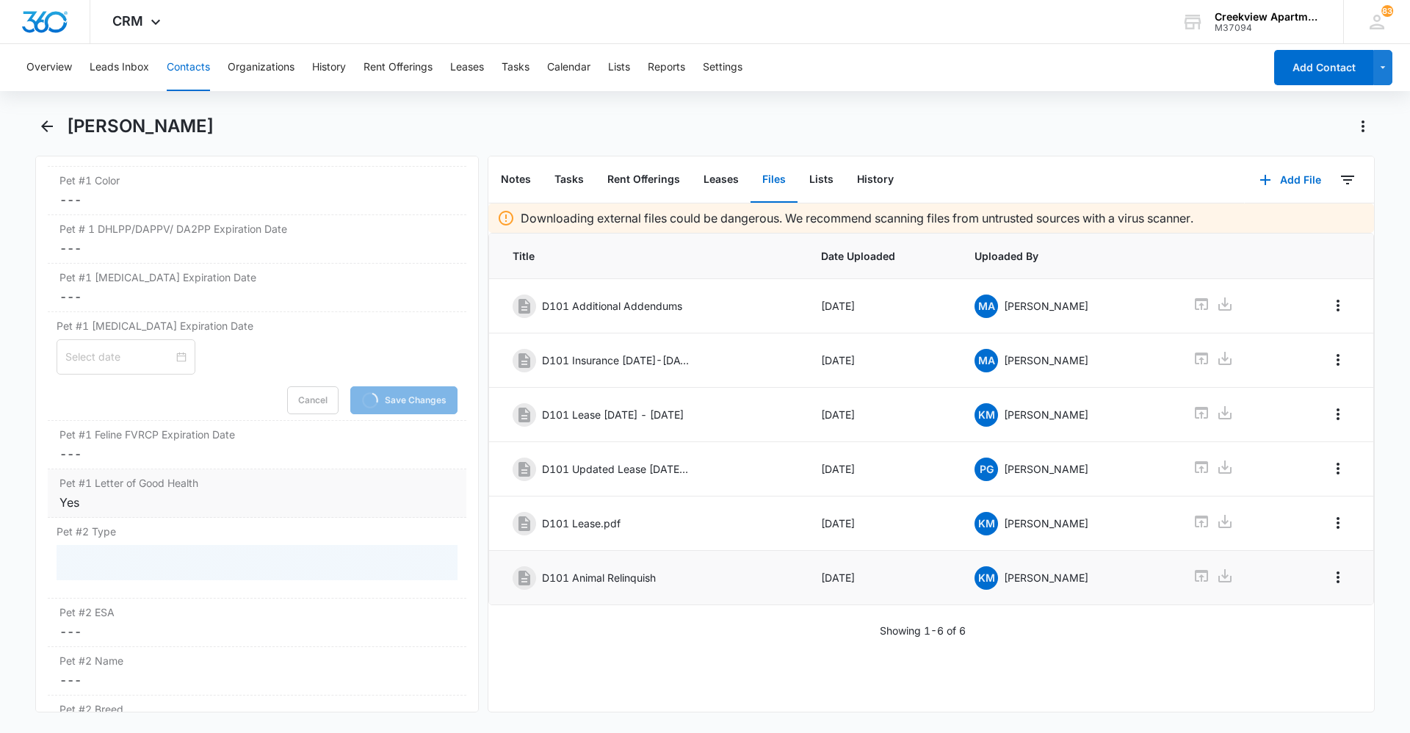
click at [234, 504] on div "Yes" at bounding box center [256, 502] width 395 height 18
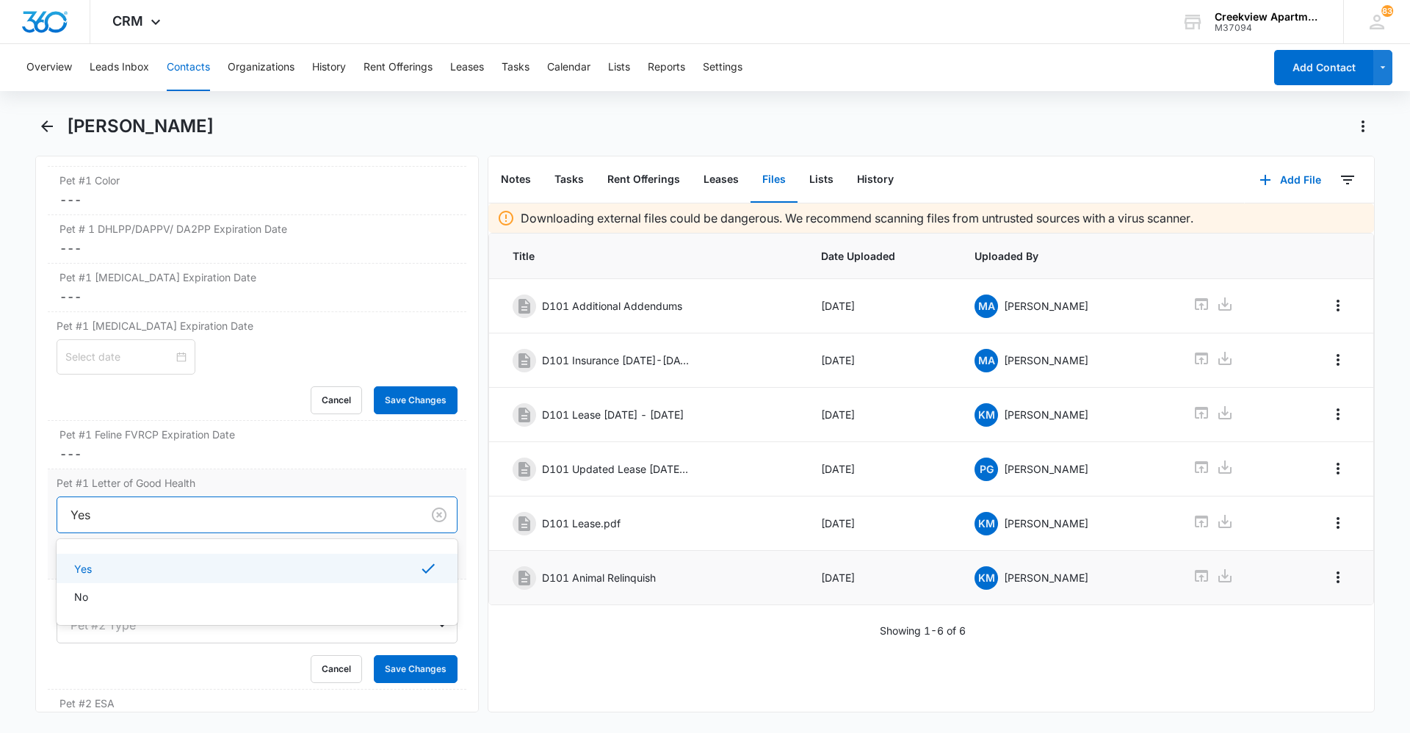
drag, startPoint x: 123, startPoint y: 512, endPoint x: 87, endPoint y: 516, distance: 37.0
click at [87, 516] on div at bounding box center [236, 514] width 332 height 21
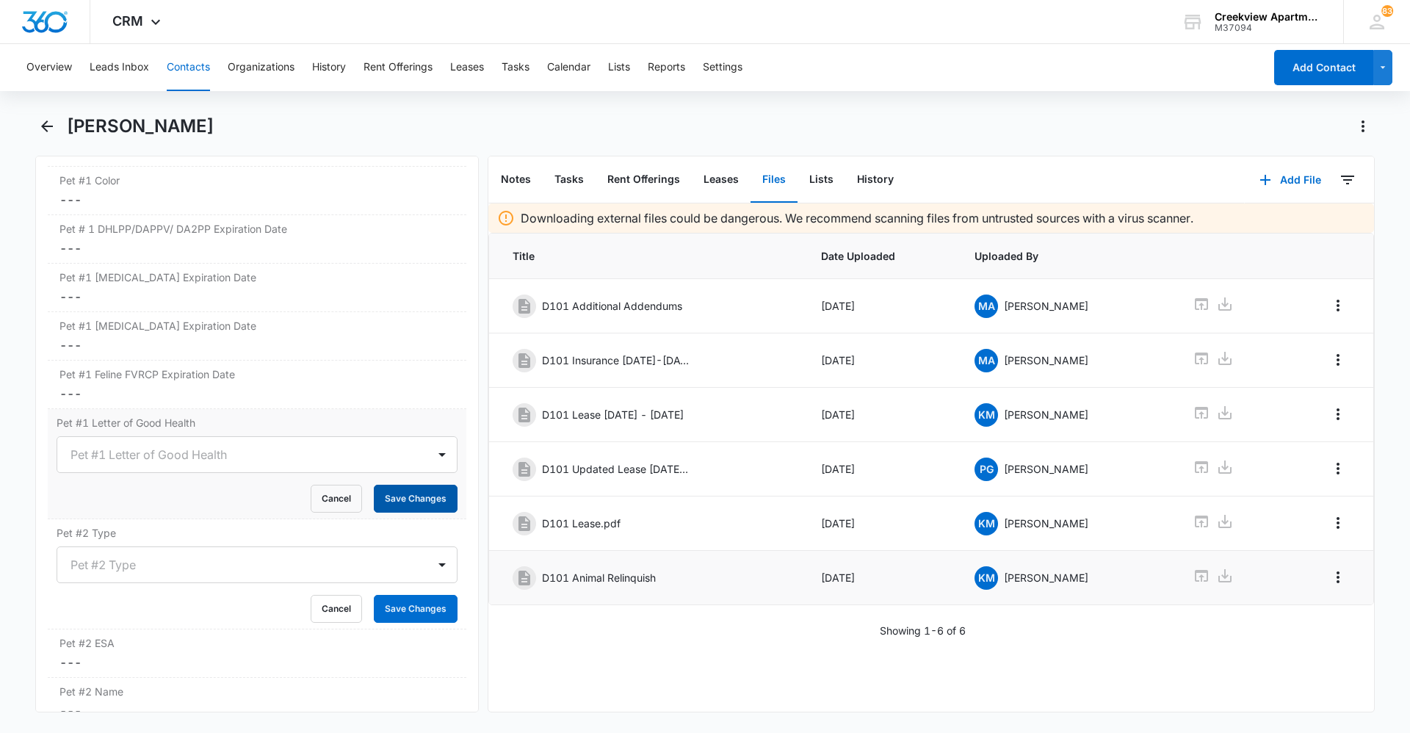
click at [426, 493] on button "Save Changes" at bounding box center [416, 499] width 84 height 28
click at [402, 606] on button "Save Changes" at bounding box center [416, 609] width 84 height 28
click at [1326, 533] on button "Overflow Menu" at bounding box center [1337, 522] width 23 height 23
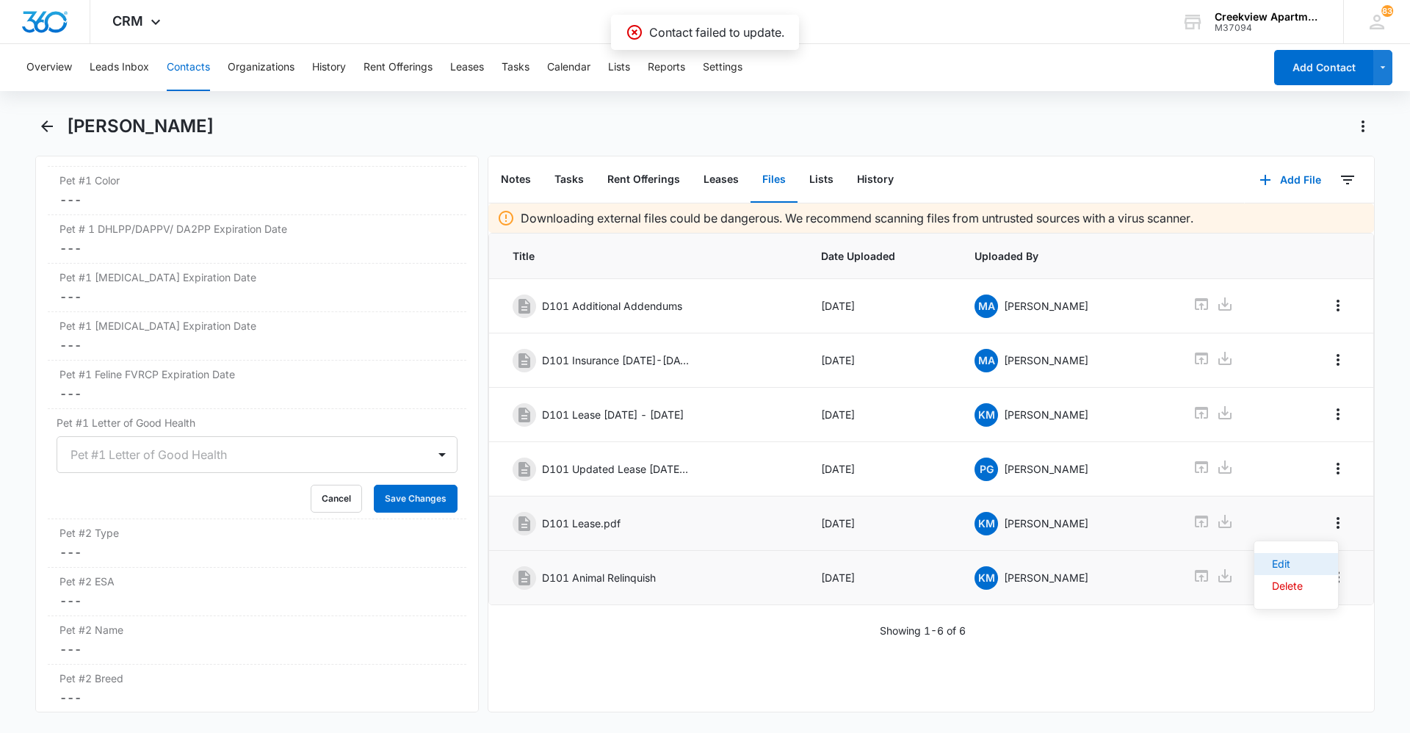
click at [1304, 562] on button "Edit" at bounding box center [1296, 564] width 84 height 22
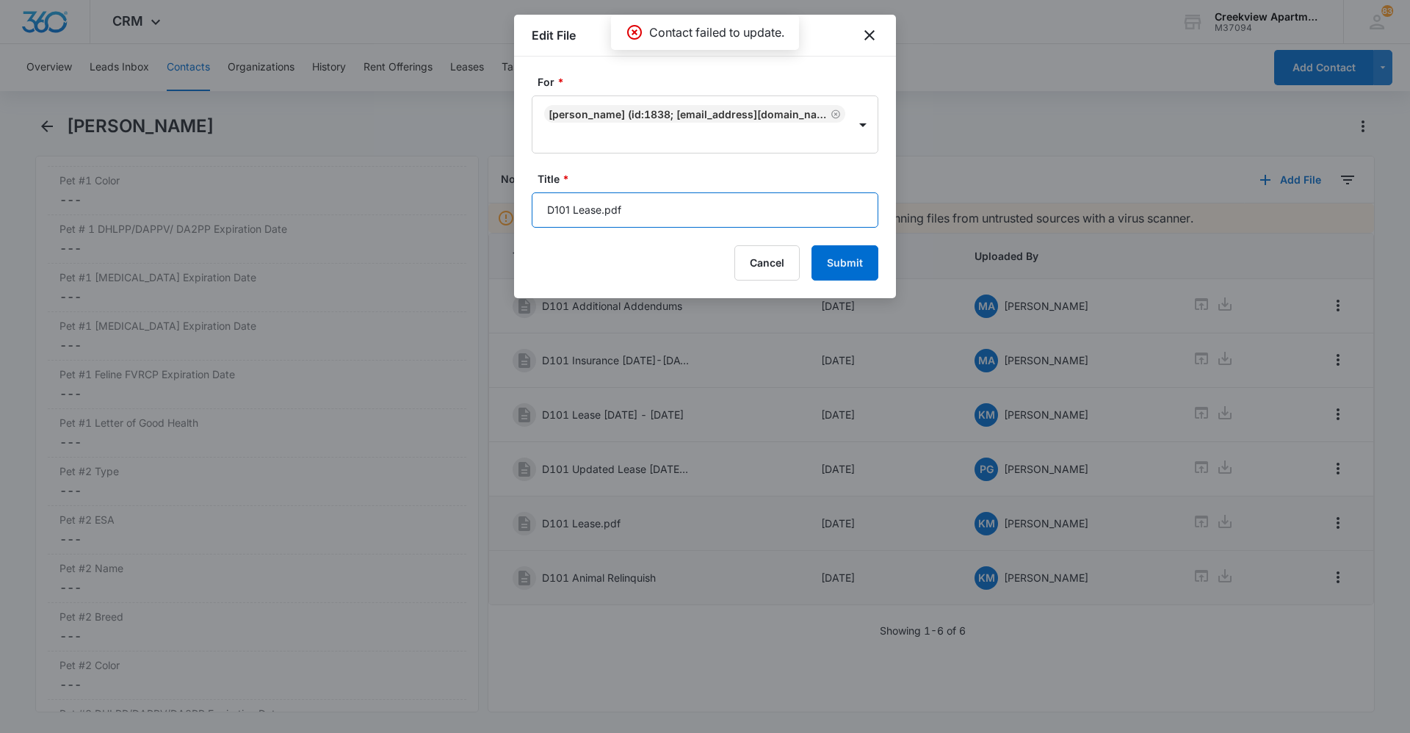
click at [698, 209] on input "D101 Lease.pdf" at bounding box center [705, 209] width 347 height 35
type input "D101 Lease [DATE] - [DATE]"
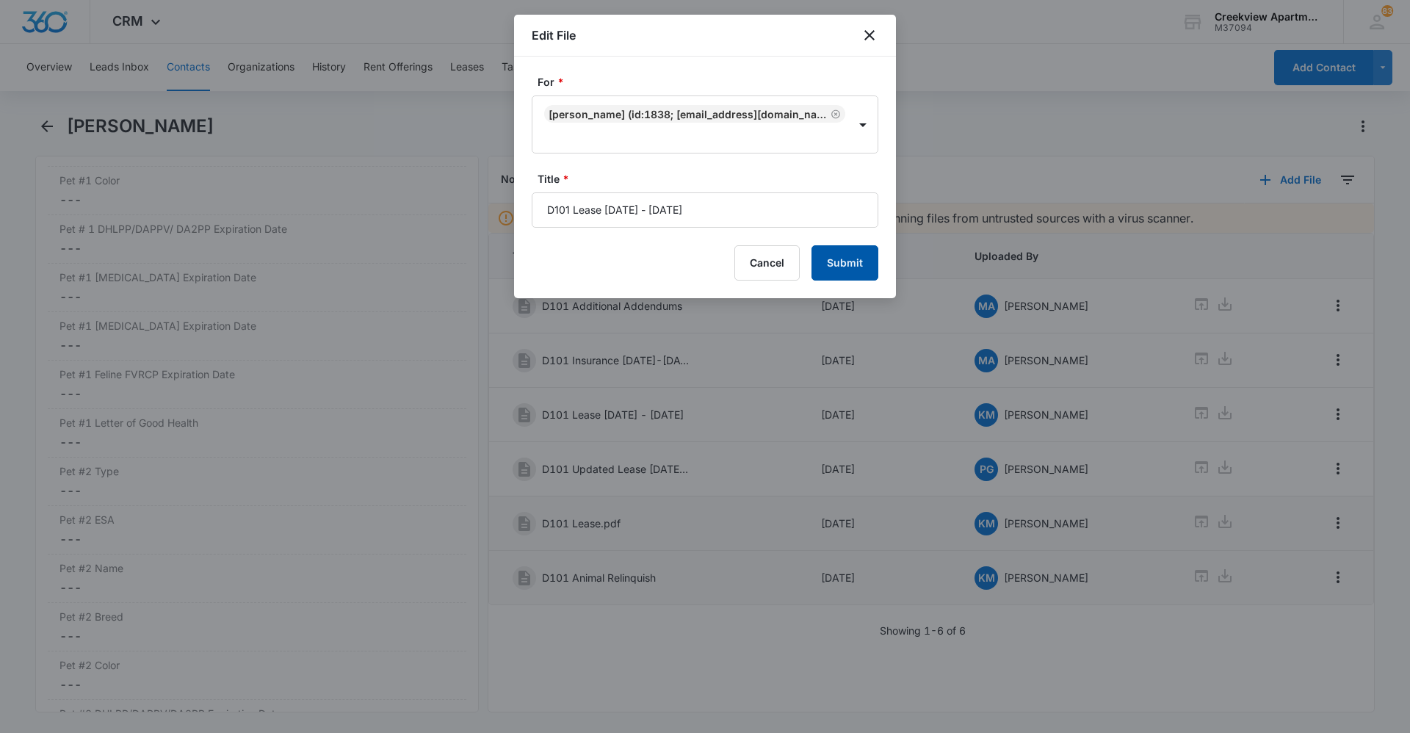
click at [855, 262] on button "Submit" at bounding box center [844, 262] width 67 height 35
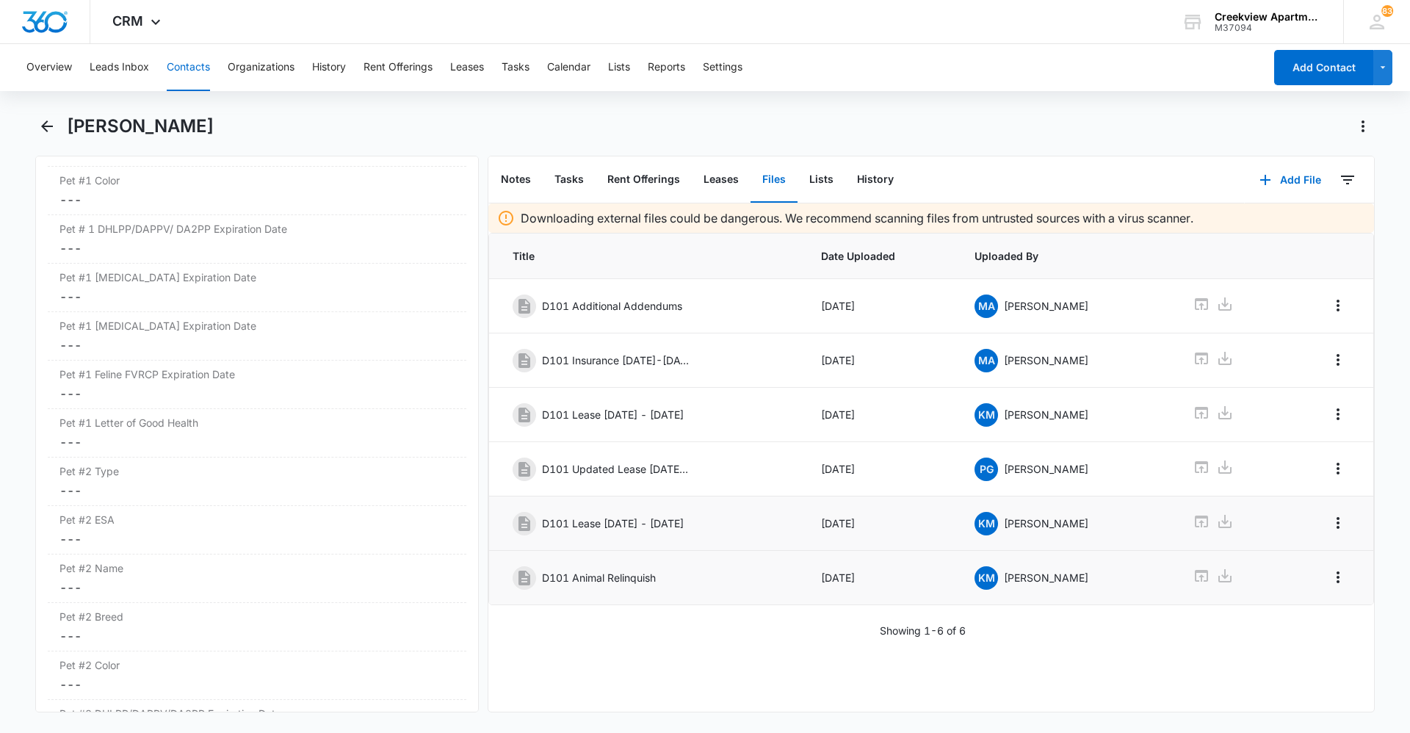
click at [193, 73] on button "Contacts" at bounding box center [188, 67] width 43 height 47
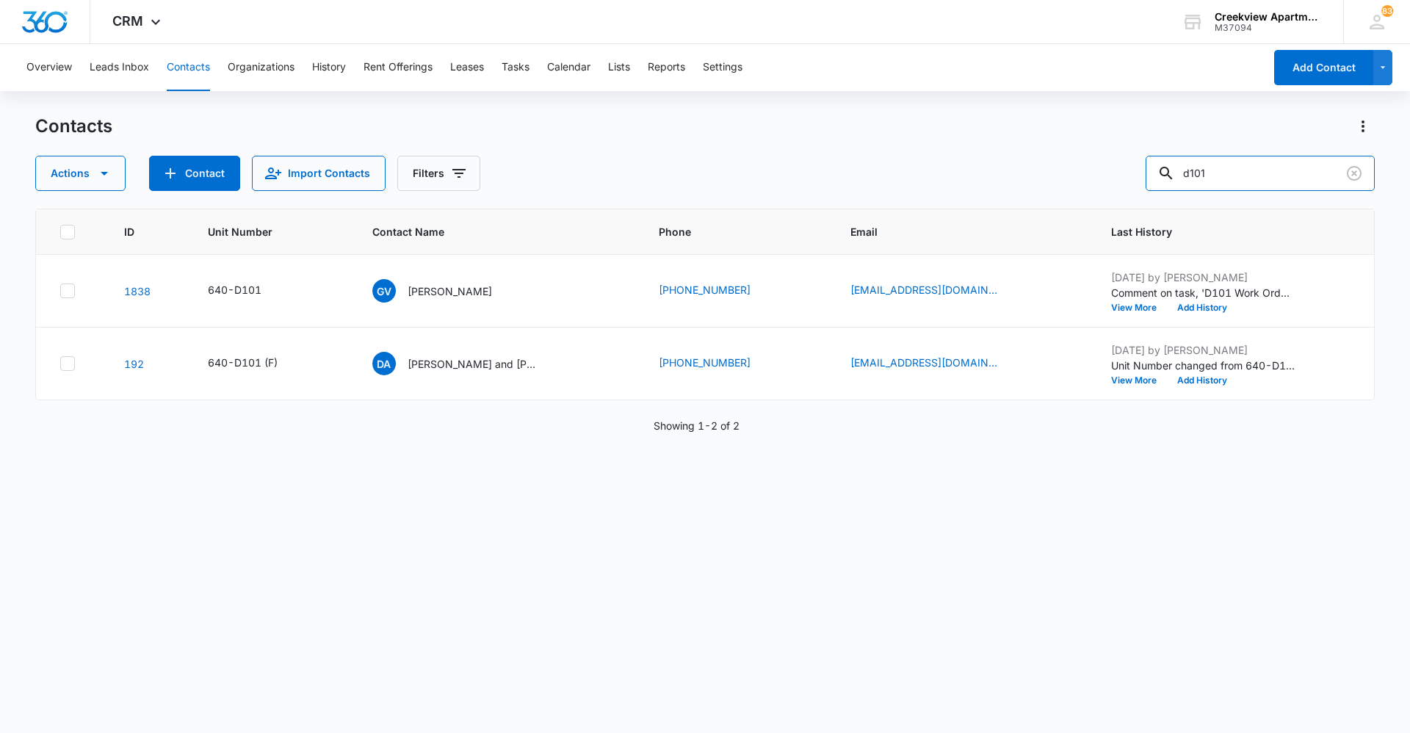
drag, startPoint x: 1240, startPoint y: 169, endPoint x: 1104, endPoint y: 180, distance: 136.3
click at [1104, 180] on div "Actions Contact Import Contacts Filters d101" at bounding box center [704, 173] width 1339 height 35
type input "b106"
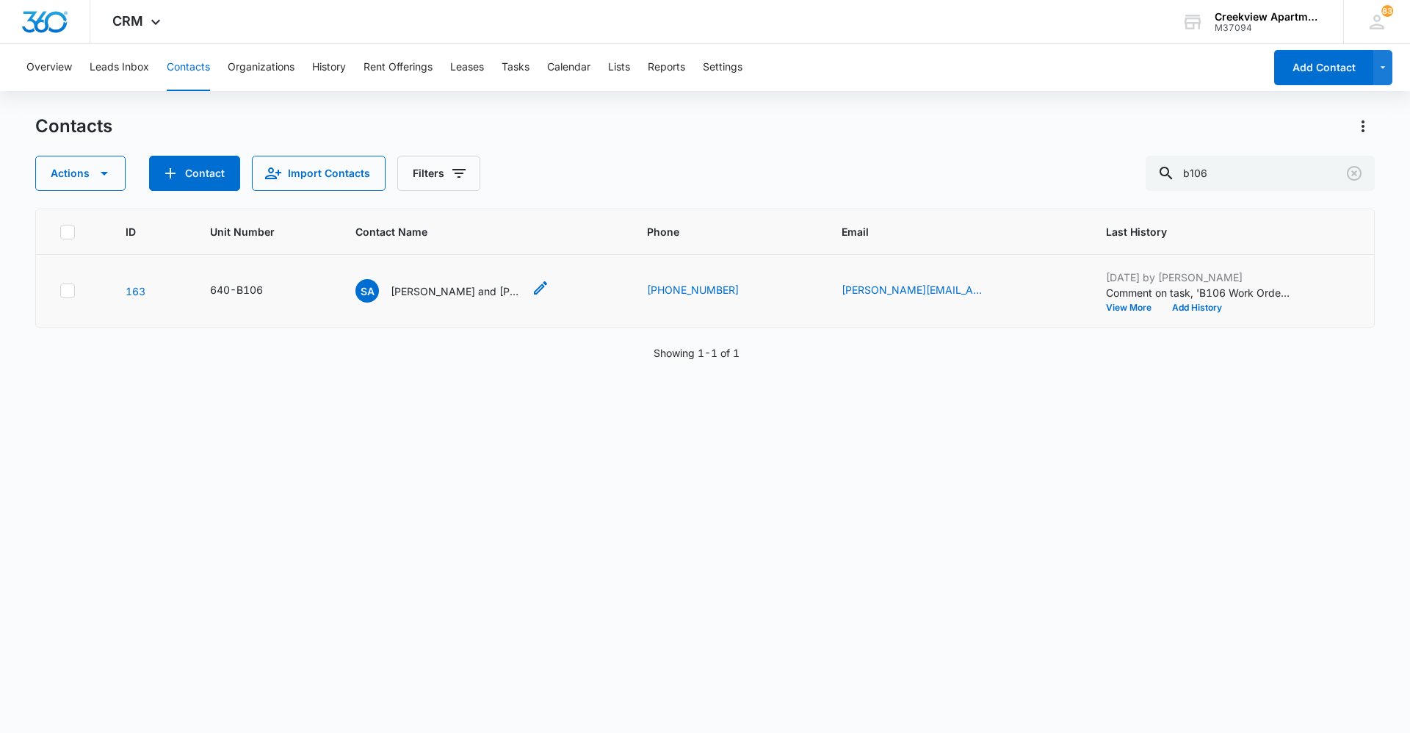
drag, startPoint x: 464, startPoint y: 288, endPoint x: 465, endPoint y: 299, distance: 11.1
click at [464, 288] on p "[PERSON_NAME] and [PERSON_NAME]" at bounding box center [457, 290] width 132 height 15
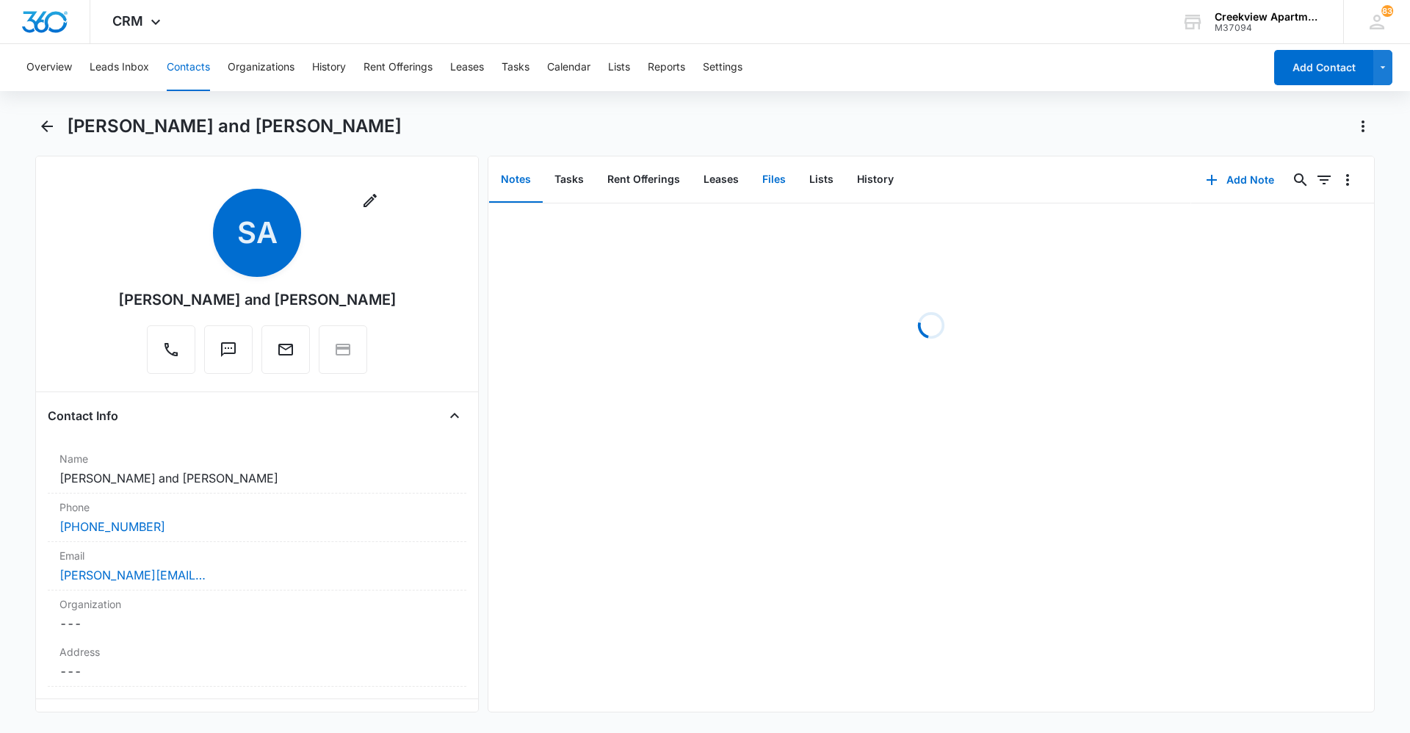
click at [781, 179] on button "Files" at bounding box center [773, 180] width 47 height 46
click at [1277, 180] on button "Add File" at bounding box center [1289, 179] width 91 height 35
click at [1285, 222] on div "Upload Files" at bounding box center [1270, 227] width 59 height 10
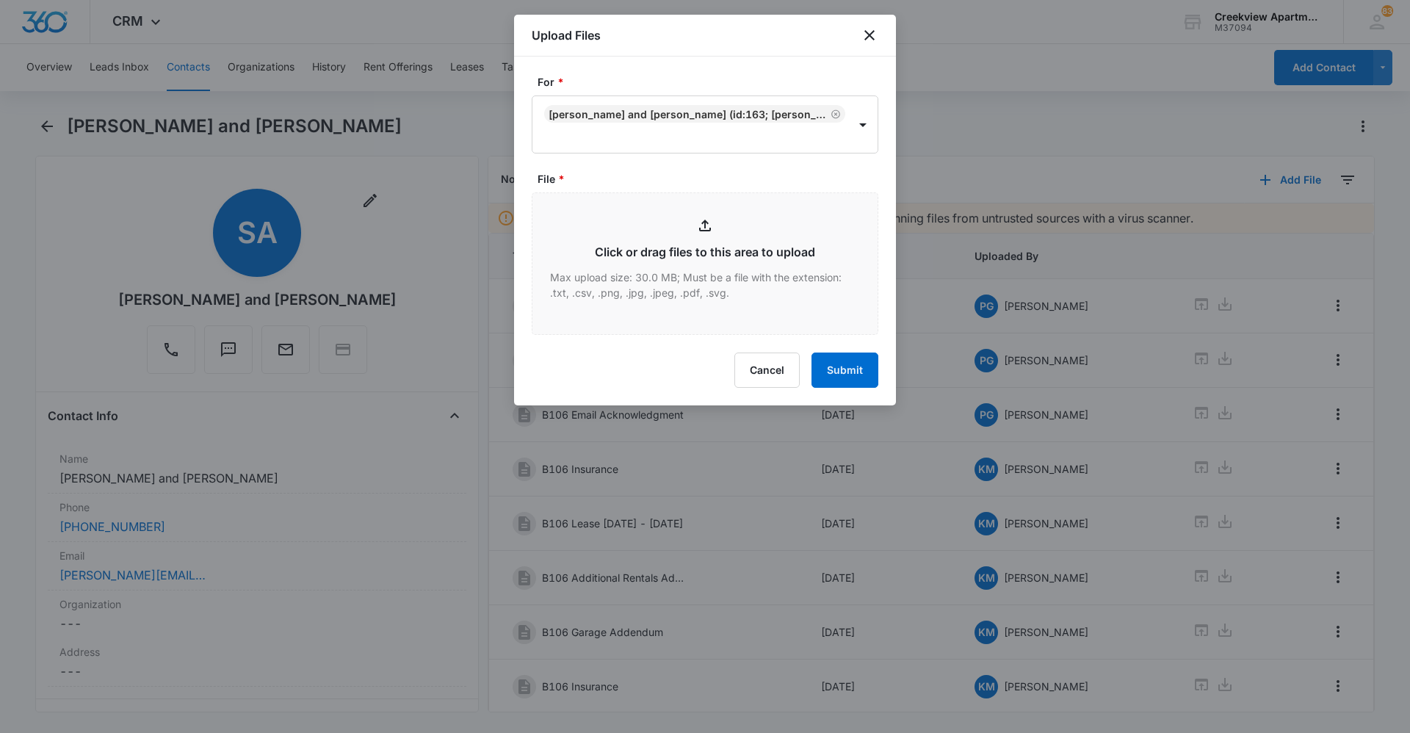
type input "C:\fakepath\B106 Lease.pdf"
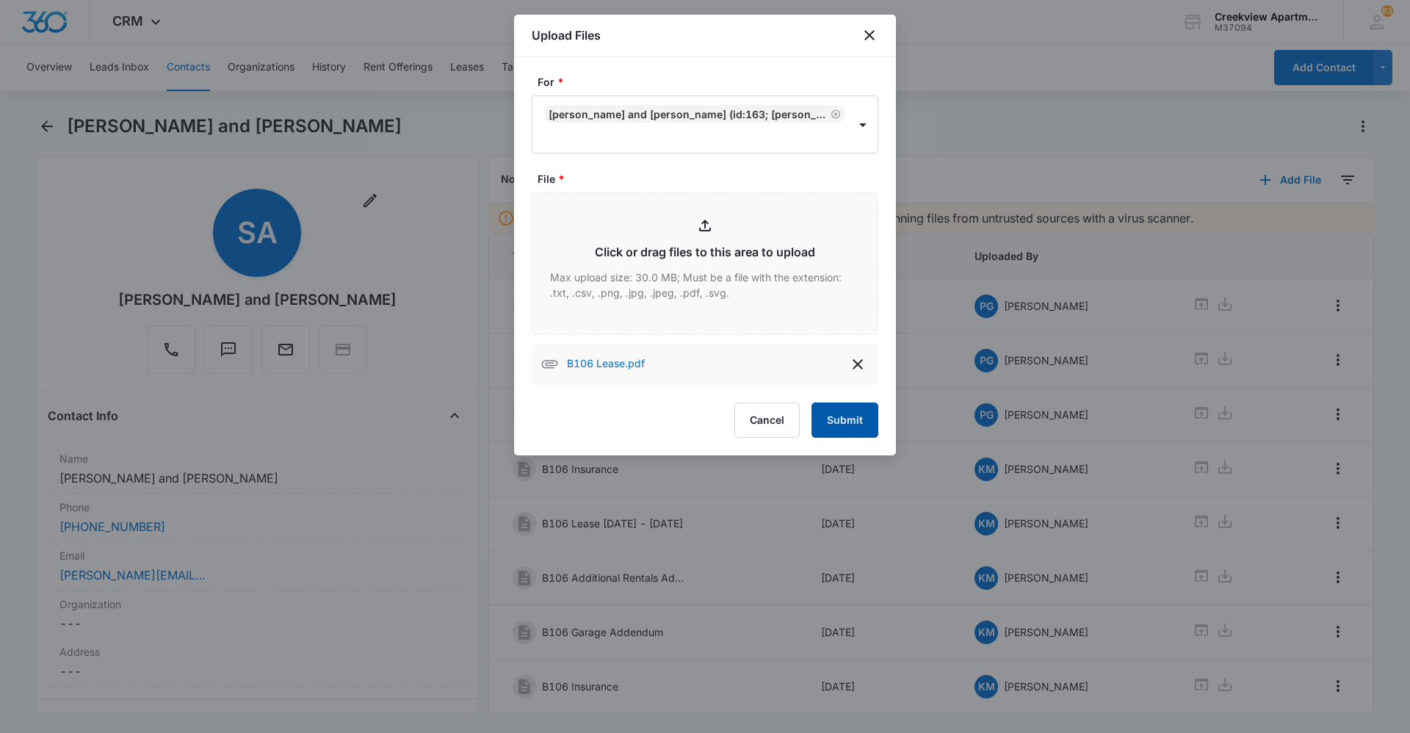
click at [843, 410] on button "Submit" at bounding box center [844, 419] width 67 height 35
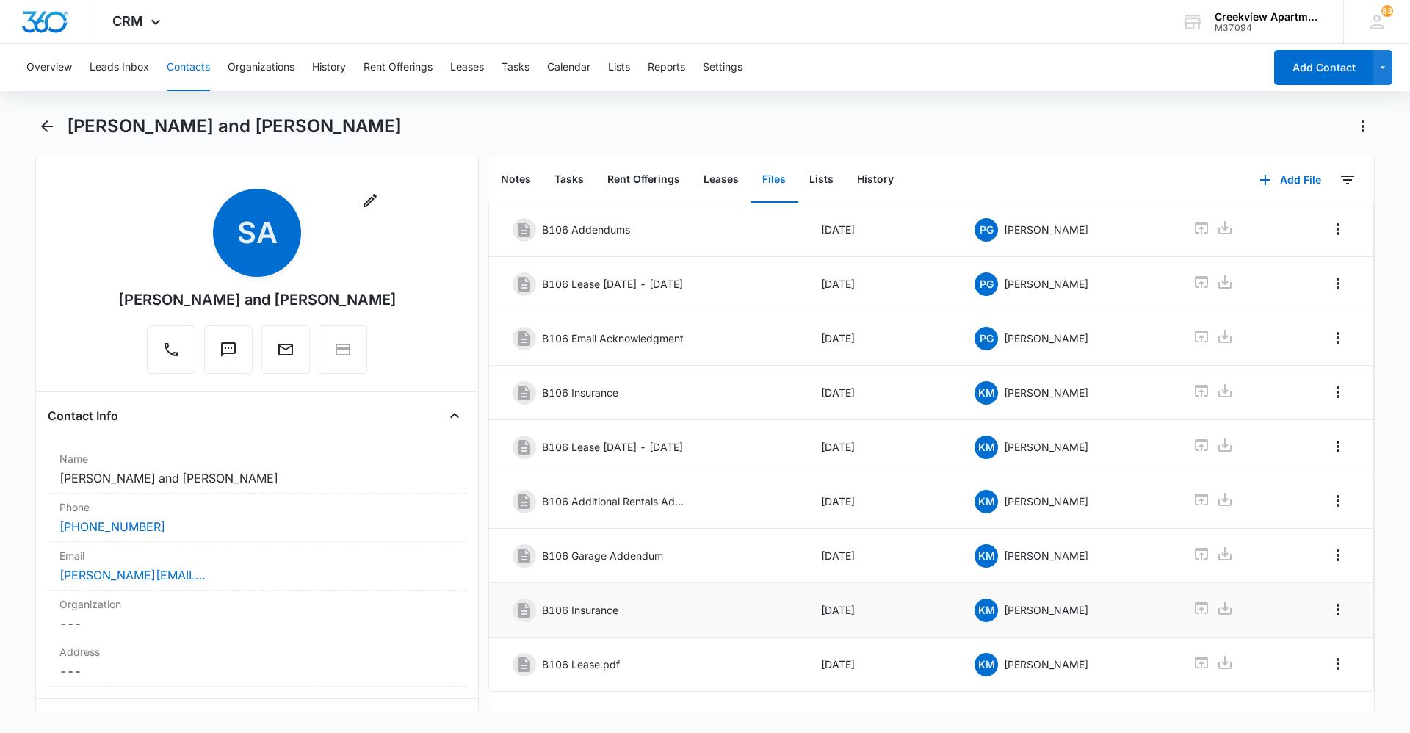
scroll to position [101, 0]
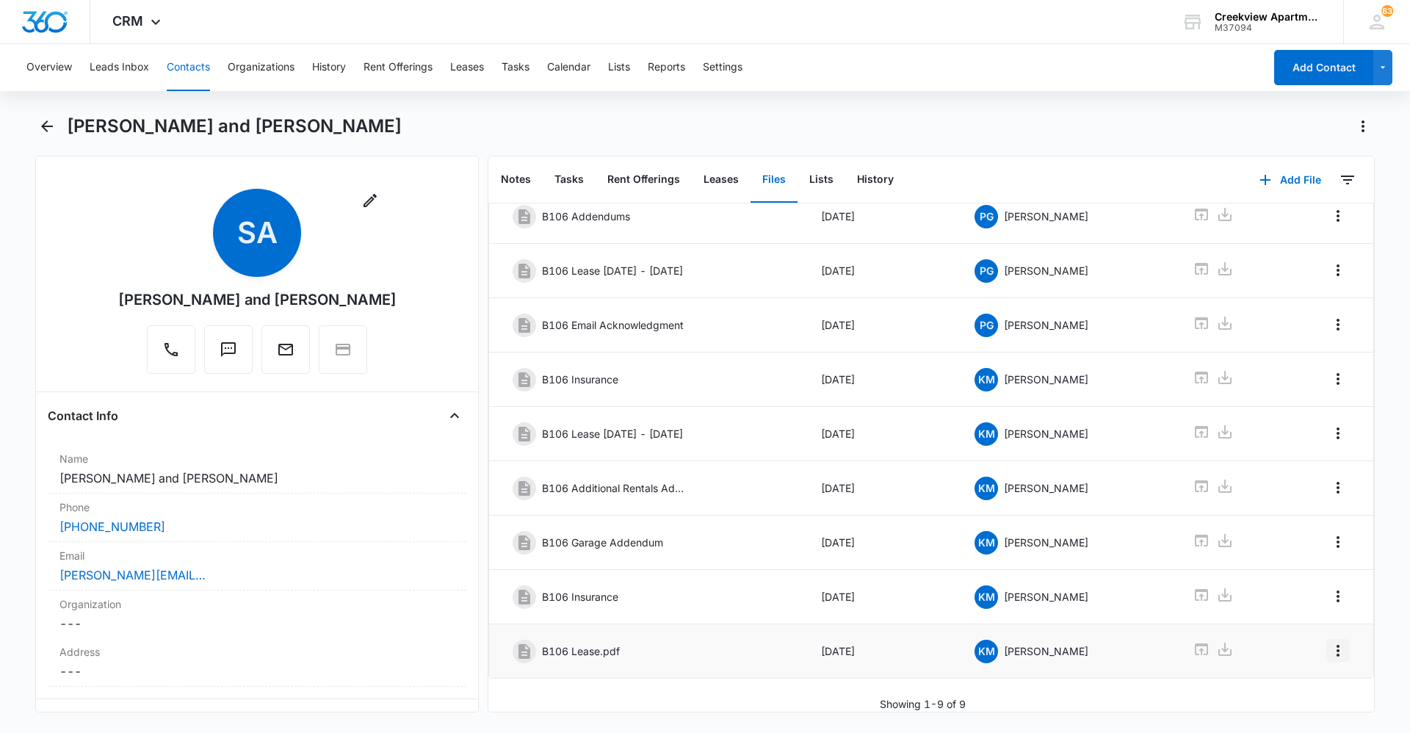
click at [1336, 645] on icon "Overflow Menu" at bounding box center [1337, 651] width 3 height 12
click at [1306, 676] on button "Edit" at bounding box center [1296, 681] width 84 height 22
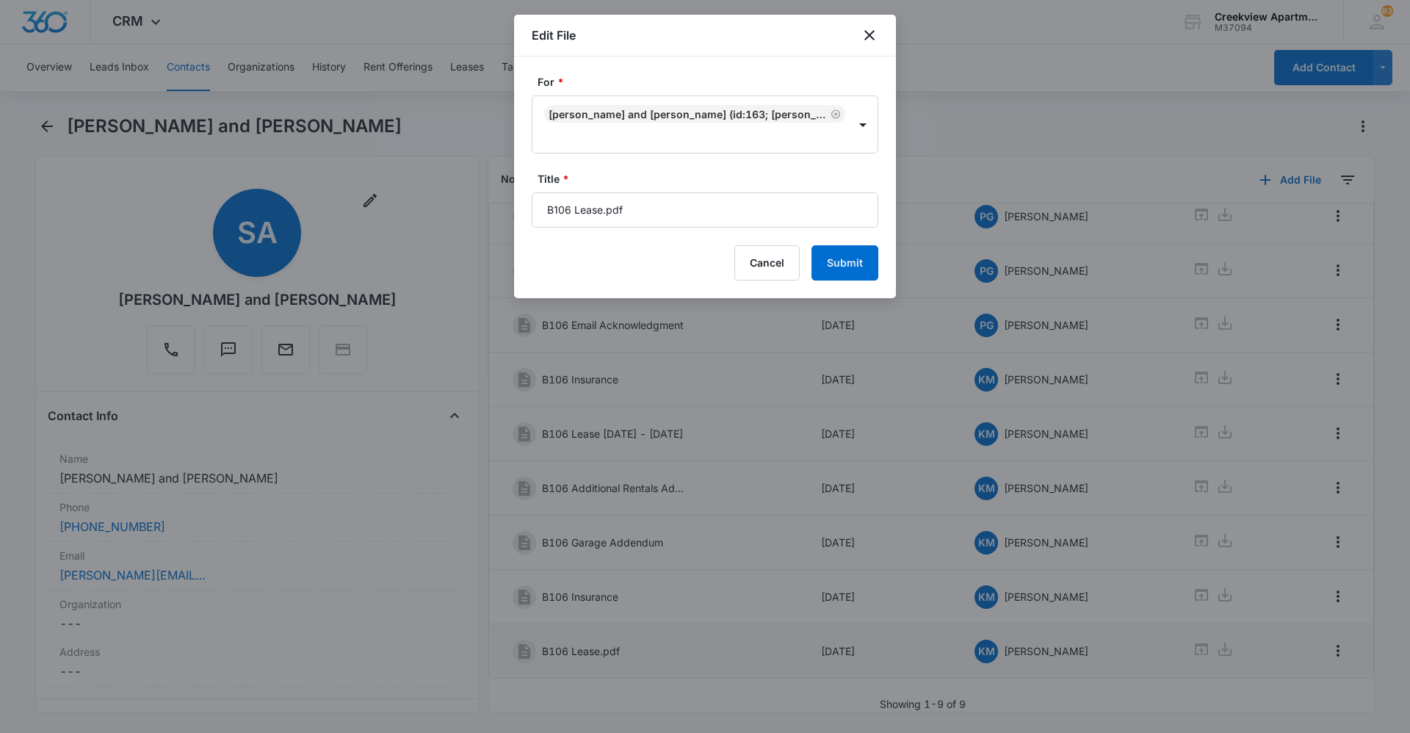
click at [750, 232] on form "For * [PERSON_NAME] and [PERSON_NAME] (ID:163; [PERSON_NAME][EMAIL_ADDRESS][PER…" at bounding box center [705, 177] width 347 height 206
click at [760, 203] on input "B106 Lease.pdf" at bounding box center [705, 209] width 347 height 35
type input "B106 Lease [DATE] - [DATE]"
click at [848, 257] on button "Submit" at bounding box center [844, 262] width 67 height 35
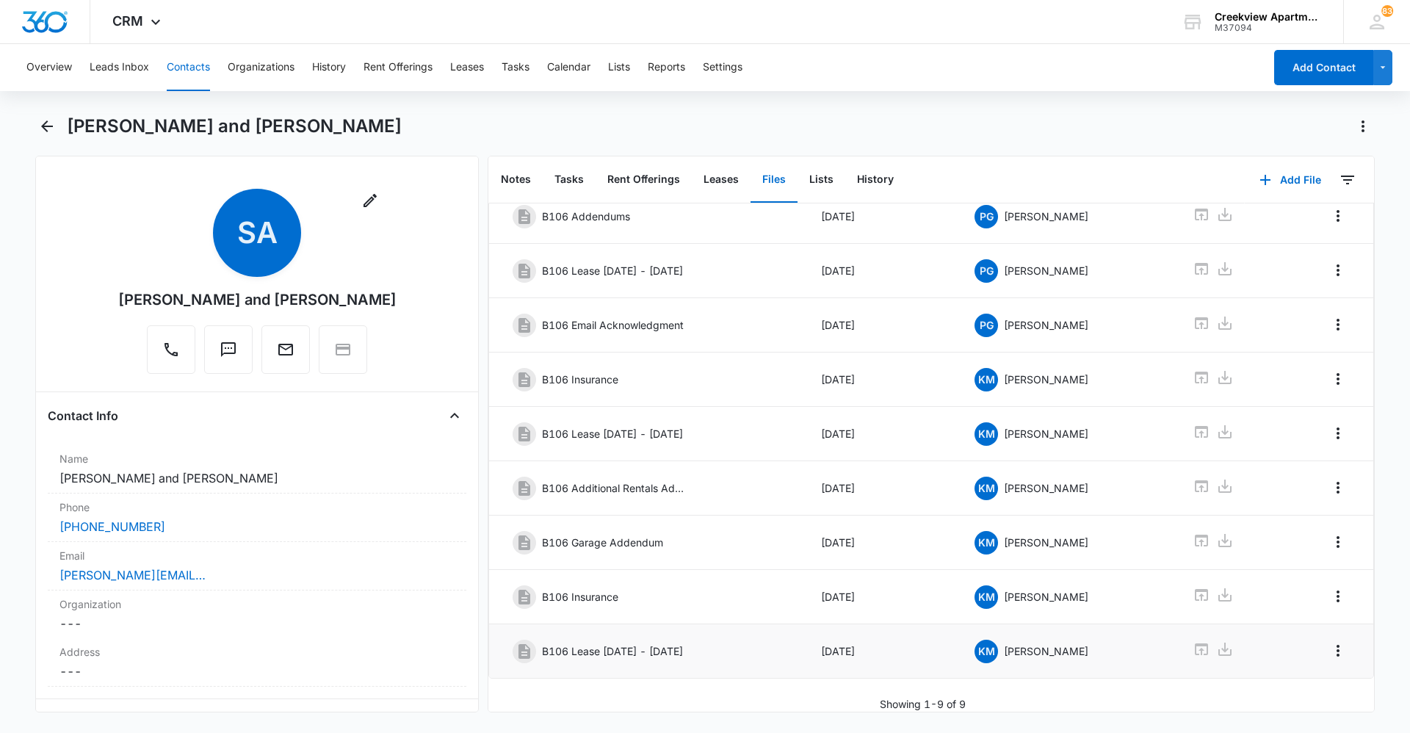
drag, startPoint x: 178, startPoint y: 71, endPoint x: 193, endPoint y: 70, distance: 14.7
click at [178, 70] on button "Contacts" at bounding box center [188, 67] width 43 height 47
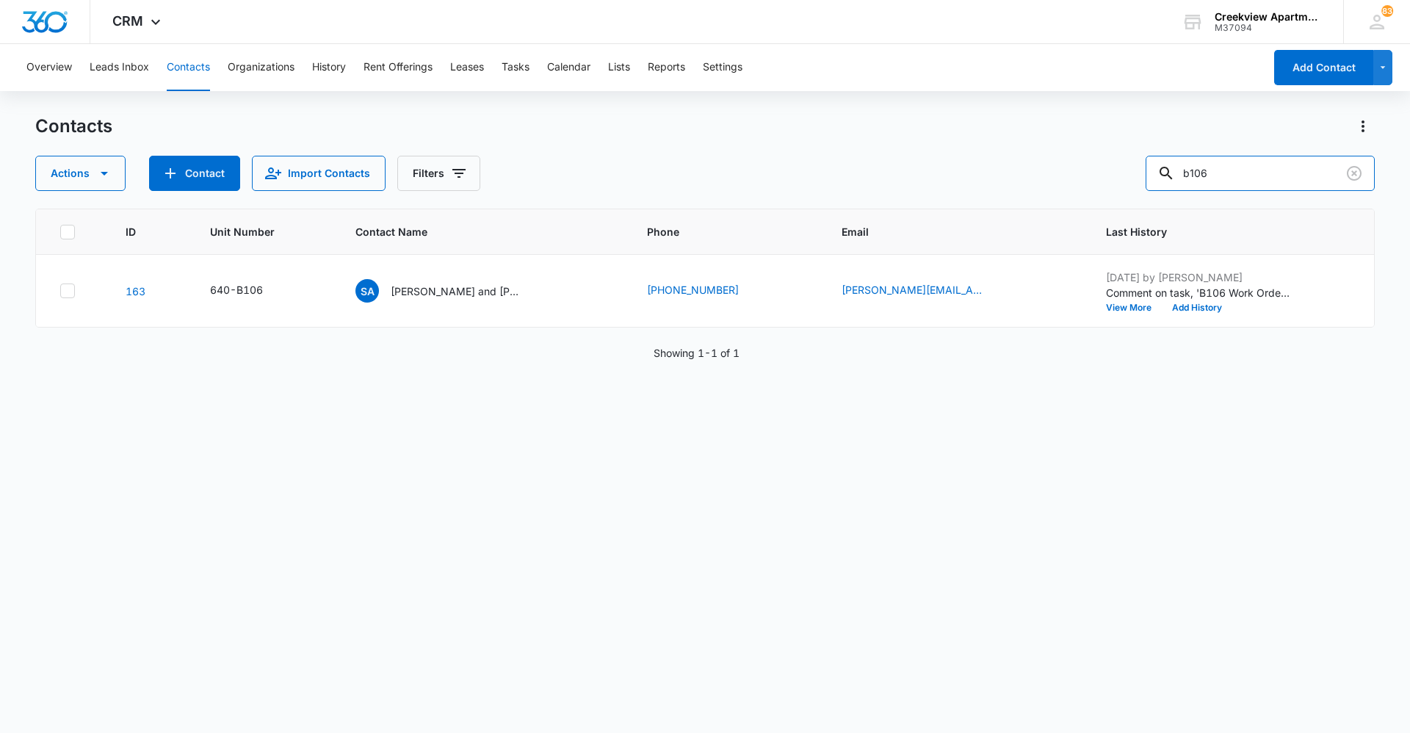
drag, startPoint x: 1227, startPoint y: 166, endPoint x: 1109, endPoint y: 174, distance: 118.5
click at [1109, 174] on div "Actions Contact Import Contacts Filters b106" at bounding box center [704, 173] width 1339 height 35
type input "n203"
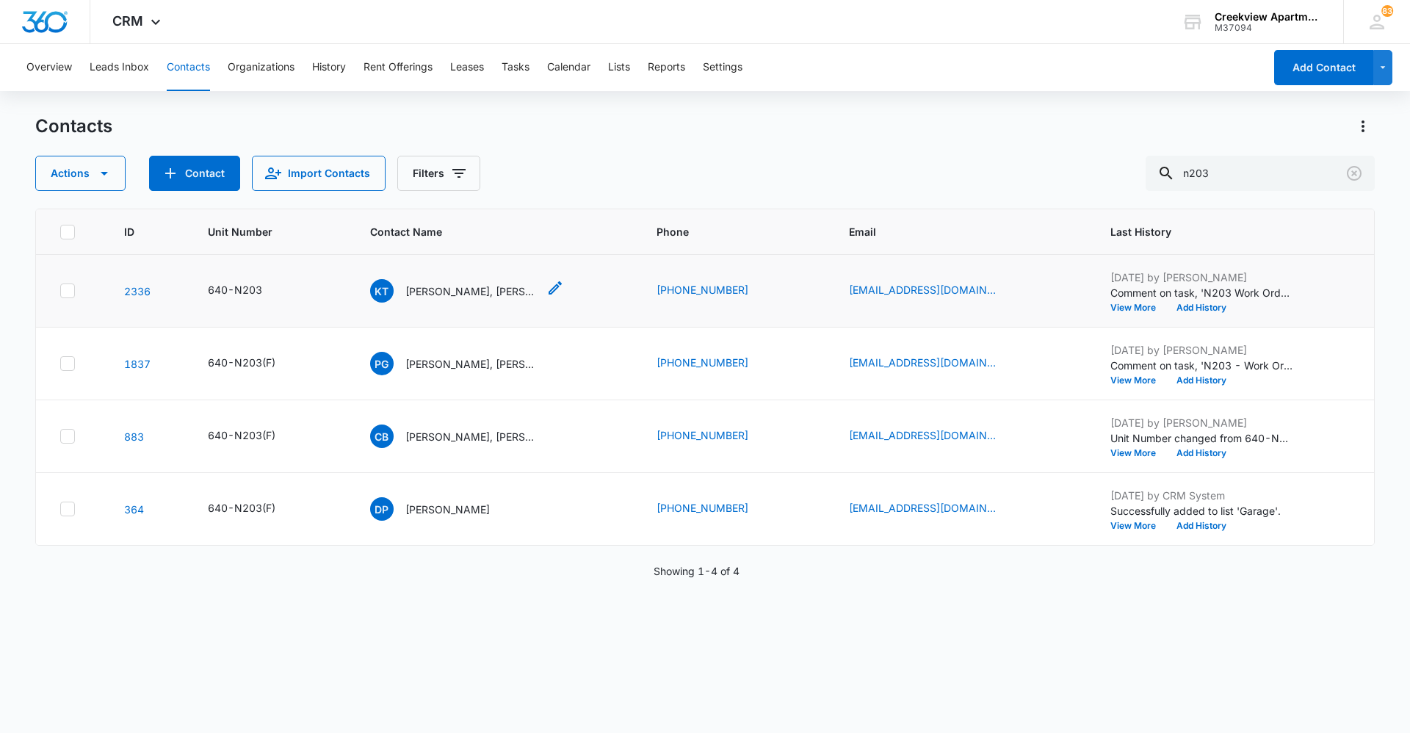
click at [438, 294] on p "[PERSON_NAME], [PERSON_NAME]" at bounding box center [471, 290] width 132 height 15
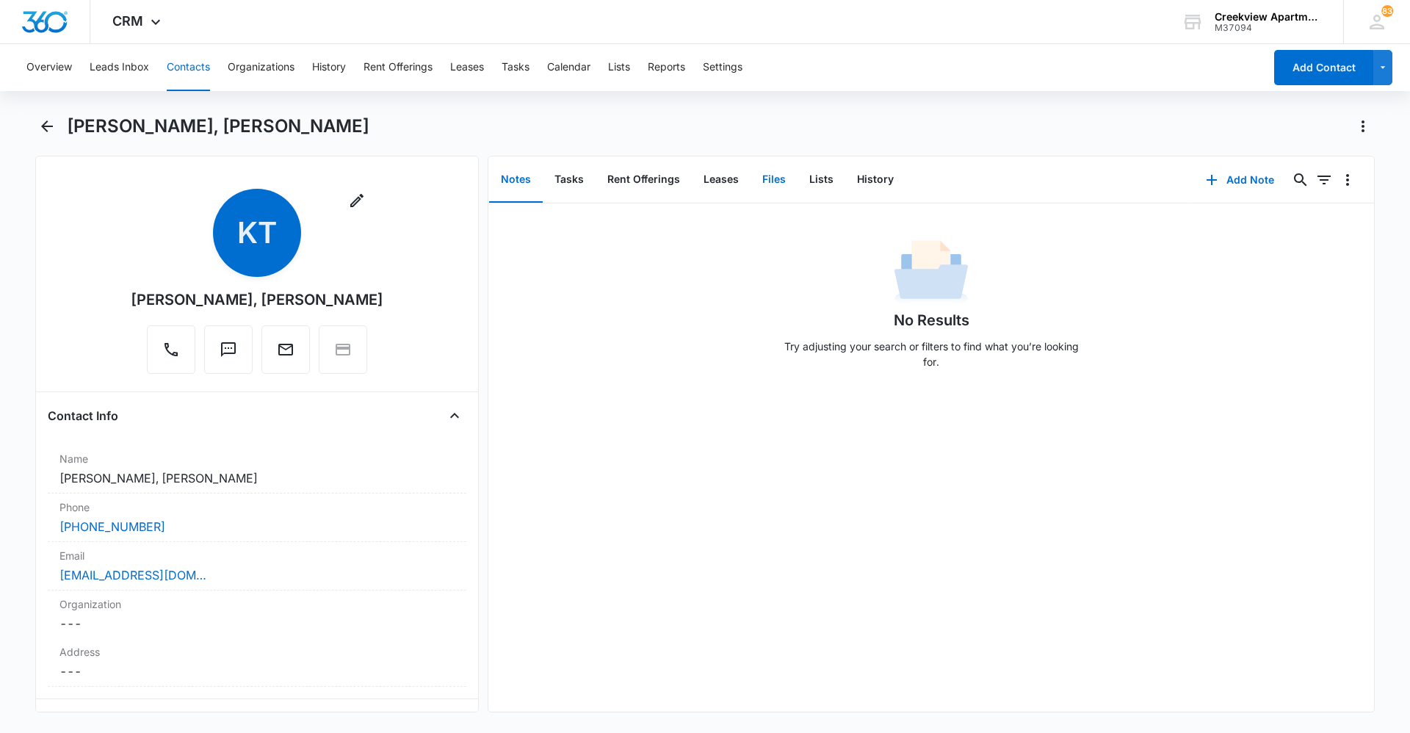
click at [762, 173] on button "Files" at bounding box center [773, 180] width 47 height 46
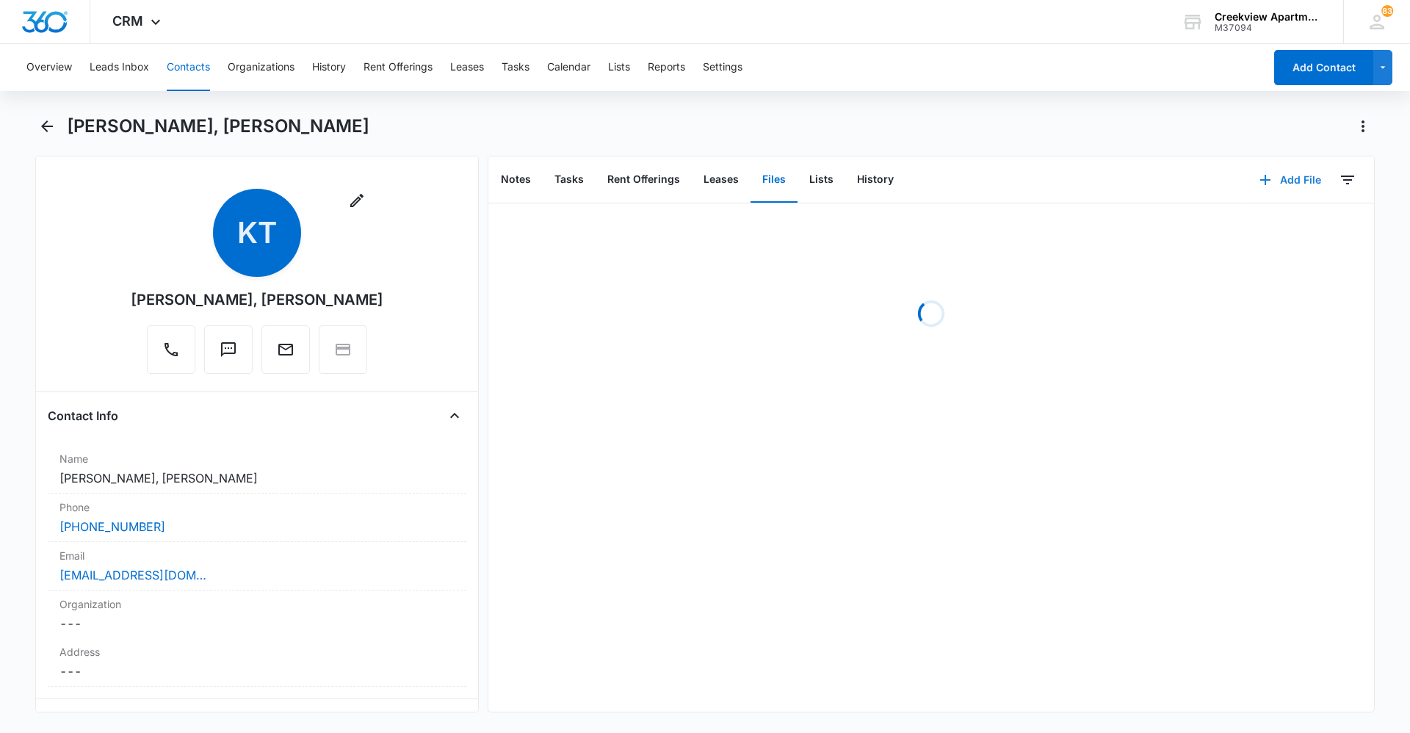
click at [1258, 184] on icon "button" at bounding box center [1265, 180] width 18 height 18
click at [1279, 220] on button "Upload Files" at bounding box center [1279, 227] width 112 height 22
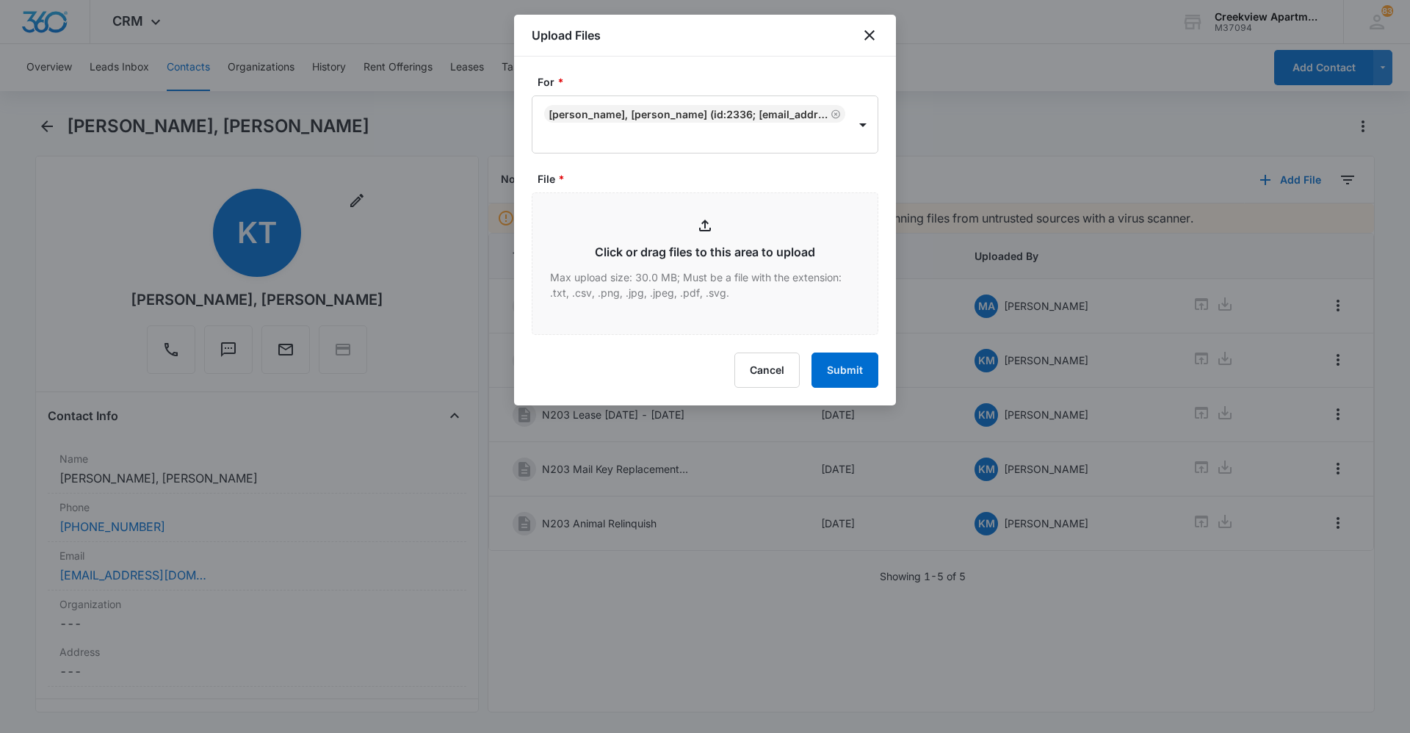
type input "C:\fakepath\N203 Animal Addendum.pdf"
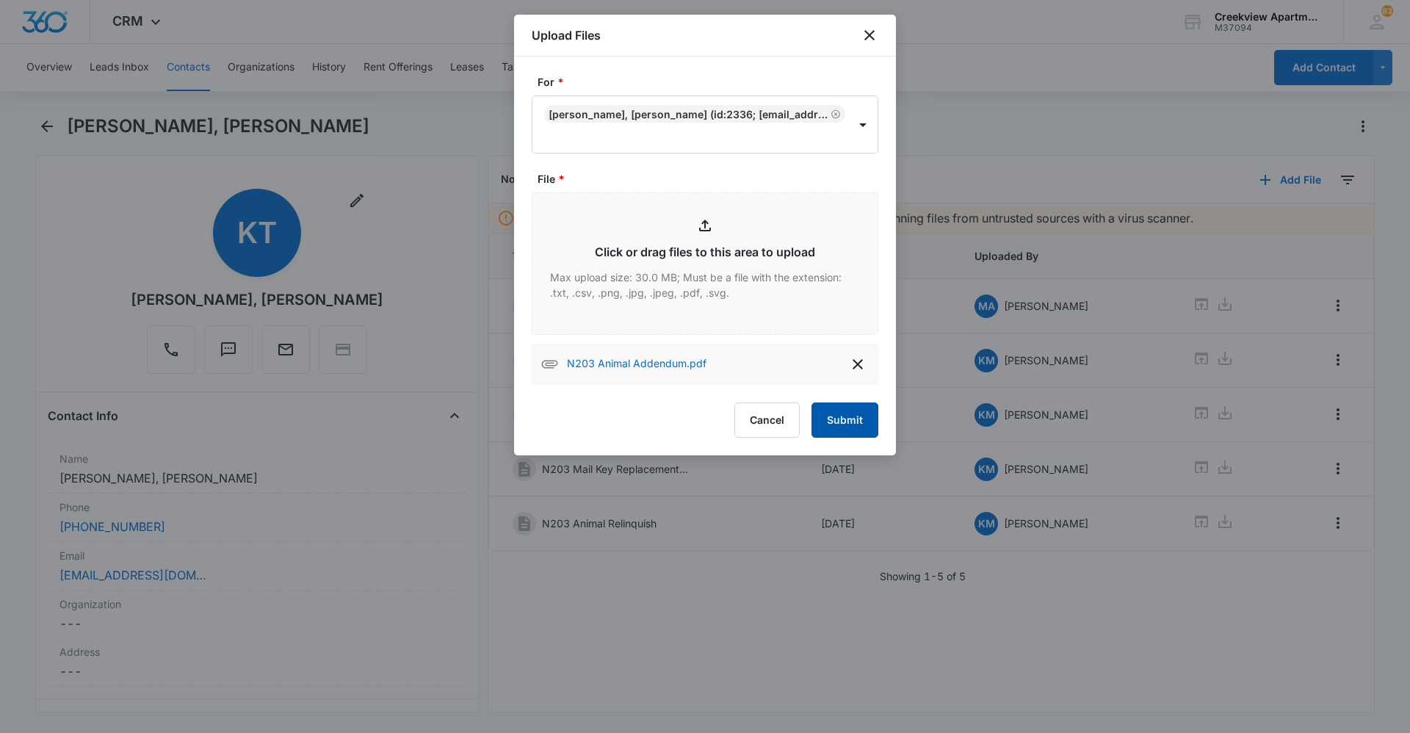
click at [850, 410] on button "Submit" at bounding box center [844, 419] width 67 height 35
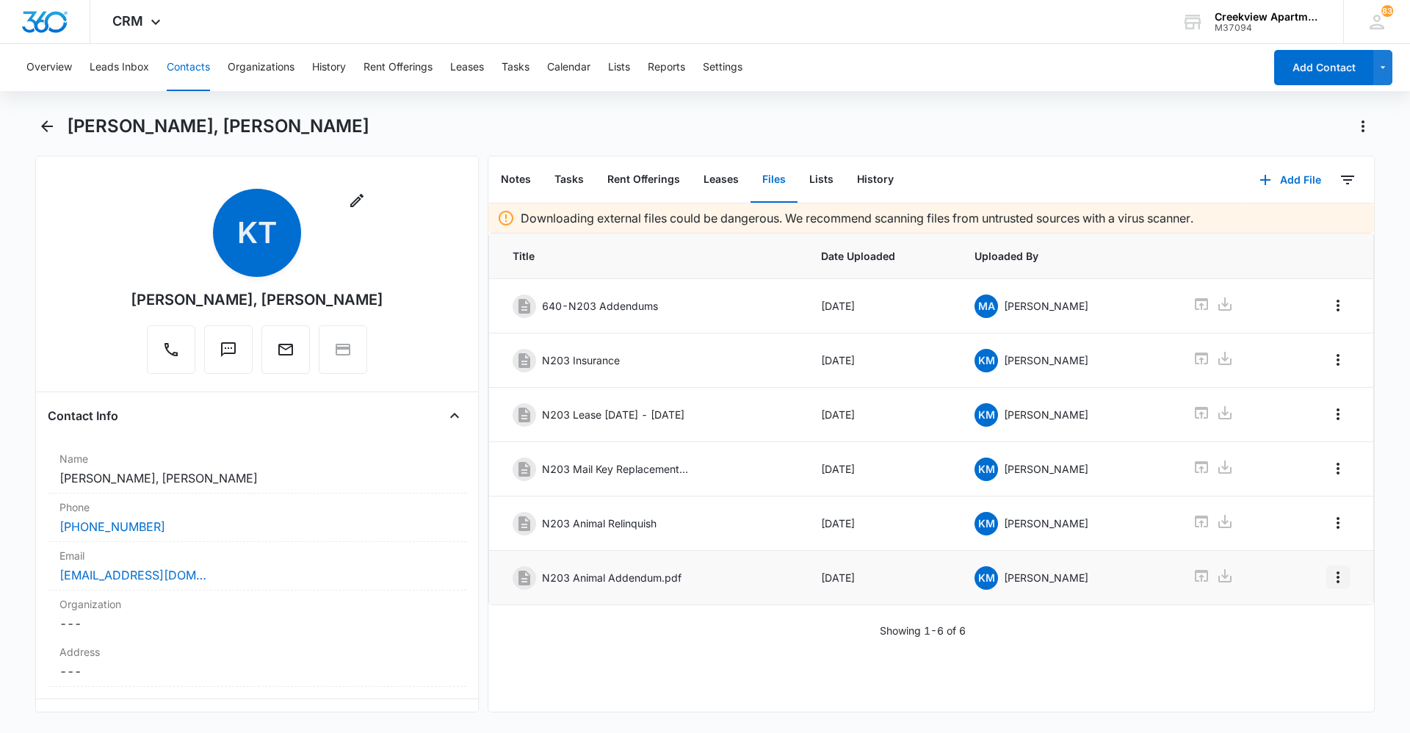
click at [1331, 576] on icon "Overflow Menu" at bounding box center [1338, 577] width 18 height 18
click at [1317, 609] on button "Edit" at bounding box center [1296, 618] width 84 height 22
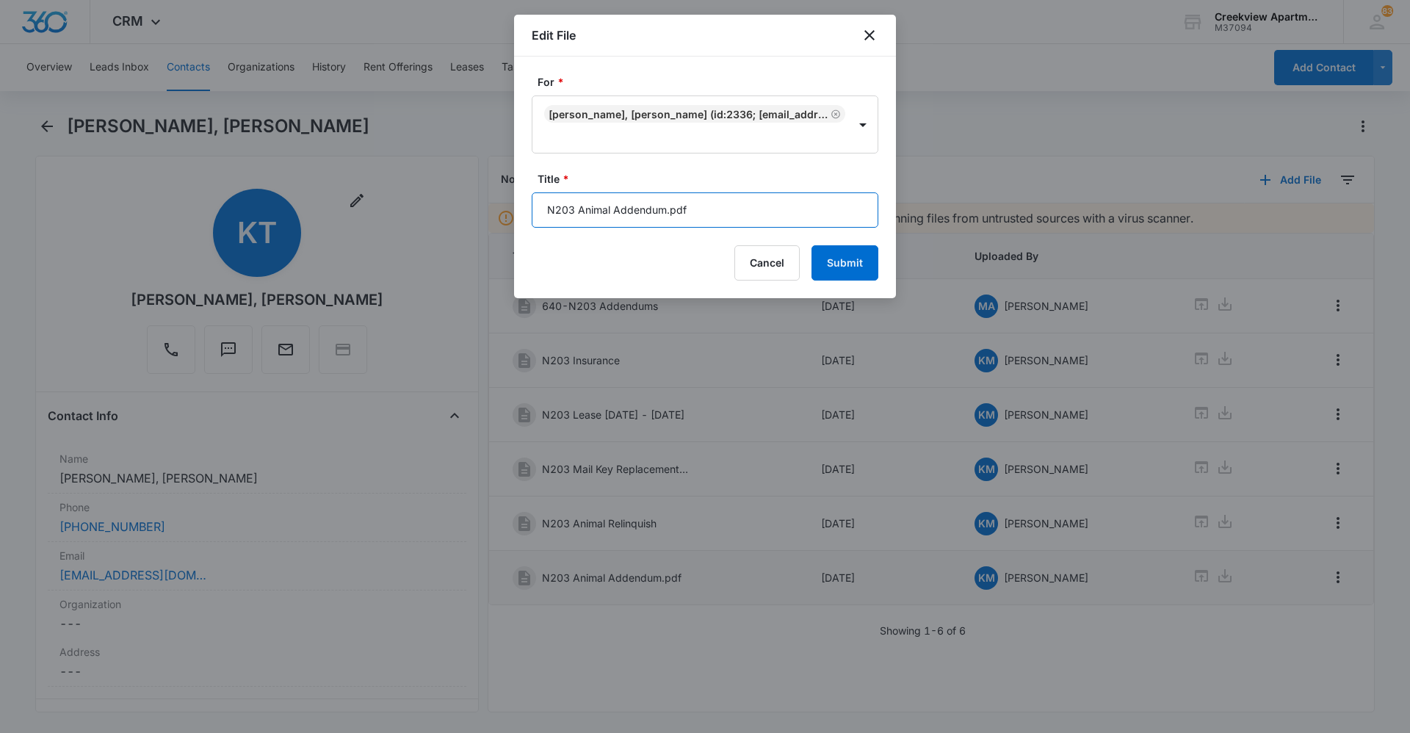
click at [706, 211] on input "N203 Animal Addendum.pdf" at bounding box center [705, 209] width 347 height 35
type input "N203 Animal Addendum"
click at [862, 265] on button "Submit" at bounding box center [844, 262] width 67 height 35
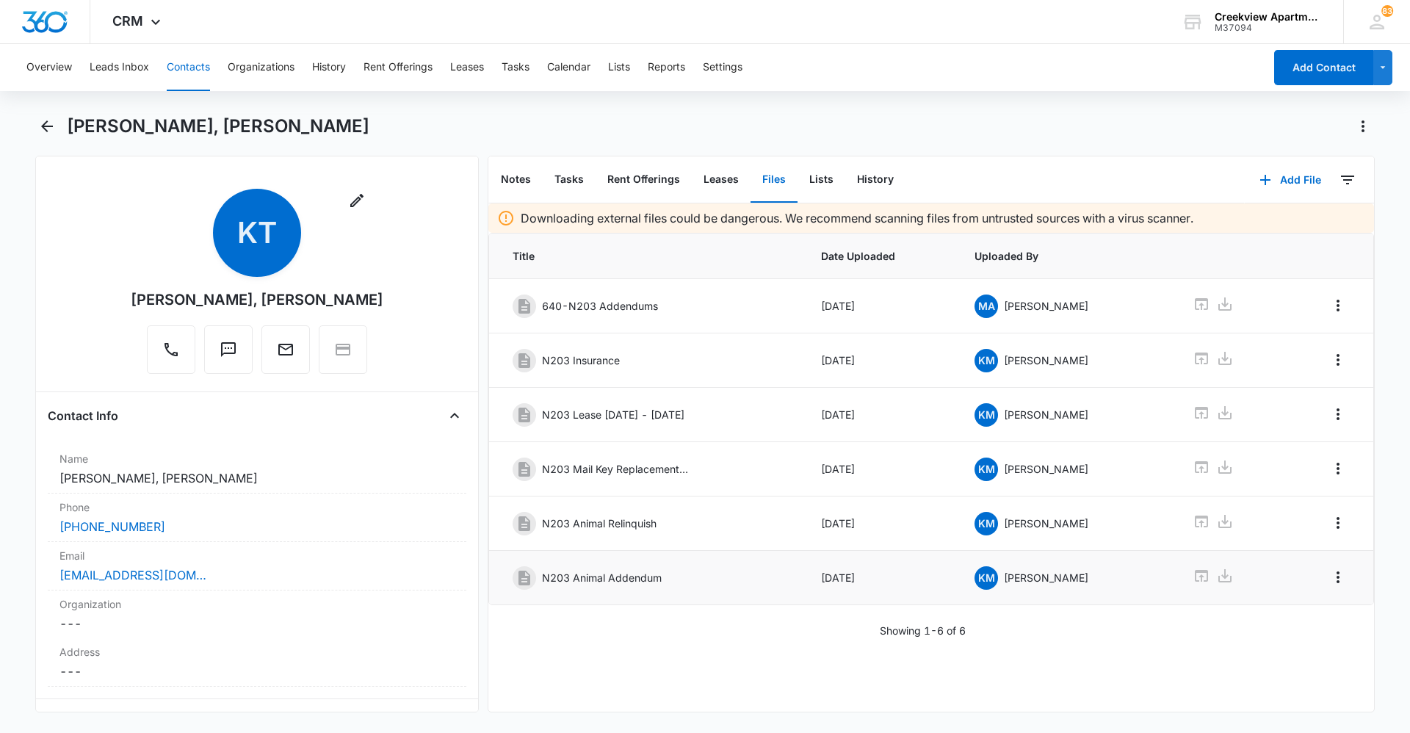
click at [694, 137] on div "[PERSON_NAME], [PERSON_NAME]" at bounding box center [721, 126] width 1308 height 23
click at [719, 677] on div "Downloading external files could be dangerous. We recommend scanning files from…" at bounding box center [930, 457] width 885 height 508
click at [604, 683] on div "Downloading external files could be dangerous. We recommend scanning files from…" at bounding box center [930, 457] width 885 height 508
drag, startPoint x: 717, startPoint y: 667, endPoint x: 624, endPoint y: 655, distance: 94.0
click at [717, 667] on div "Downloading external files could be dangerous. We recommend scanning files from…" at bounding box center [930, 457] width 885 height 508
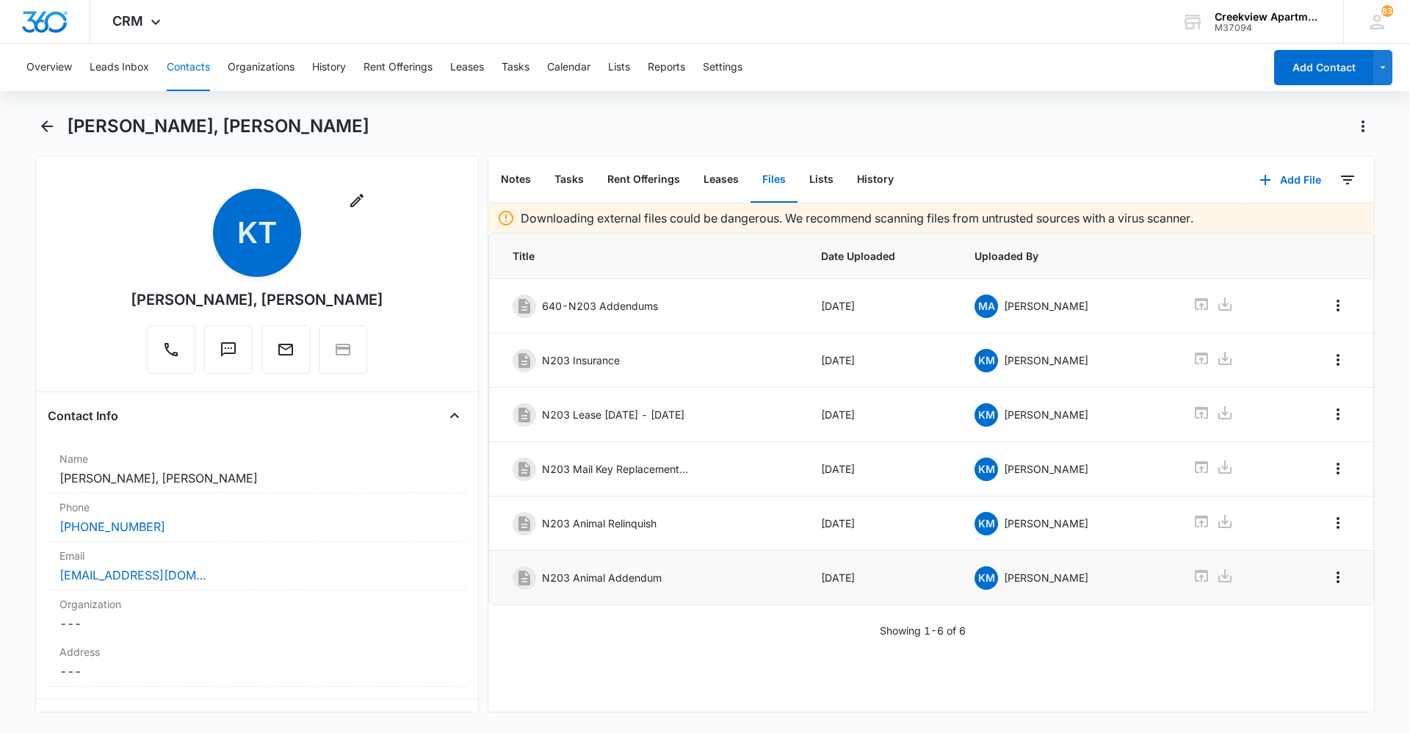
click at [738, 684] on div "Downloading external files could be dangerous. We recommend scanning files from…" at bounding box center [930, 457] width 885 height 508
